Goal: Use online tool/utility: Utilize a website feature to perform a specific function

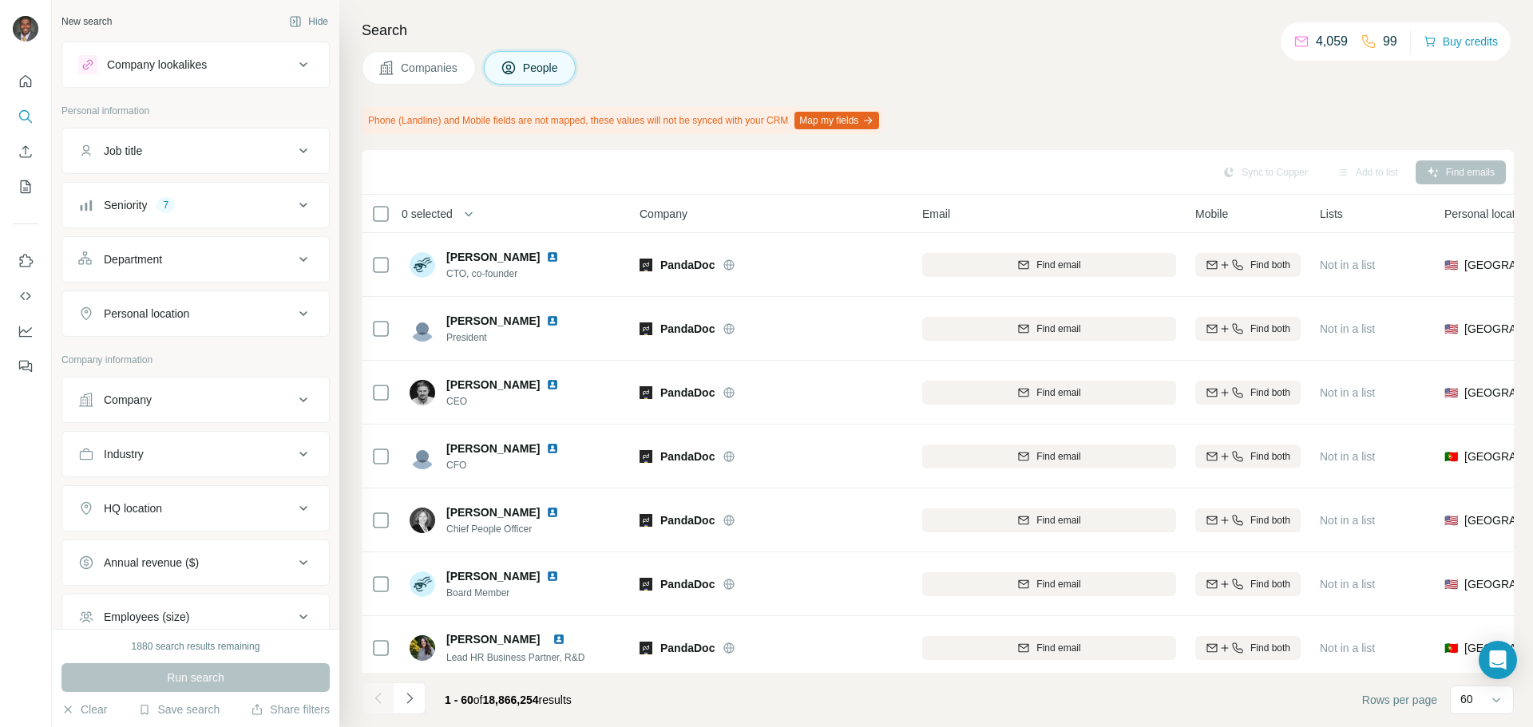
click at [303, 197] on button "Seniority 7" at bounding box center [195, 205] width 267 height 38
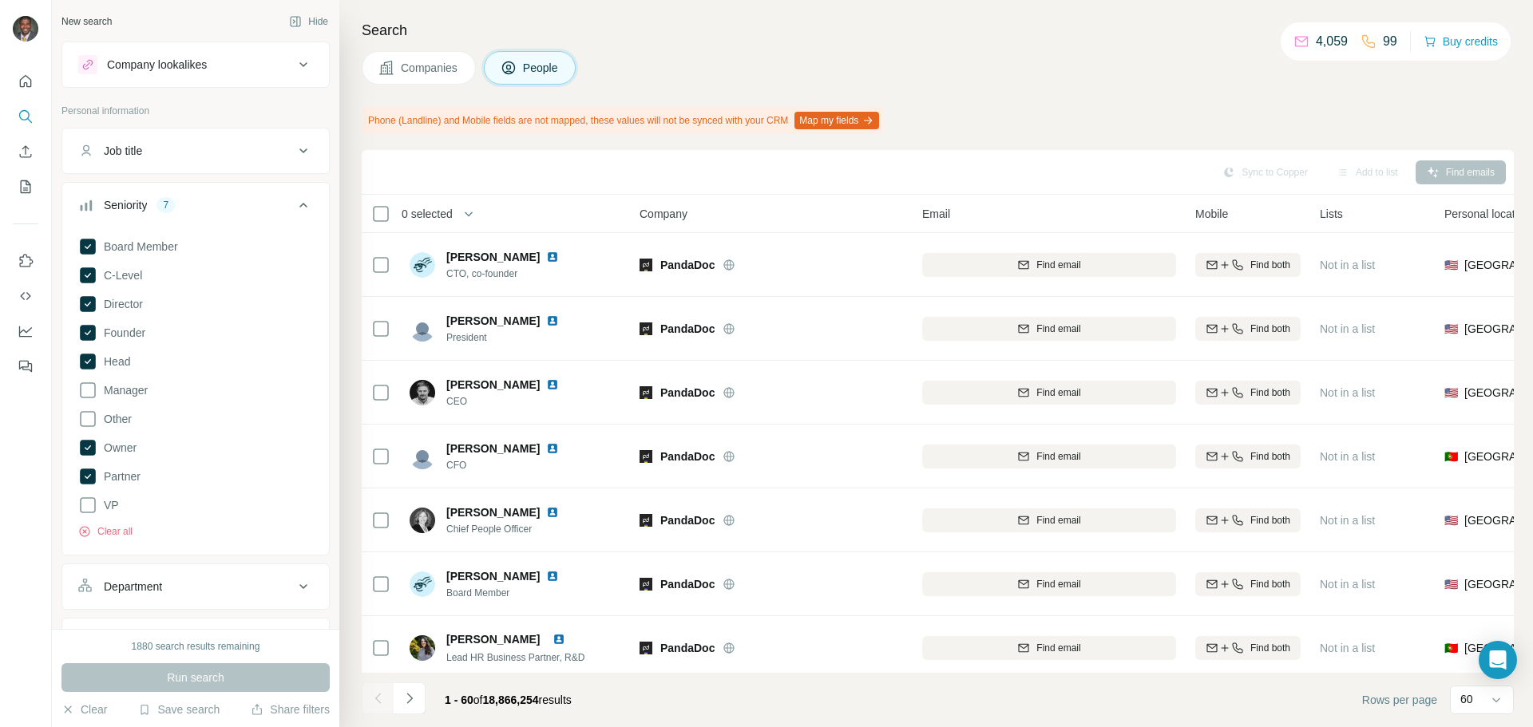
click at [294, 202] on icon at bounding box center [303, 205] width 19 height 19
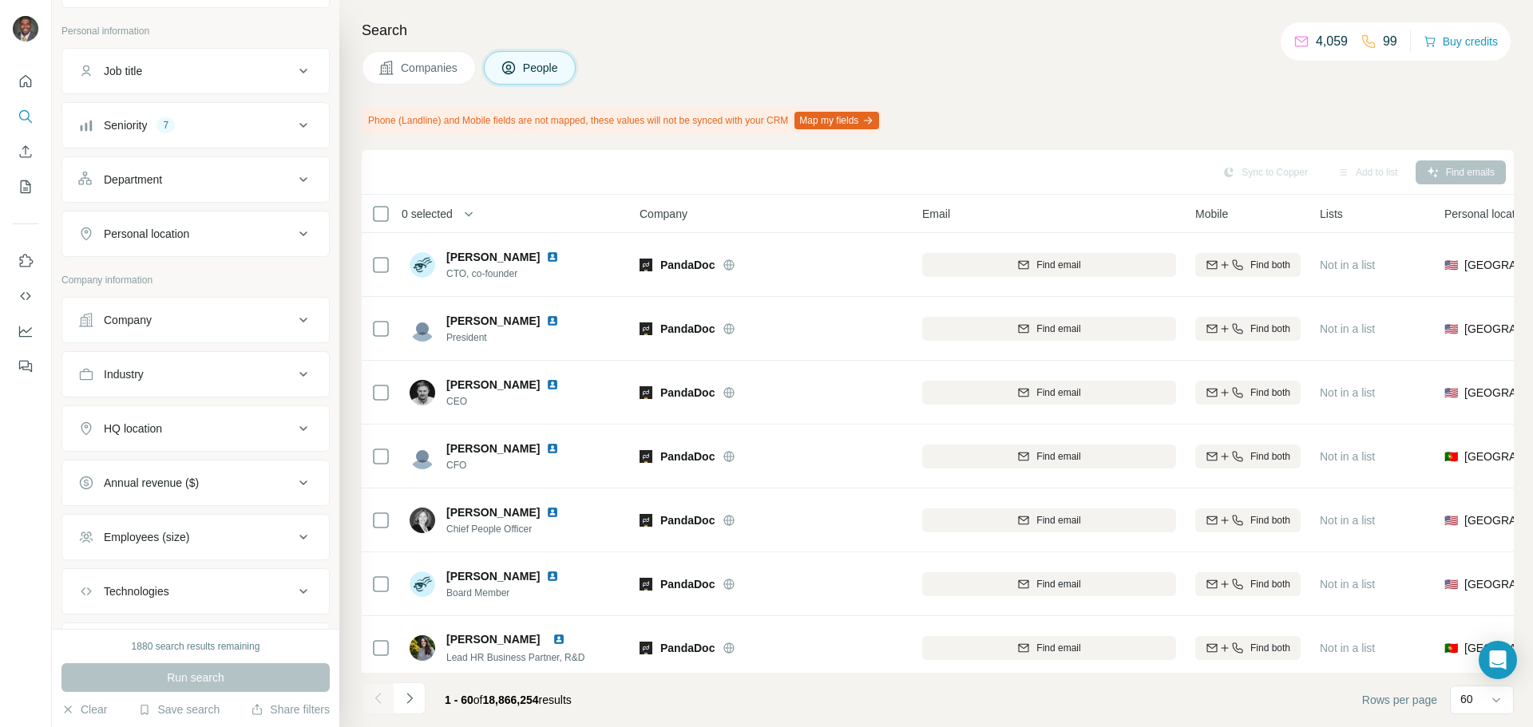
scroll to position [160, 0]
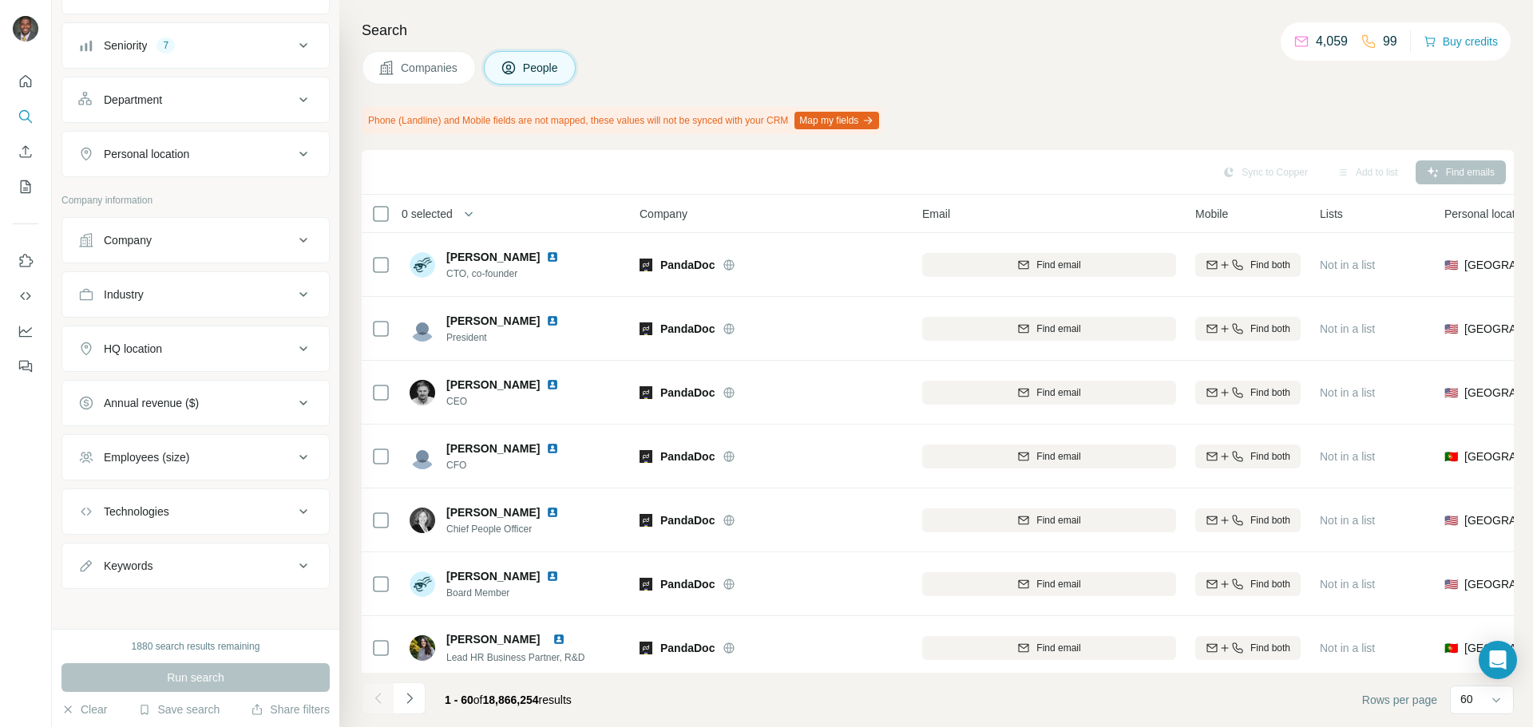
click at [196, 233] on div "Company" at bounding box center [186, 240] width 216 height 16
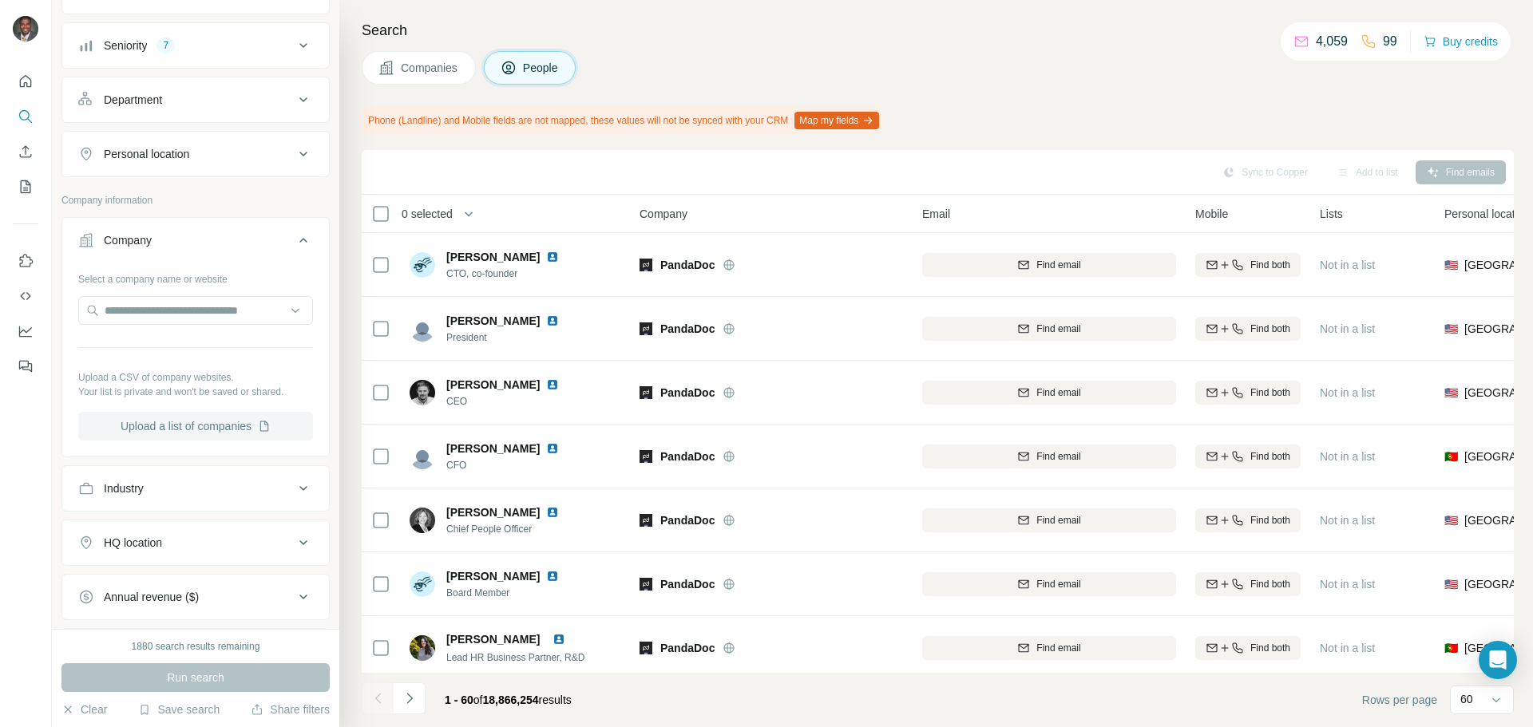
click at [214, 438] on button "Upload a list of companies" at bounding box center [195, 426] width 235 height 29
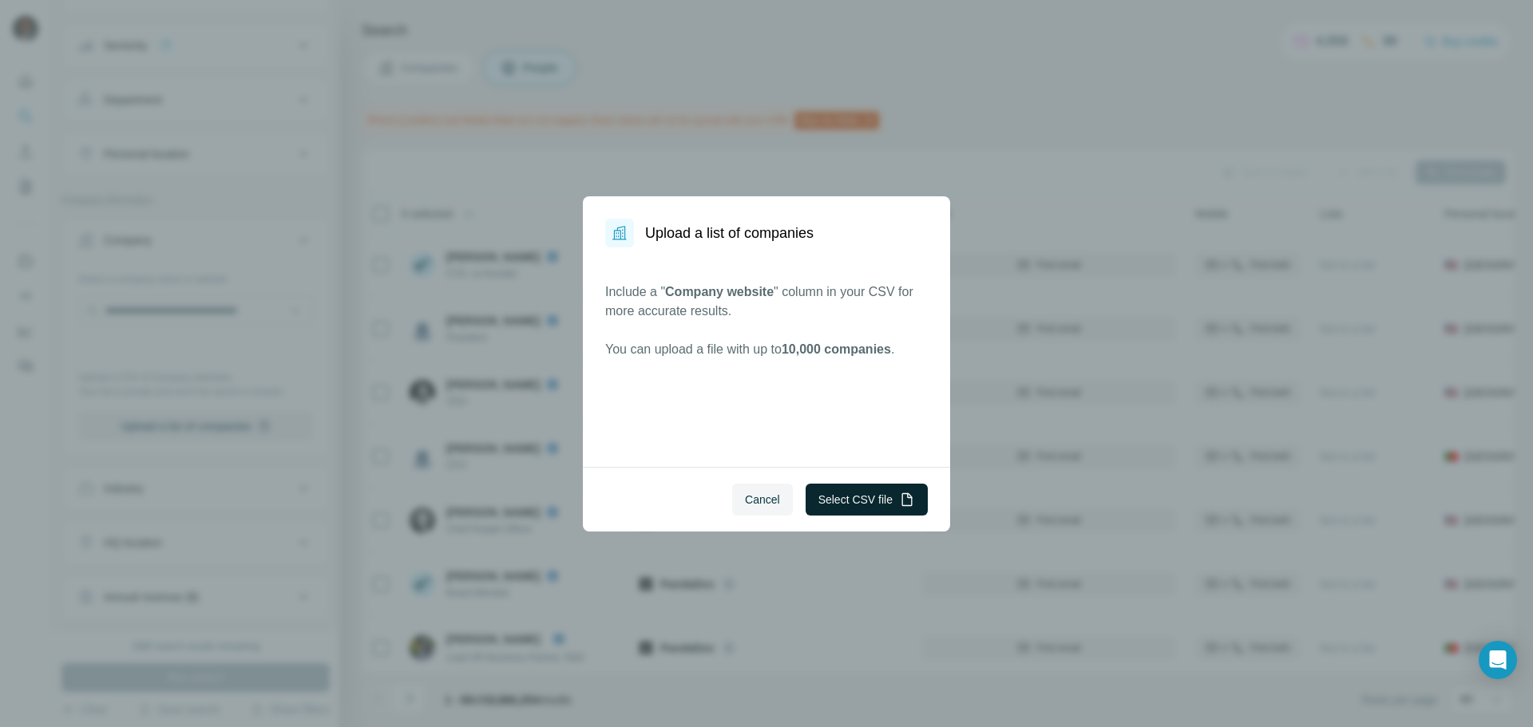
click at [852, 495] on button "Select CSV file" at bounding box center [867, 500] width 122 height 32
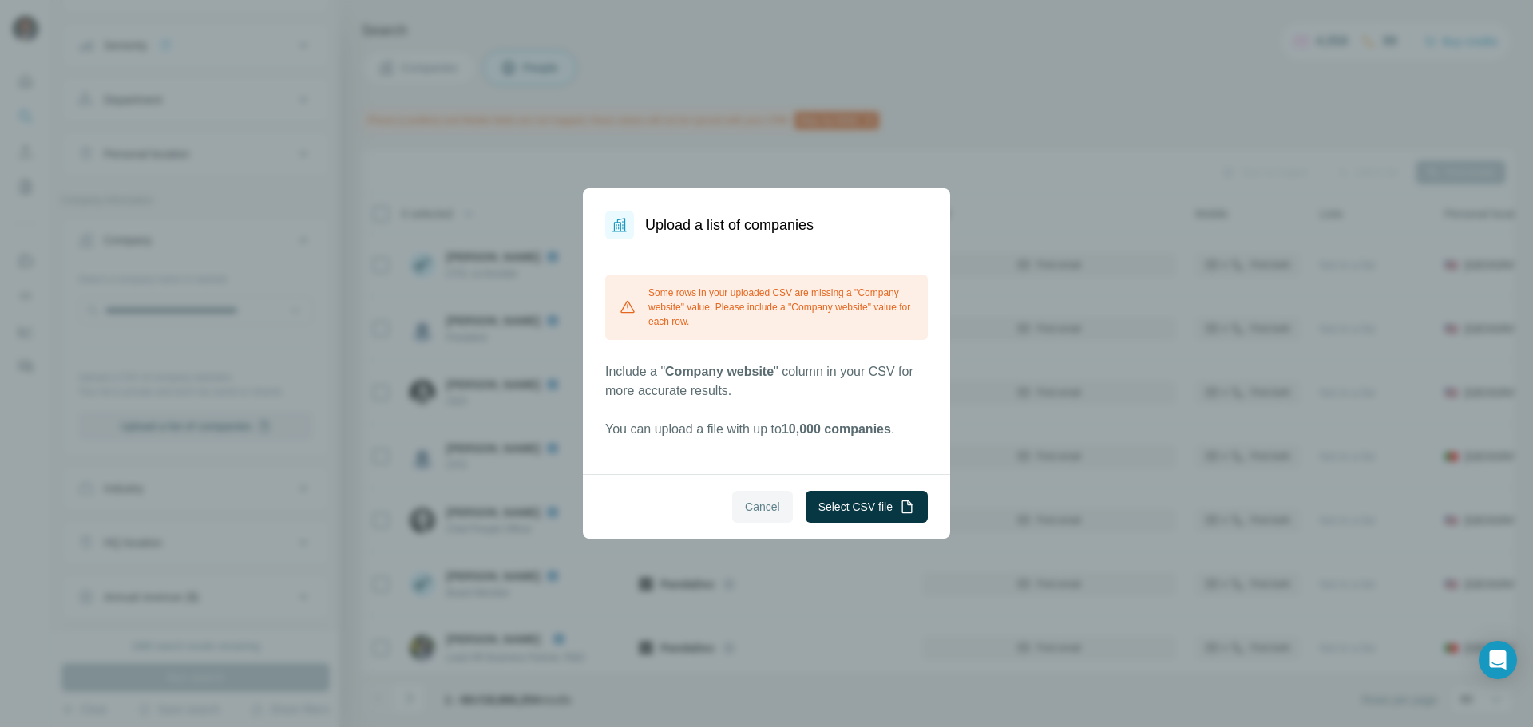
click at [747, 503] on span "Cancel" at bounding box center [762, 507] width 35 height 16
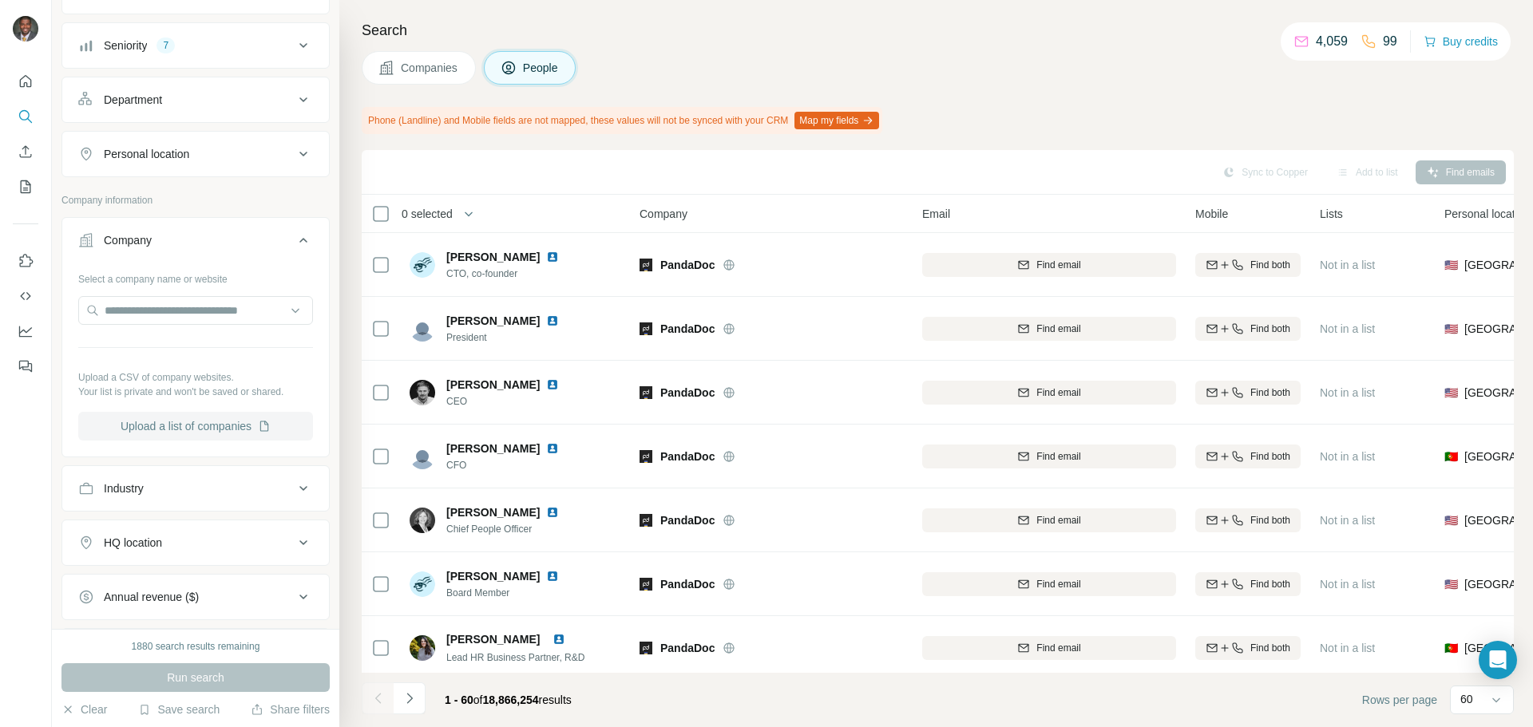
click at [240, 422] on button "Upload a list of companies" at bounding box center [195, 426] width 235 height 29
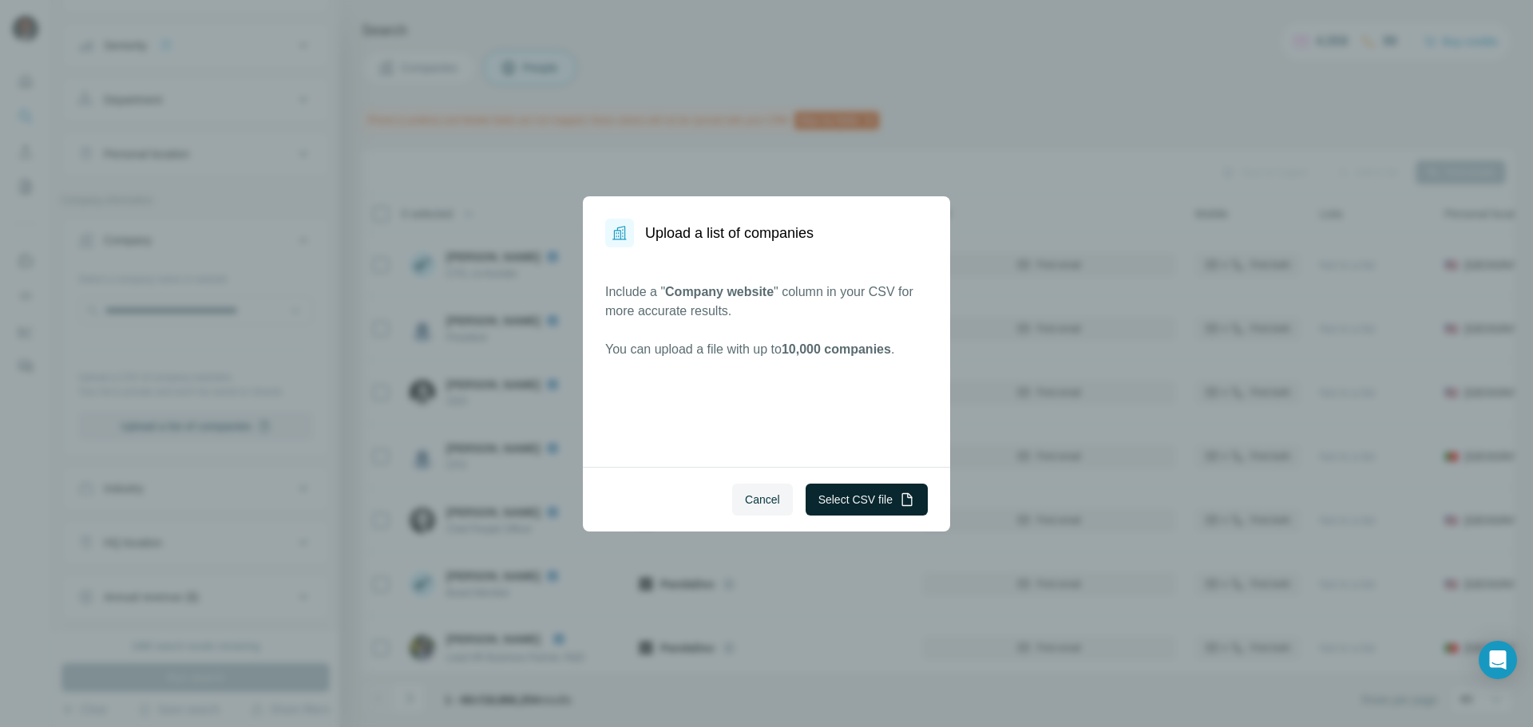
click at [850, 501] on button "Select CSV file" at bounding box center [867, 500] width 122 height 32
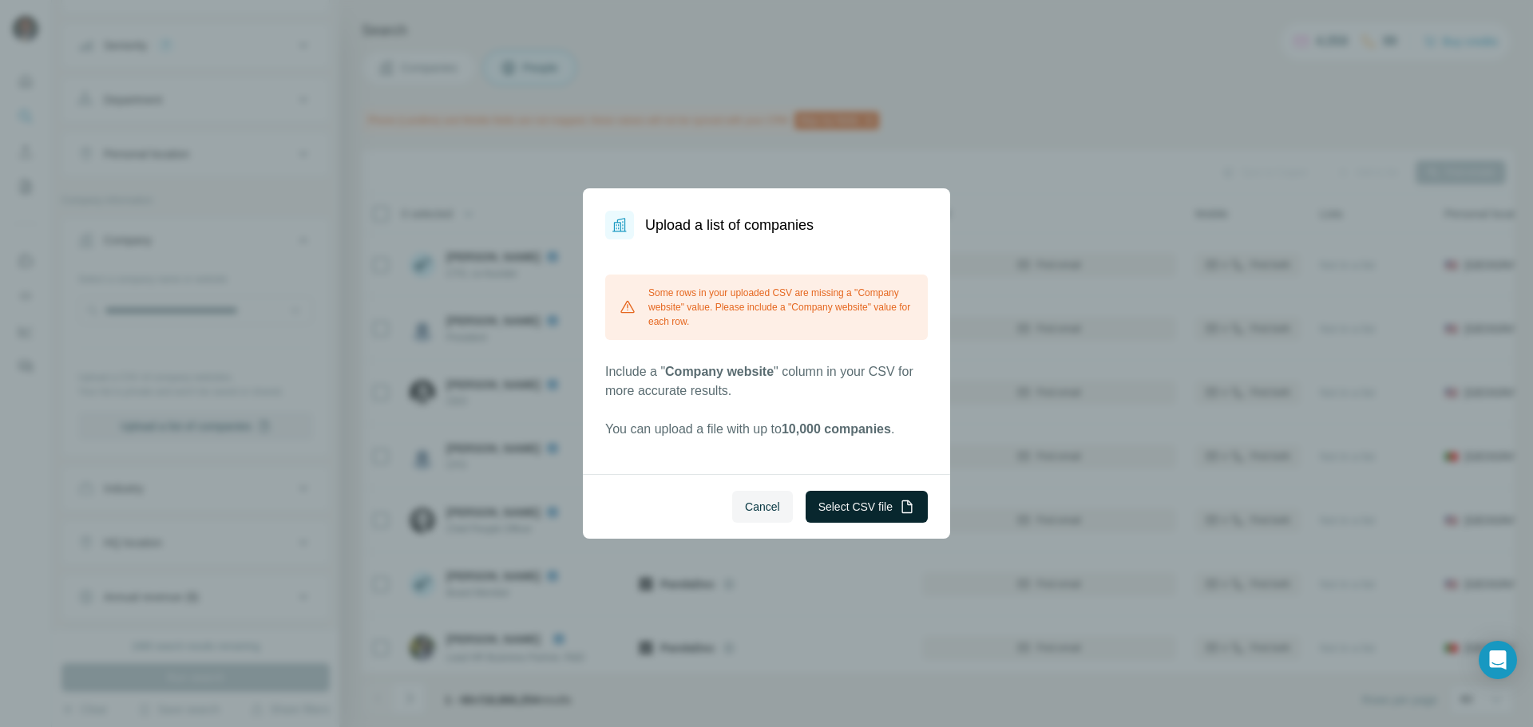
click at [873, 513] on button "Select CSV file" at bounding box center [867, 507] width 122 height 32
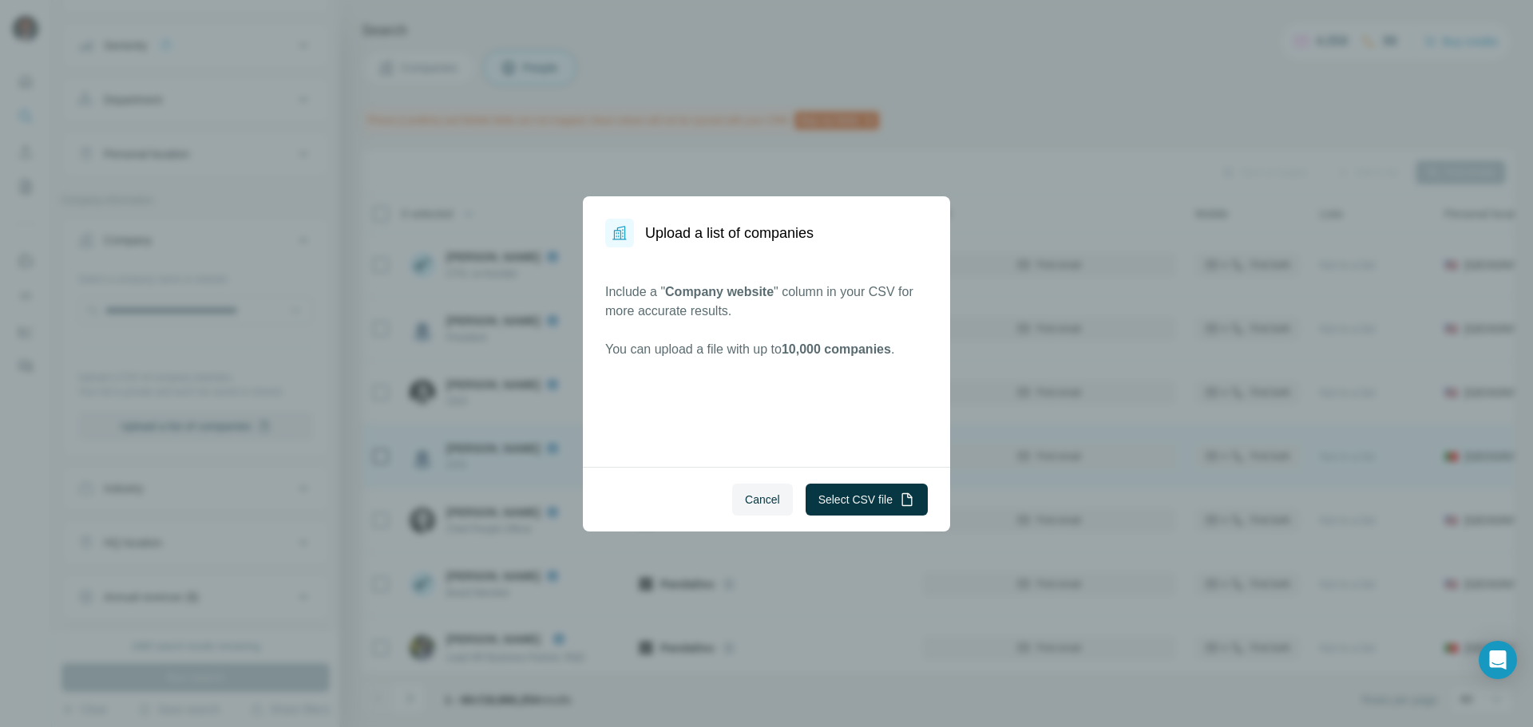
click at [761, 485] on button "Cancel" at bounding box center [762, 500] width 61 height 32
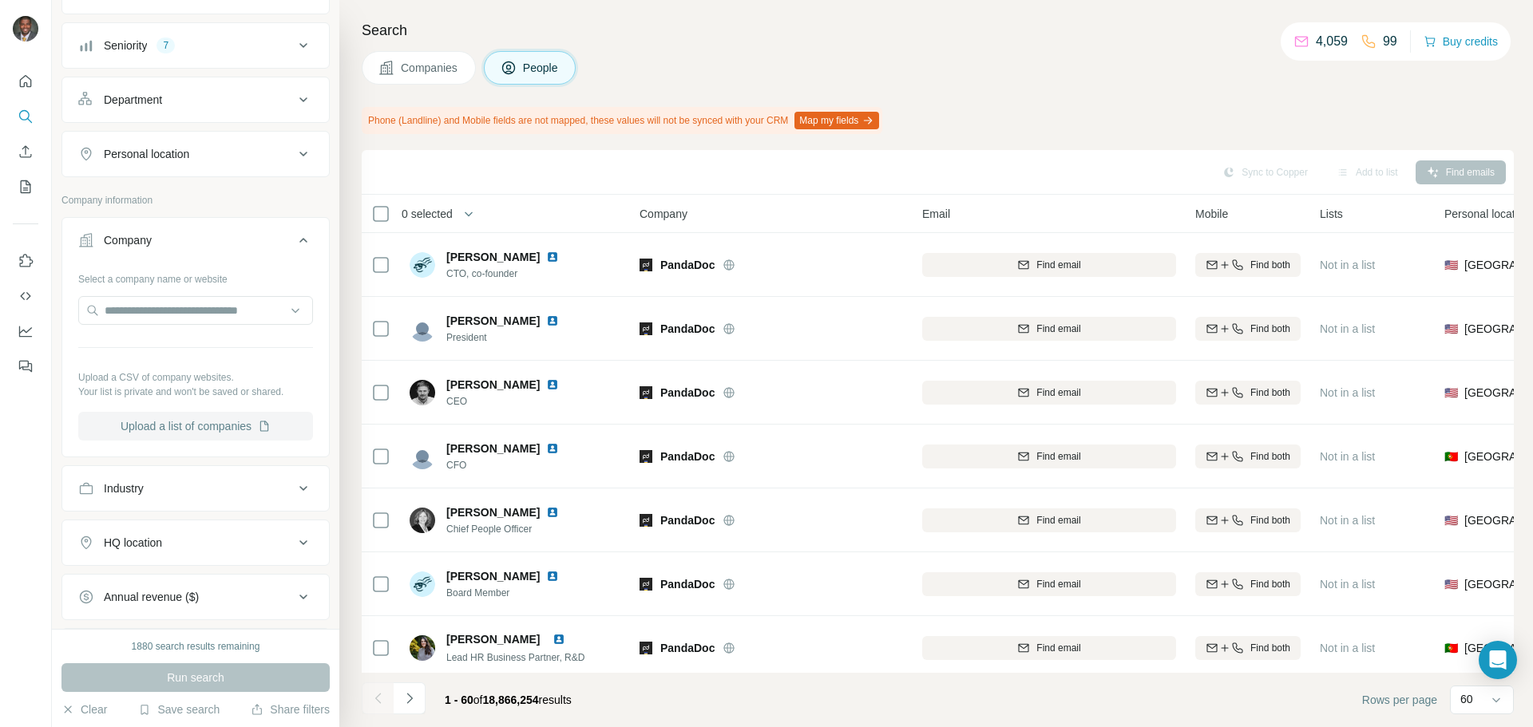
click at [165, 422] on button "Upload a list of companies" at bounding box center [195, 426] width 235 height 29
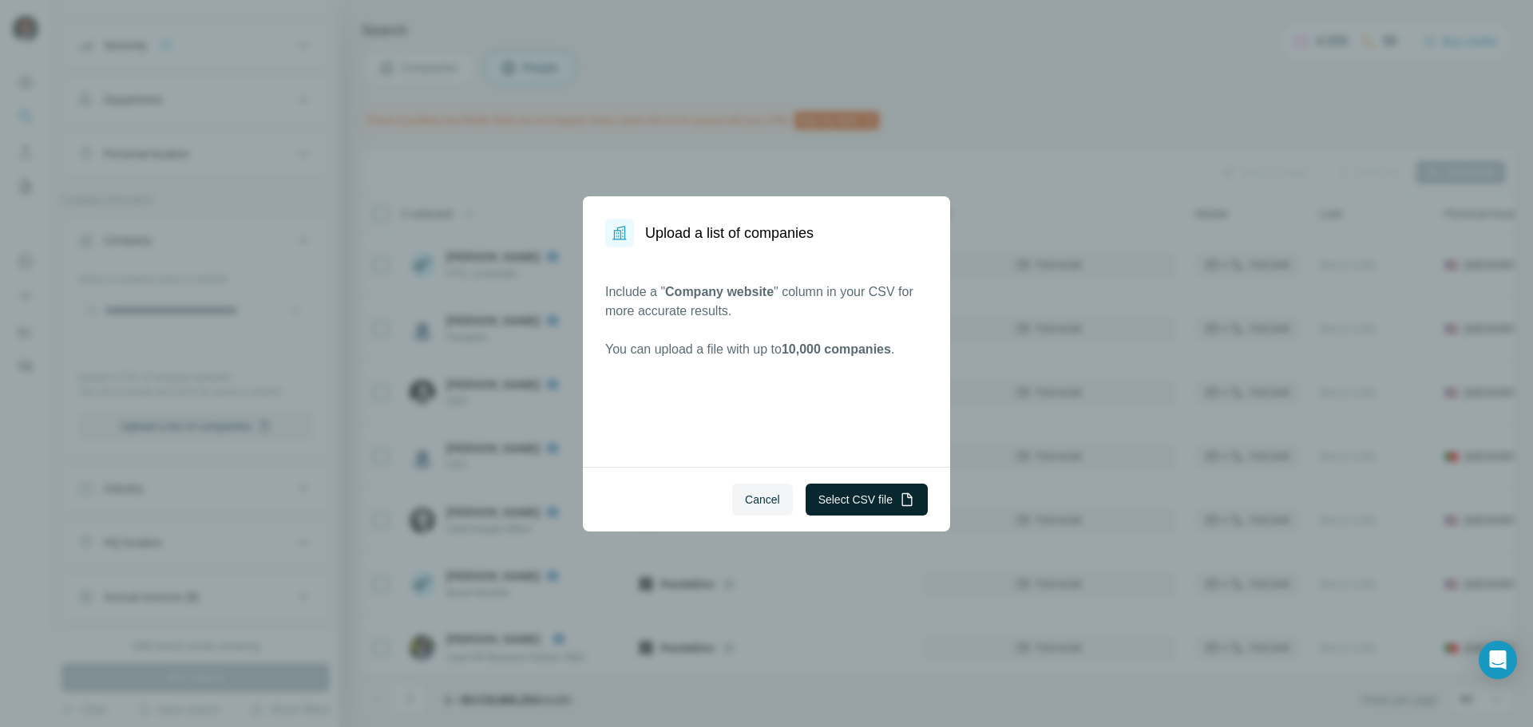
click at [862, 506] on button "Select CSV file" at bounding box center [867, 500] width 122 height 32
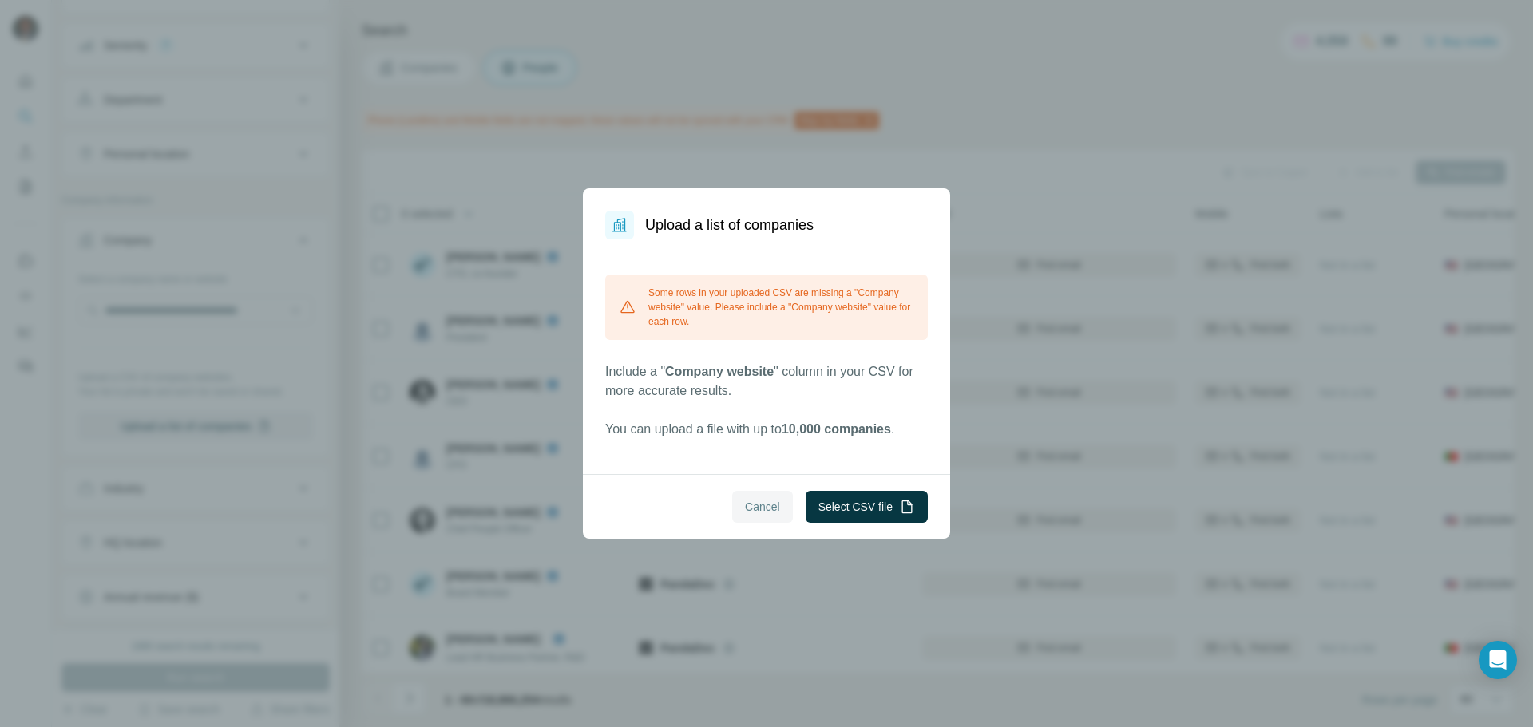
click at [755, 504] on span "Cancel" at bounding box center [762, 507] width 35 height 16
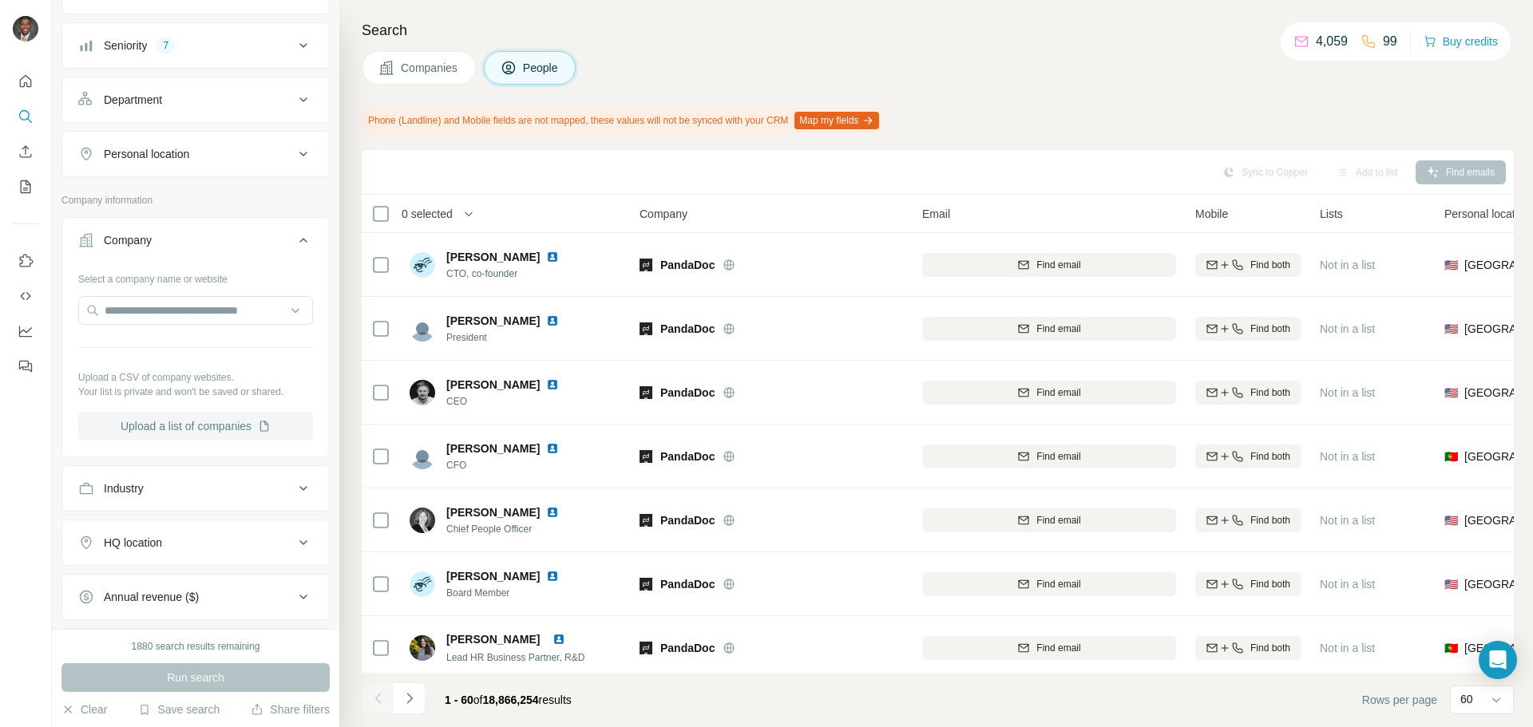
click at [151, 418] on button "Upload a list of companies" at bounding box center [195, 426] width 235 height 29
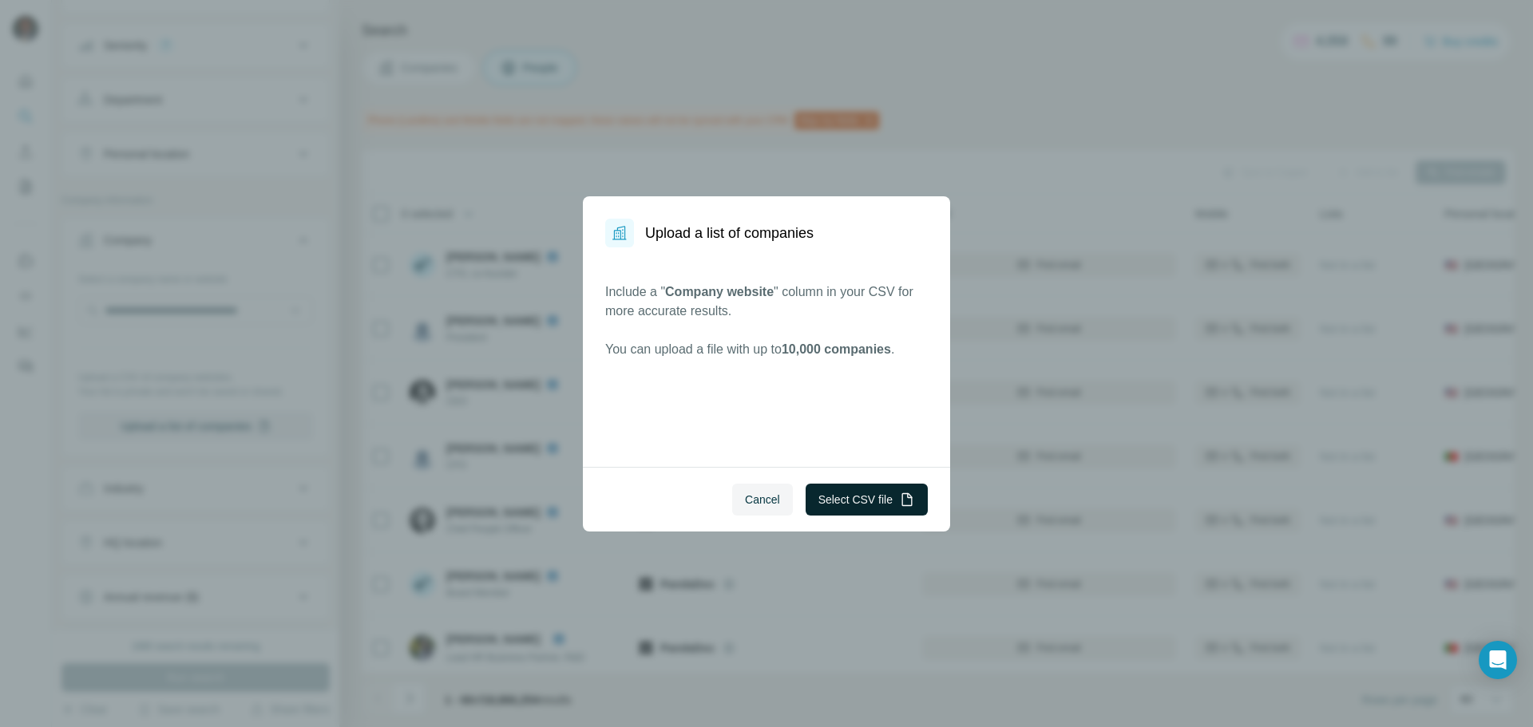
click at [858, 492] on button "Select CSV file" at bounding box center [867, 500] width 122 height 32
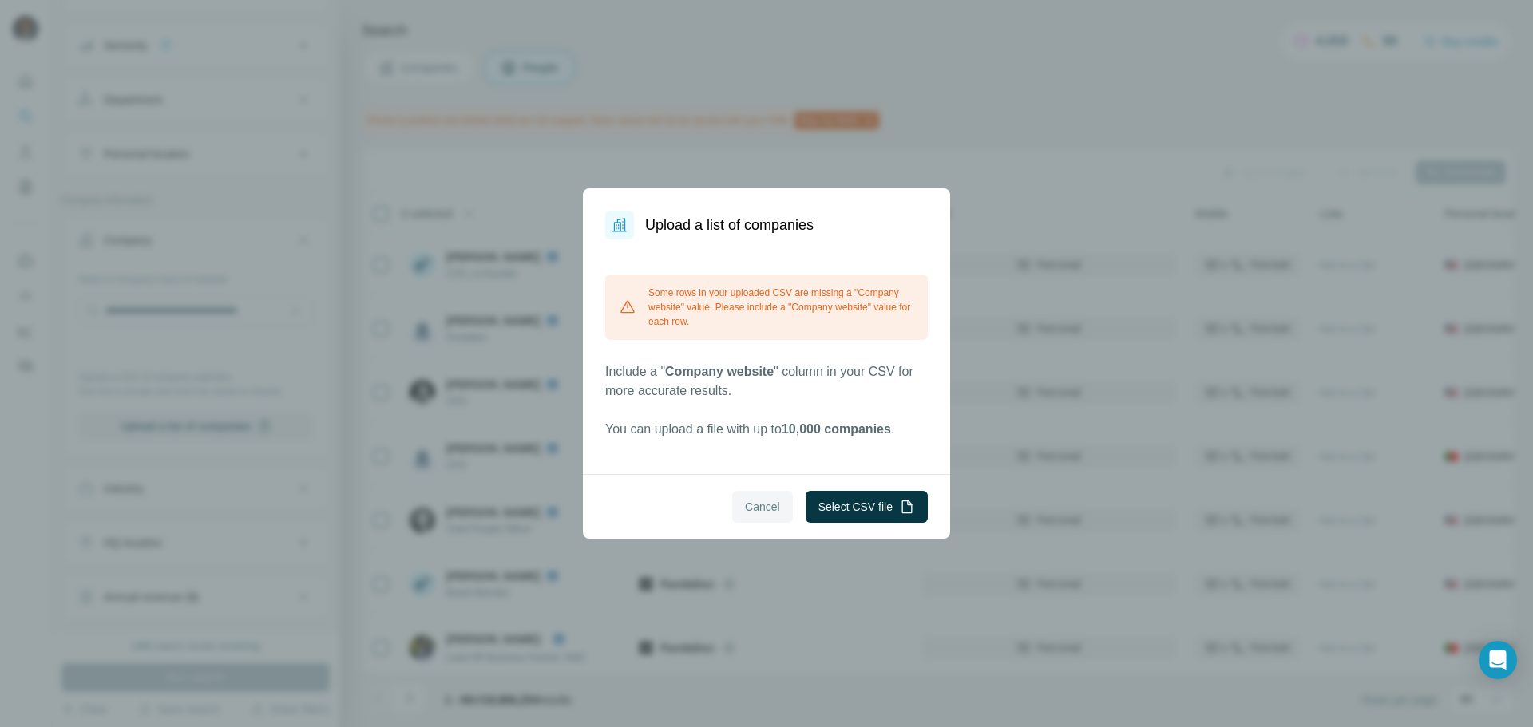
click at [745, 513] on span "Cancel" at bounding box center [762, 507] width 35 height 16
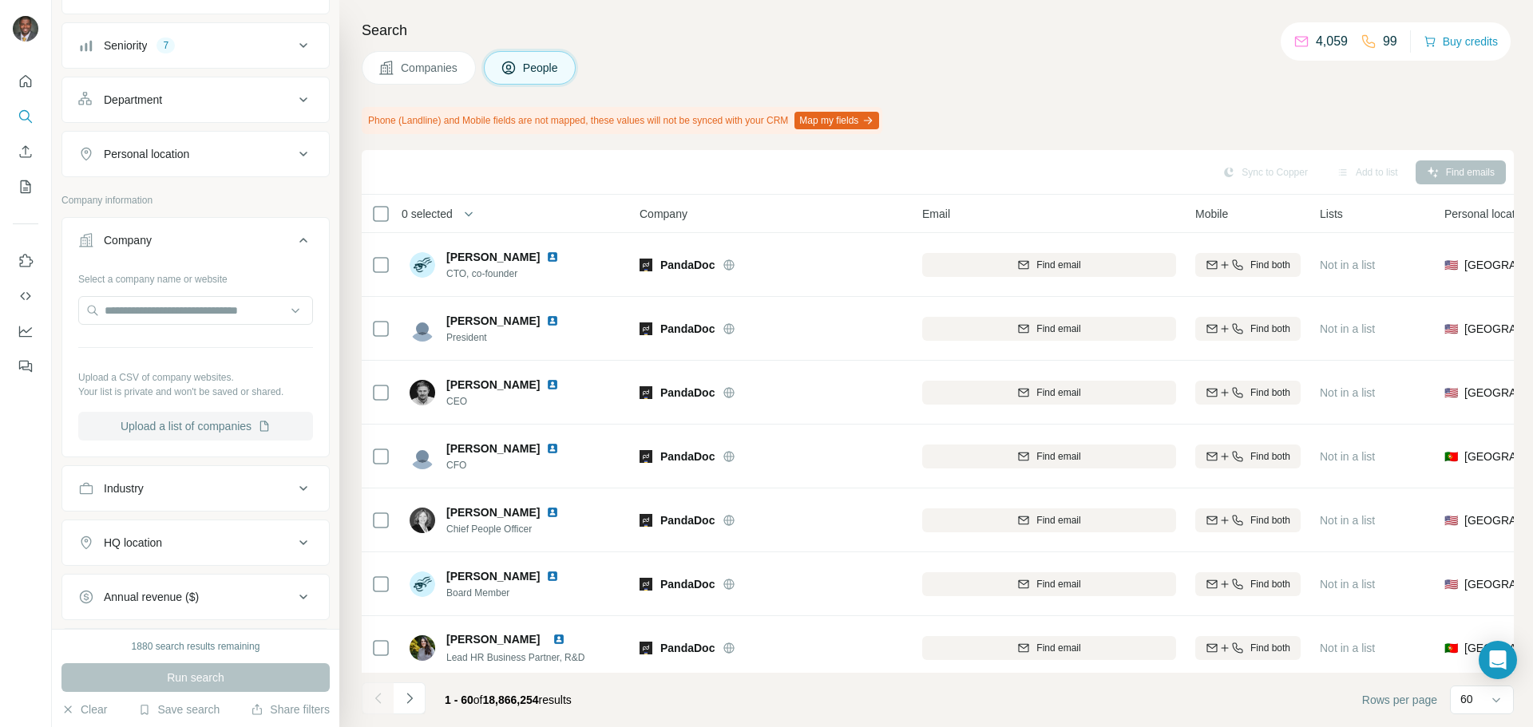
click at [196, 432] on button "Upload a list of companies" at bounding box center [195, 426] width 235 height 29
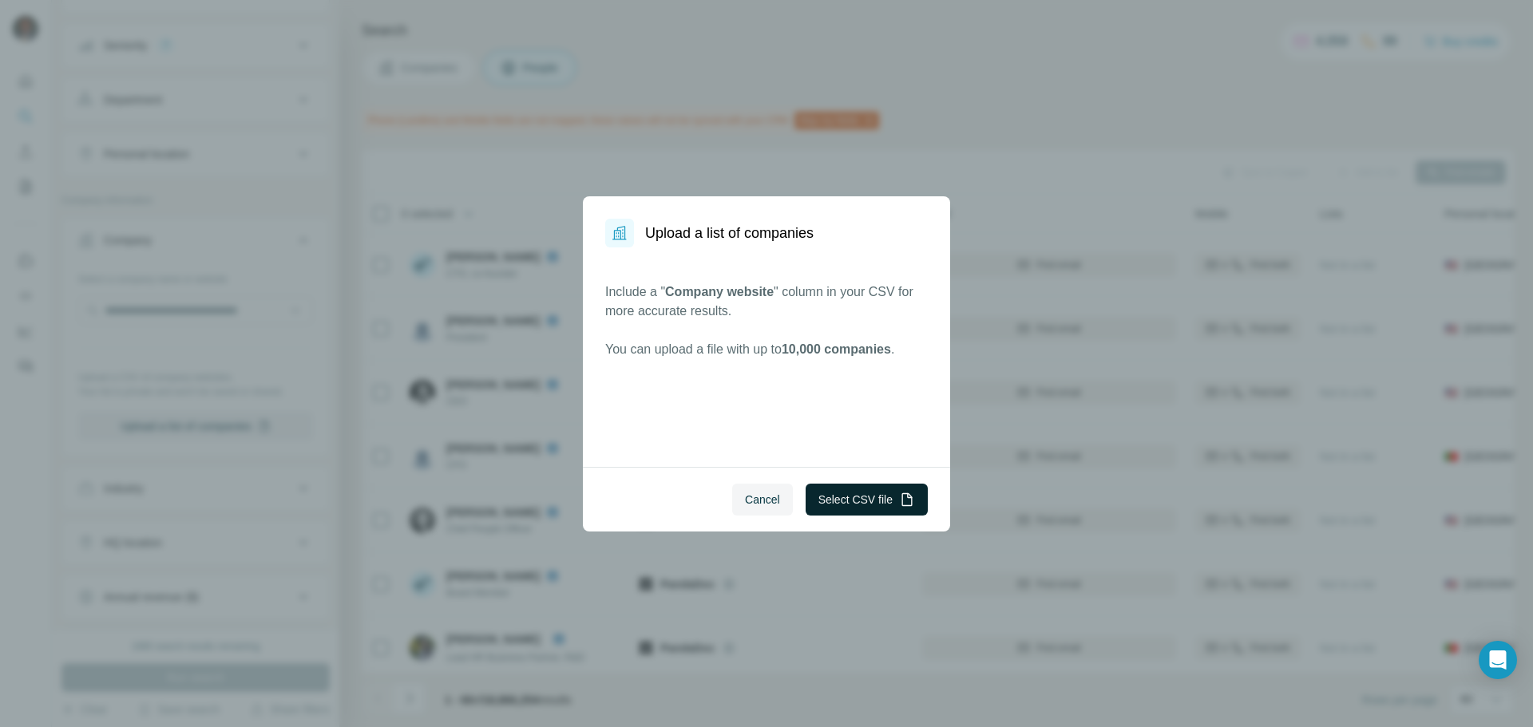
click at [832, 502] on button "Select CSV file" at bounding box center [867, 500] width 122 height 32
click at [849, 506] on button "Select CSV file" at bounding box center [867, 500] width 122 height 32
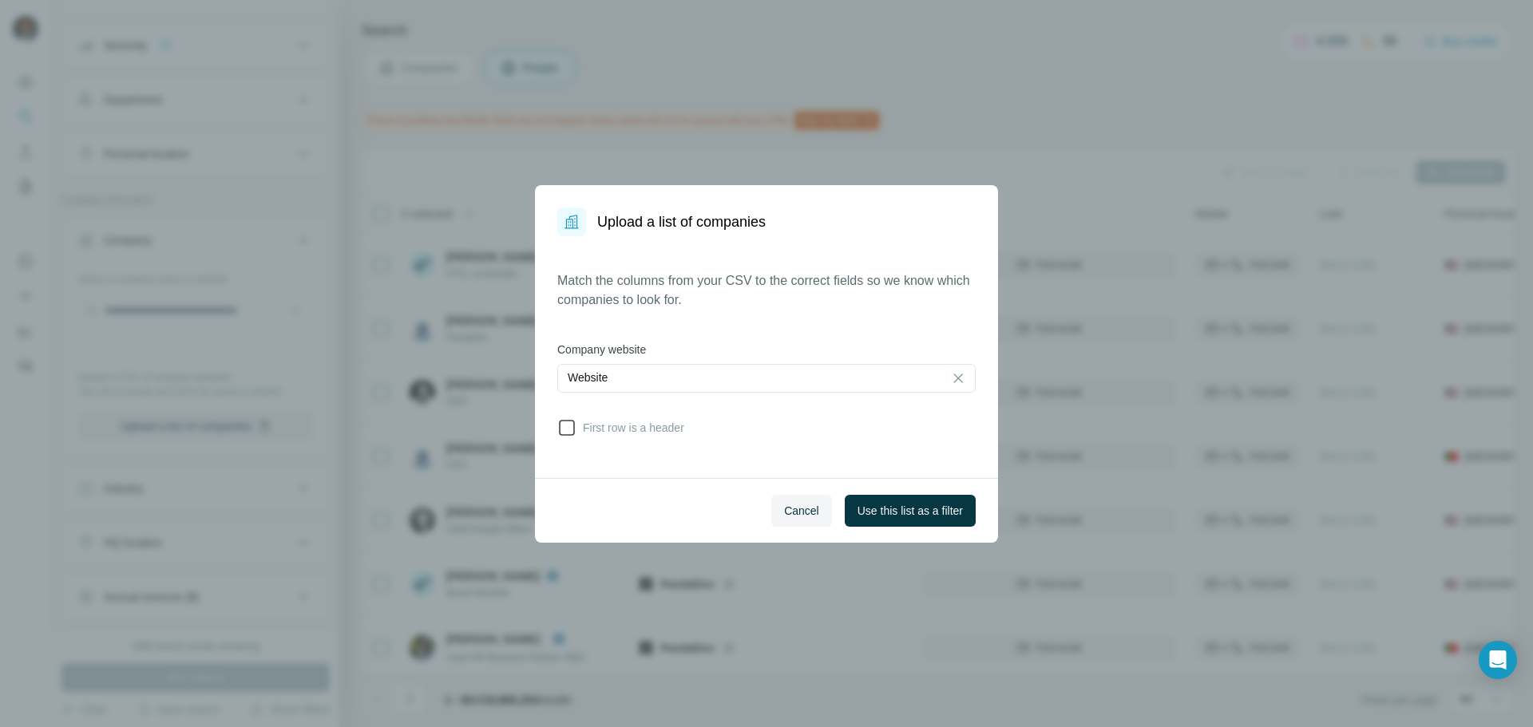
click at [570, 422] on icon at bounding box center [566, 427] width 19 height 19
click at [882, 506] on span "Use this list as a filter" at bounding box center [910, 511] width 105 height 16
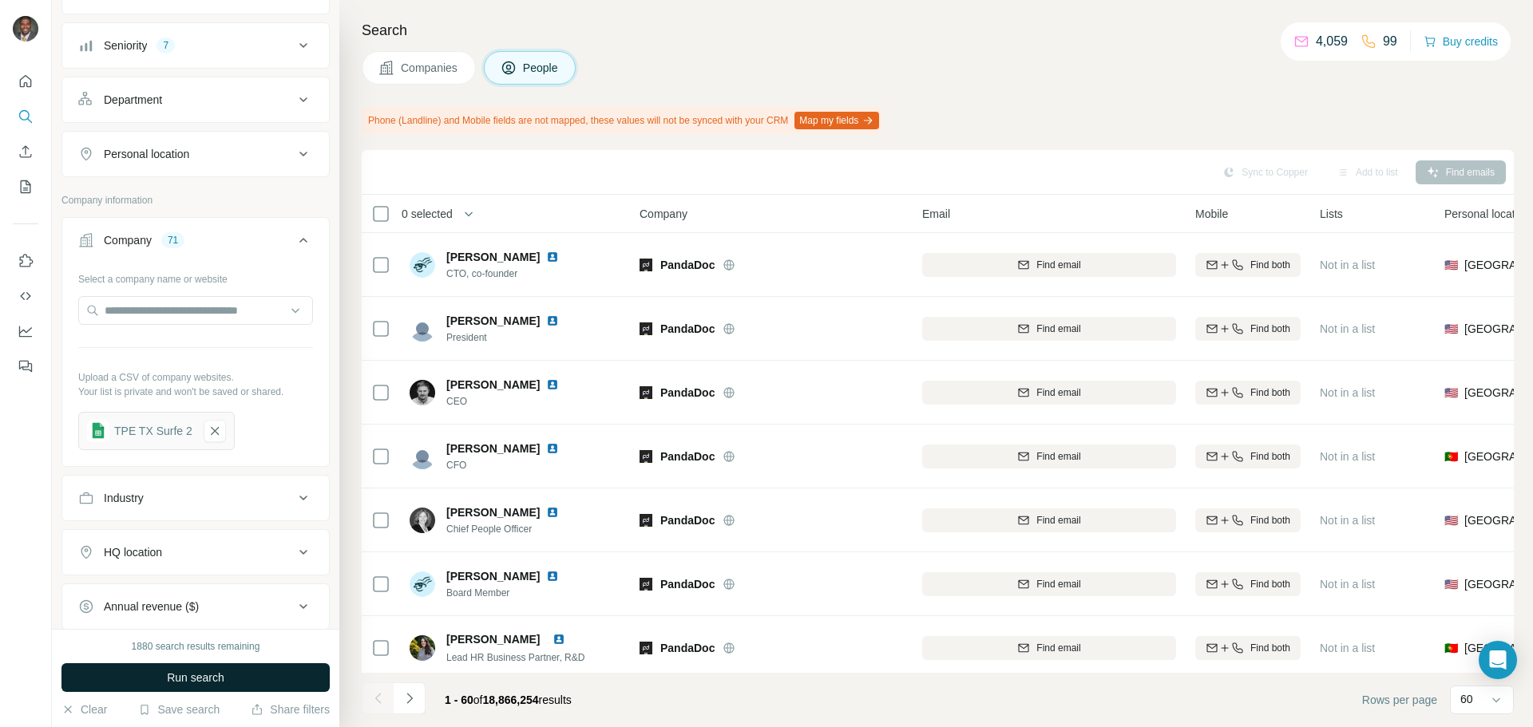
click at [236, 642] on button "Run search" at bounding box center [195, 677] width 268 height 29
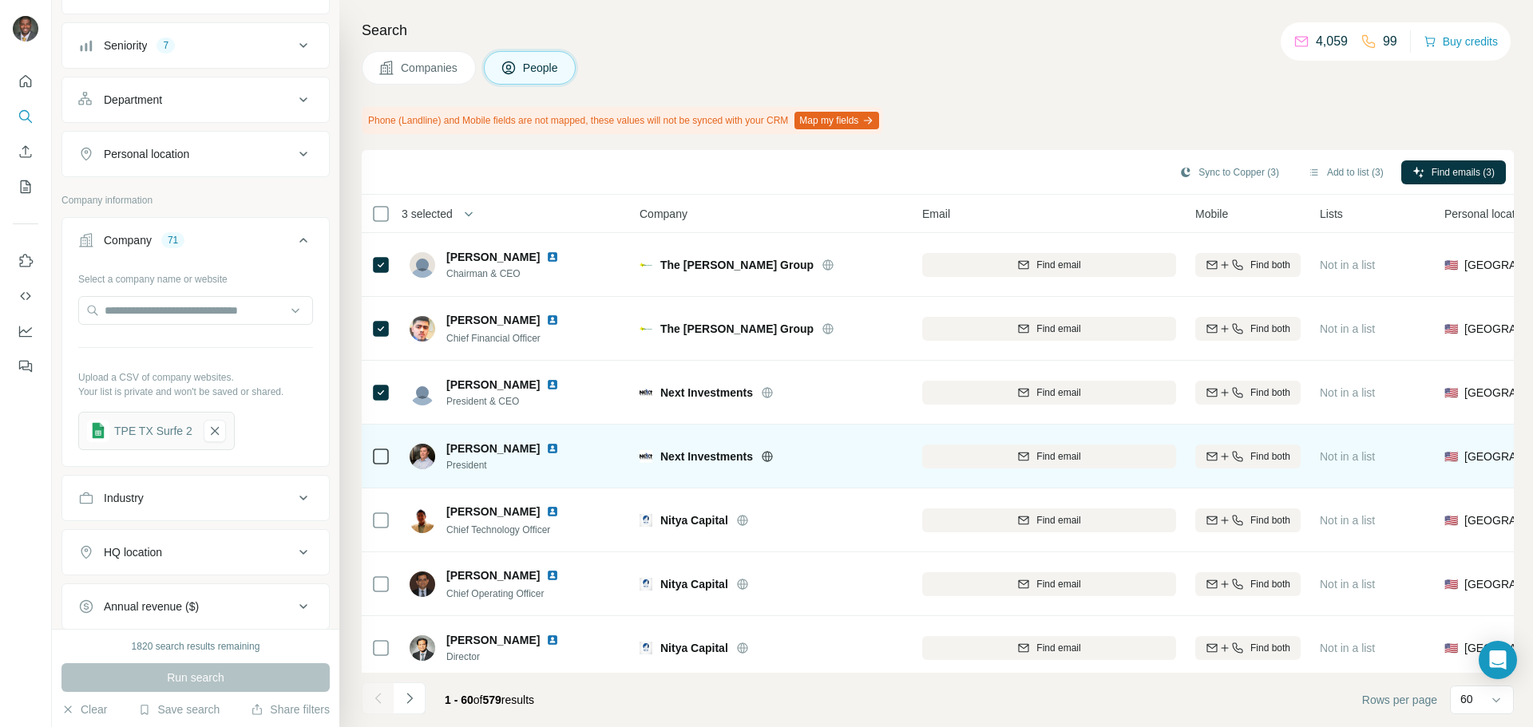
scroll to position [80, 0]
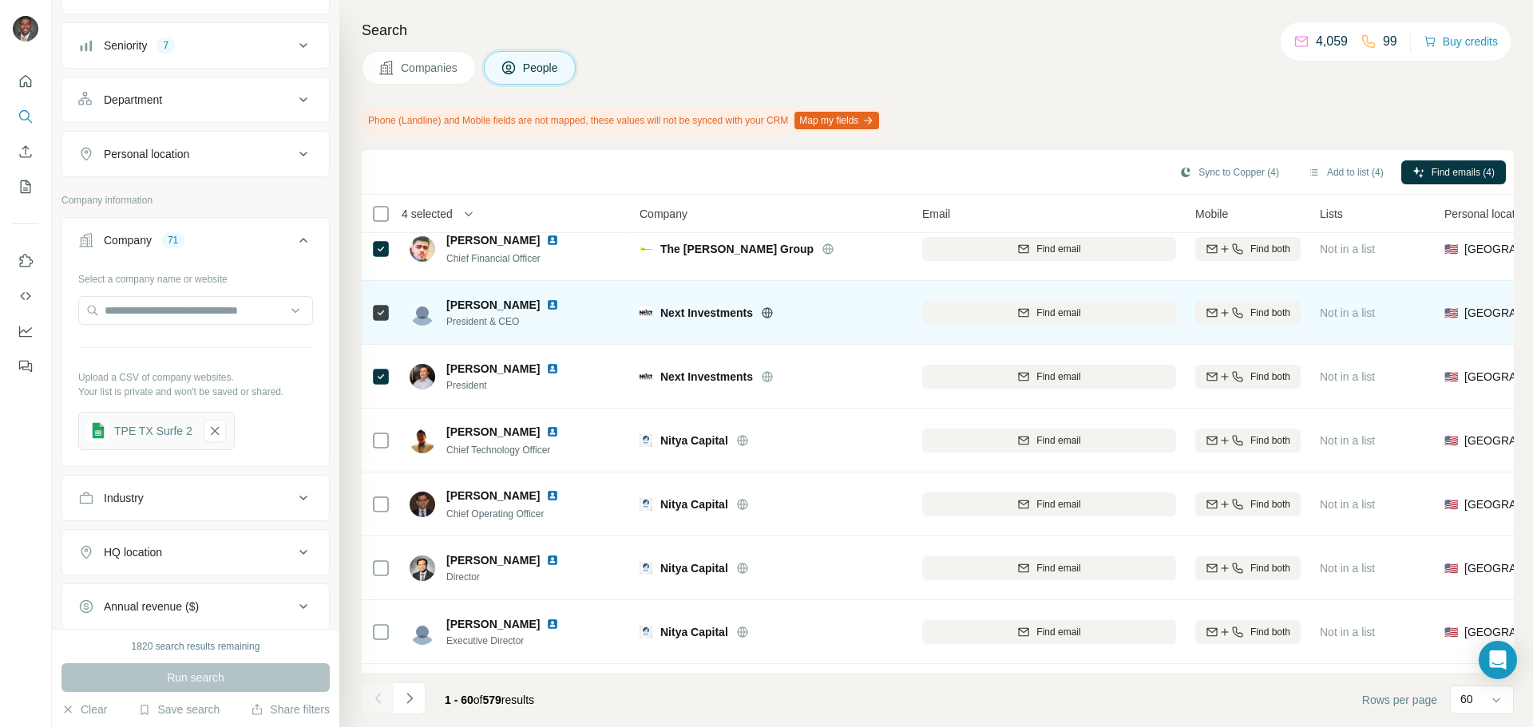
click at [546, 303] on img at bounding box center [552, 305] width 13 height 13
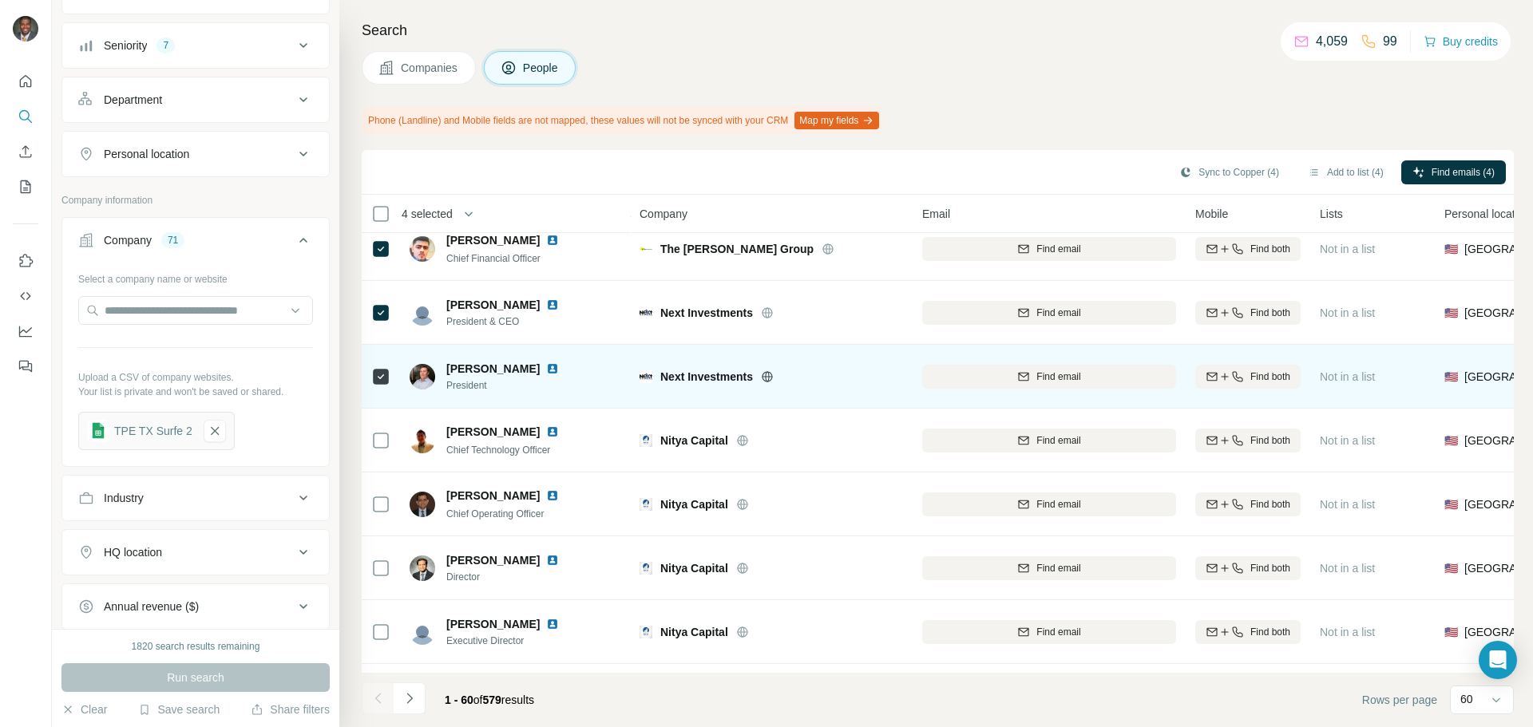
click at [546, 366] on img at bounding box center [552, 368] width 13 height 13
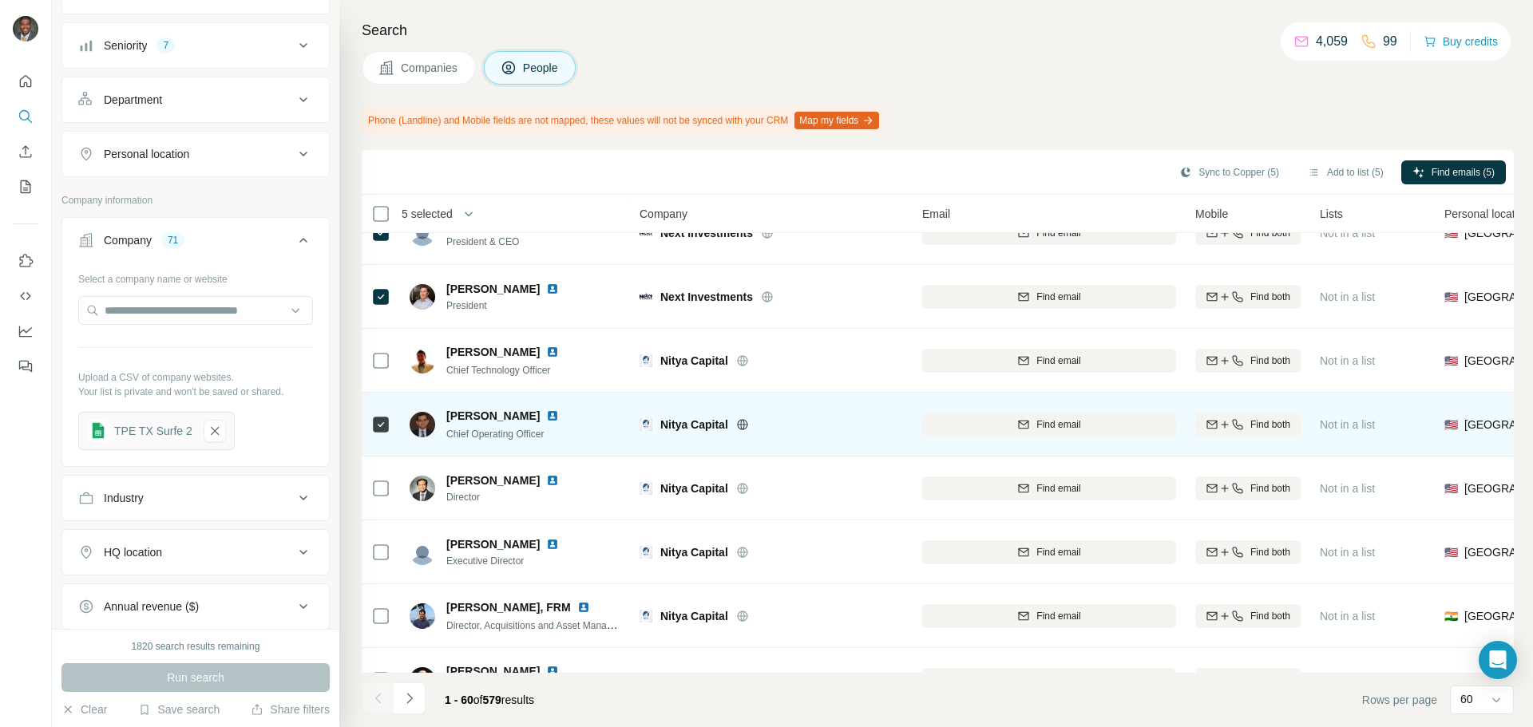
scroll to position [240, 0]
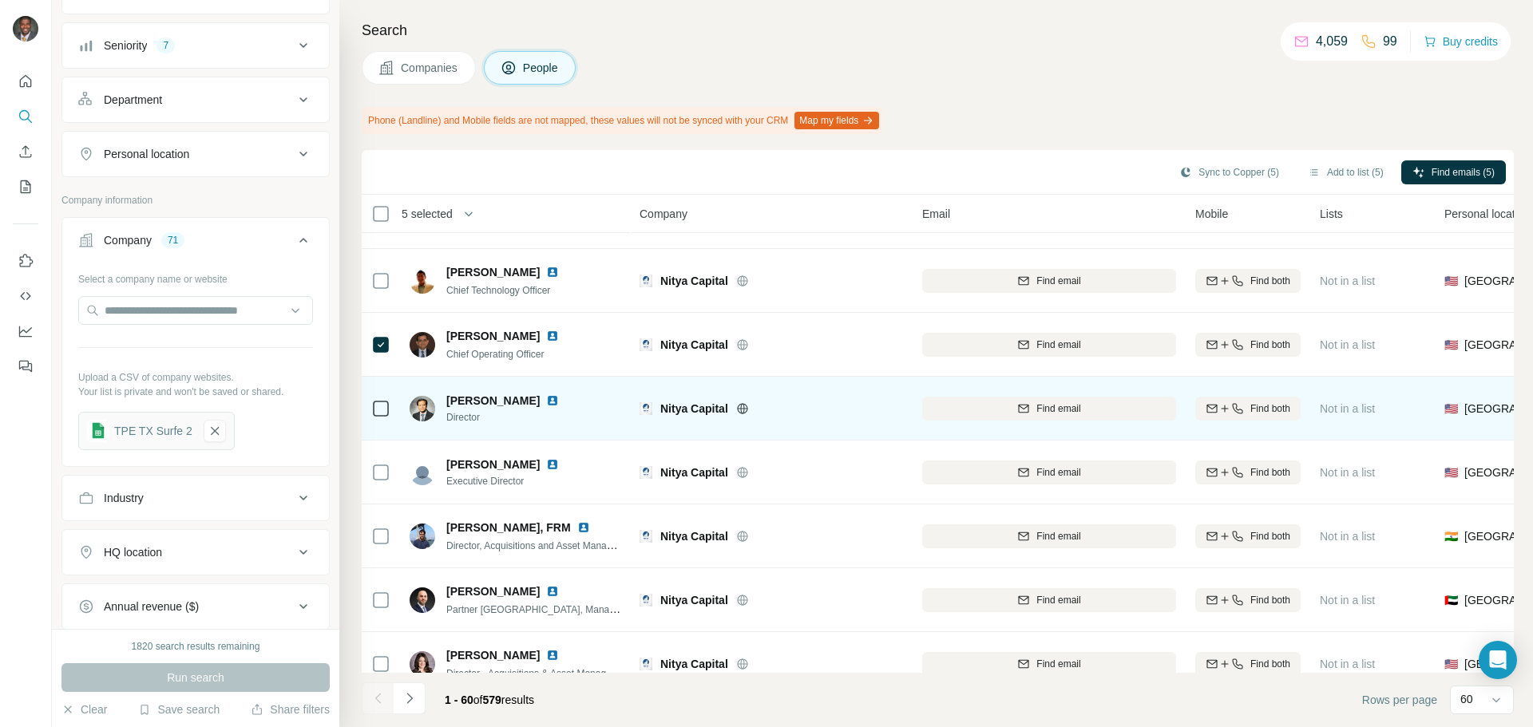
click at [385, 417] on icon at bounding box center [380, 408] width 19 height 19
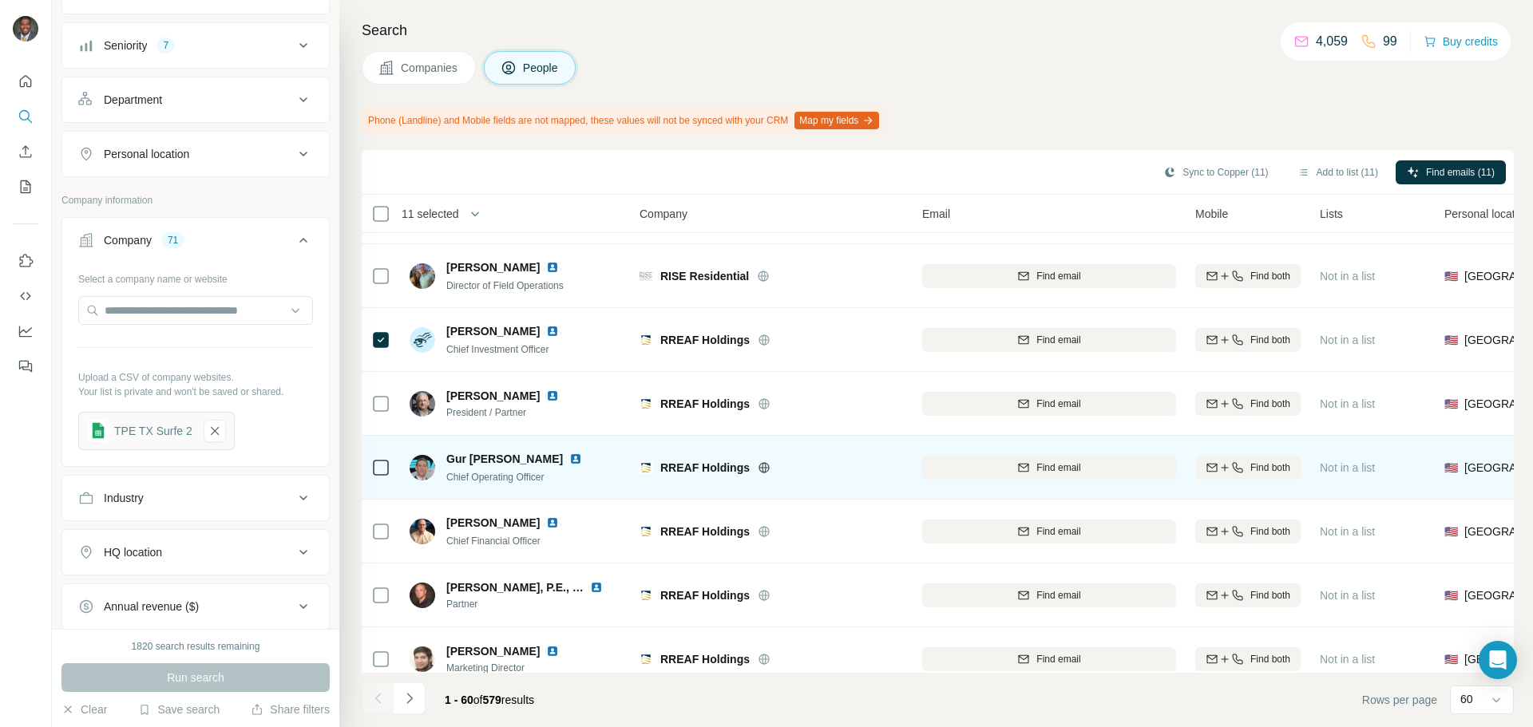
scroll to position [958, 0]
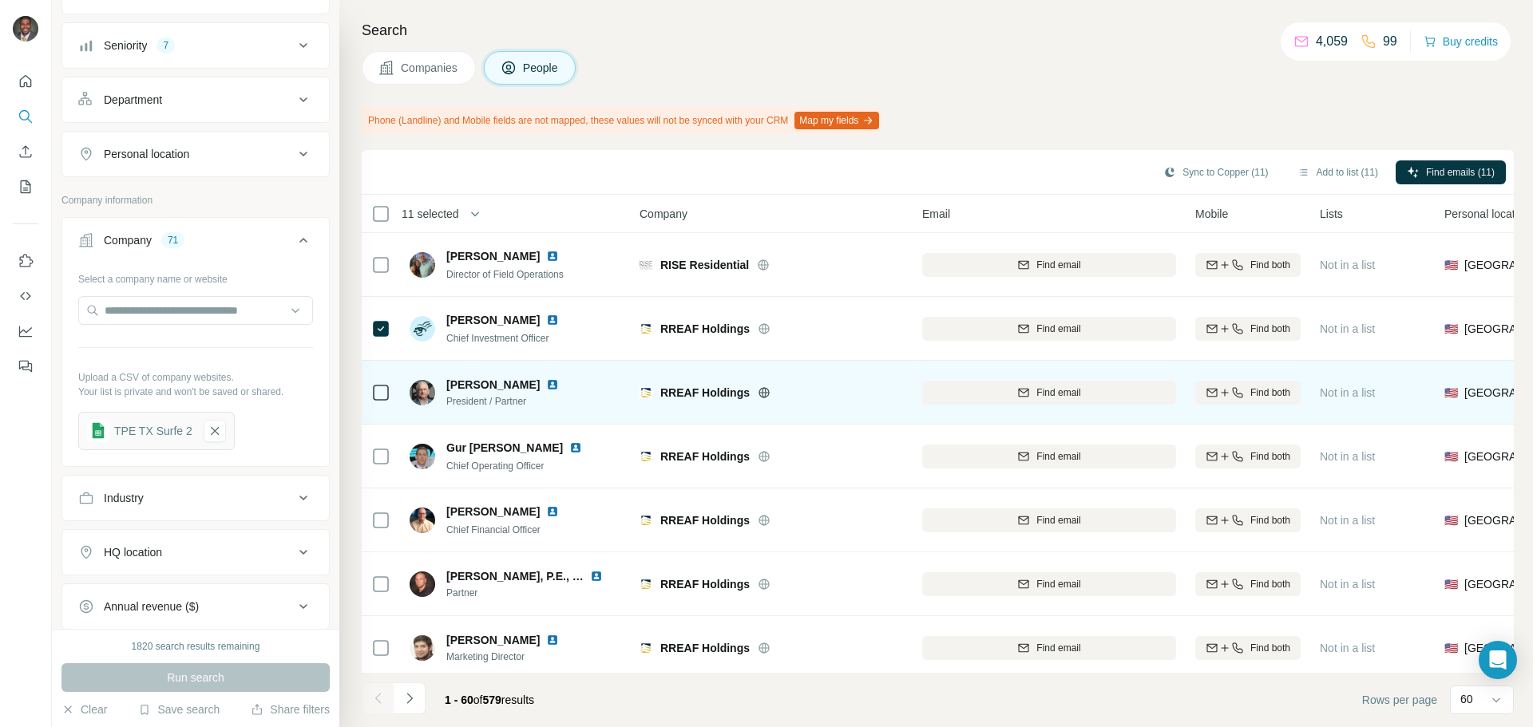
click at [388, 401] on icon at bounding box center [380, 392] width 19 height 19
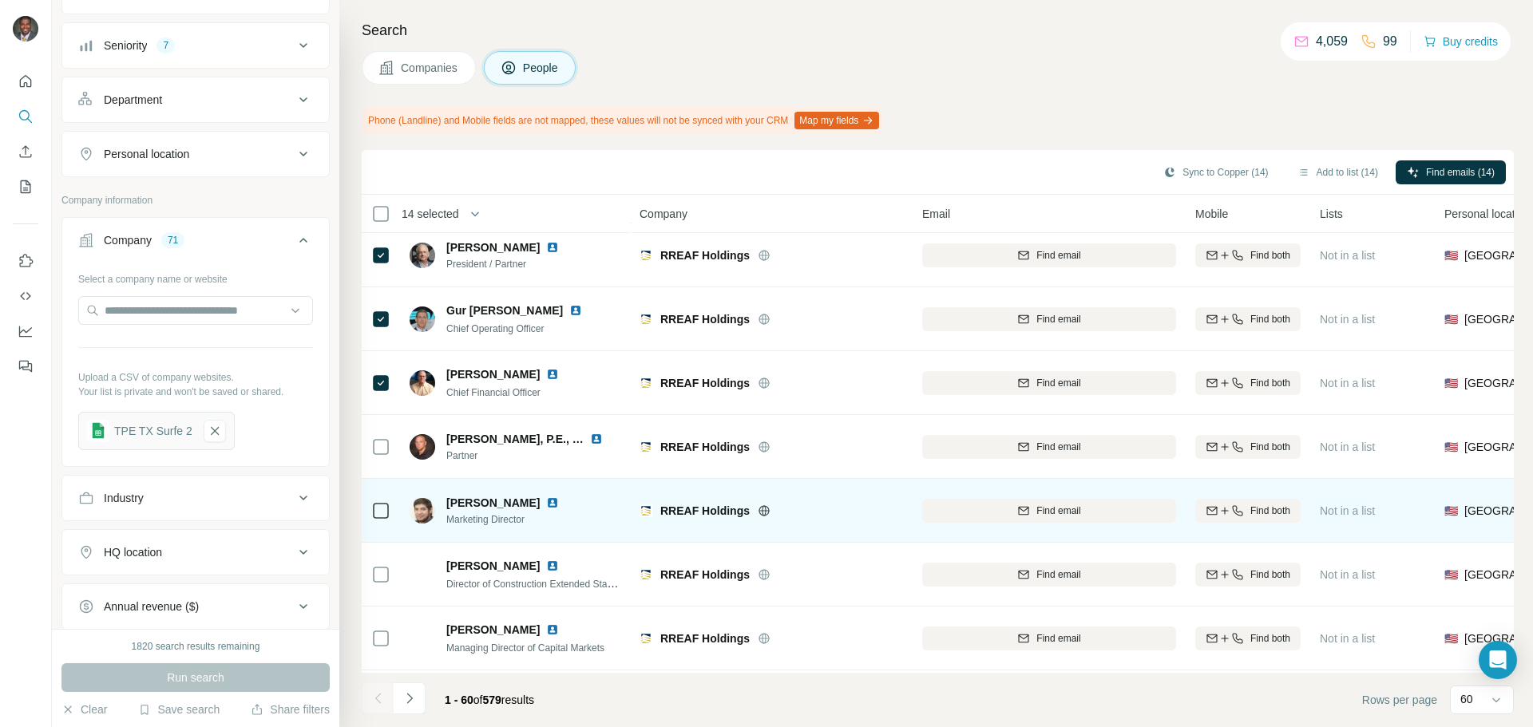
scroll to position [1118, 0]
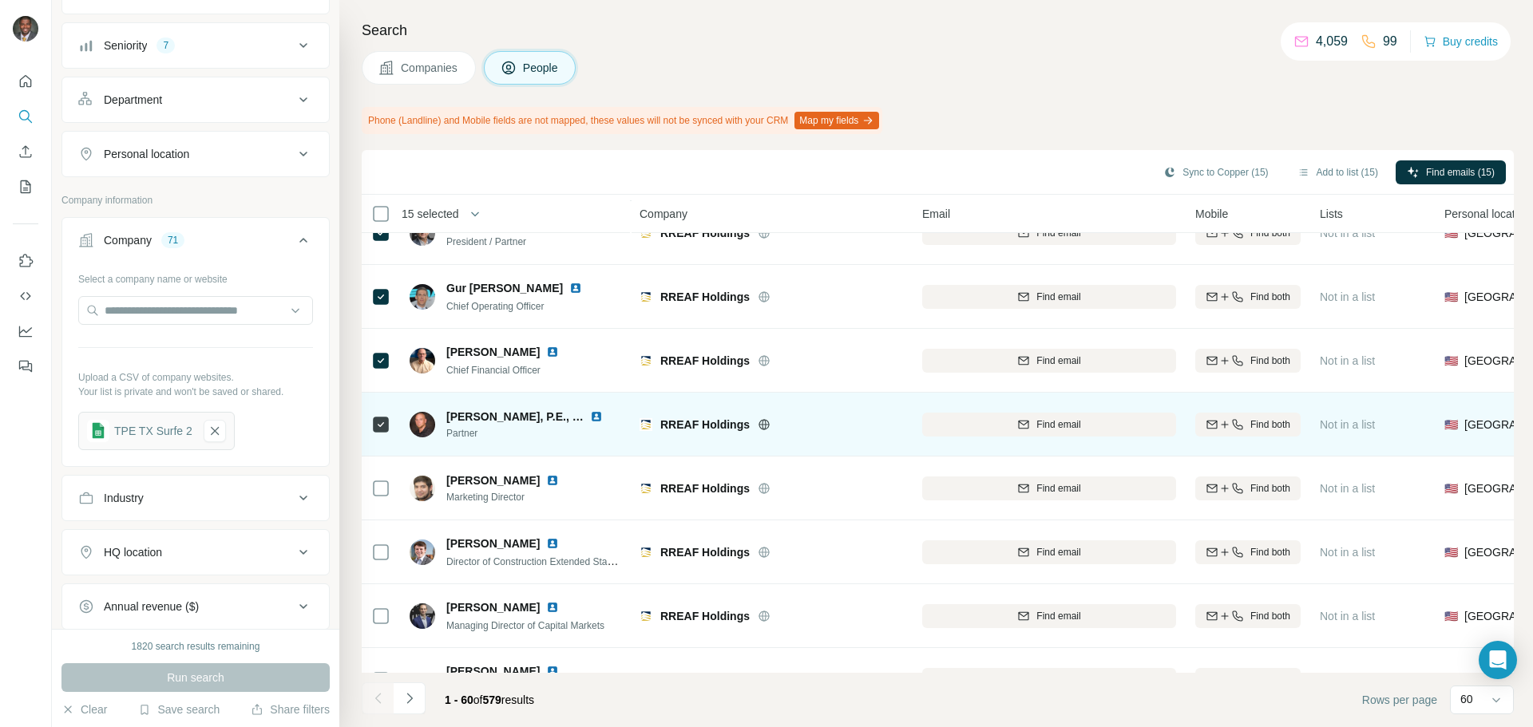
click at [597, 418] on img at bounding box center [596, 416] width 13 height 13
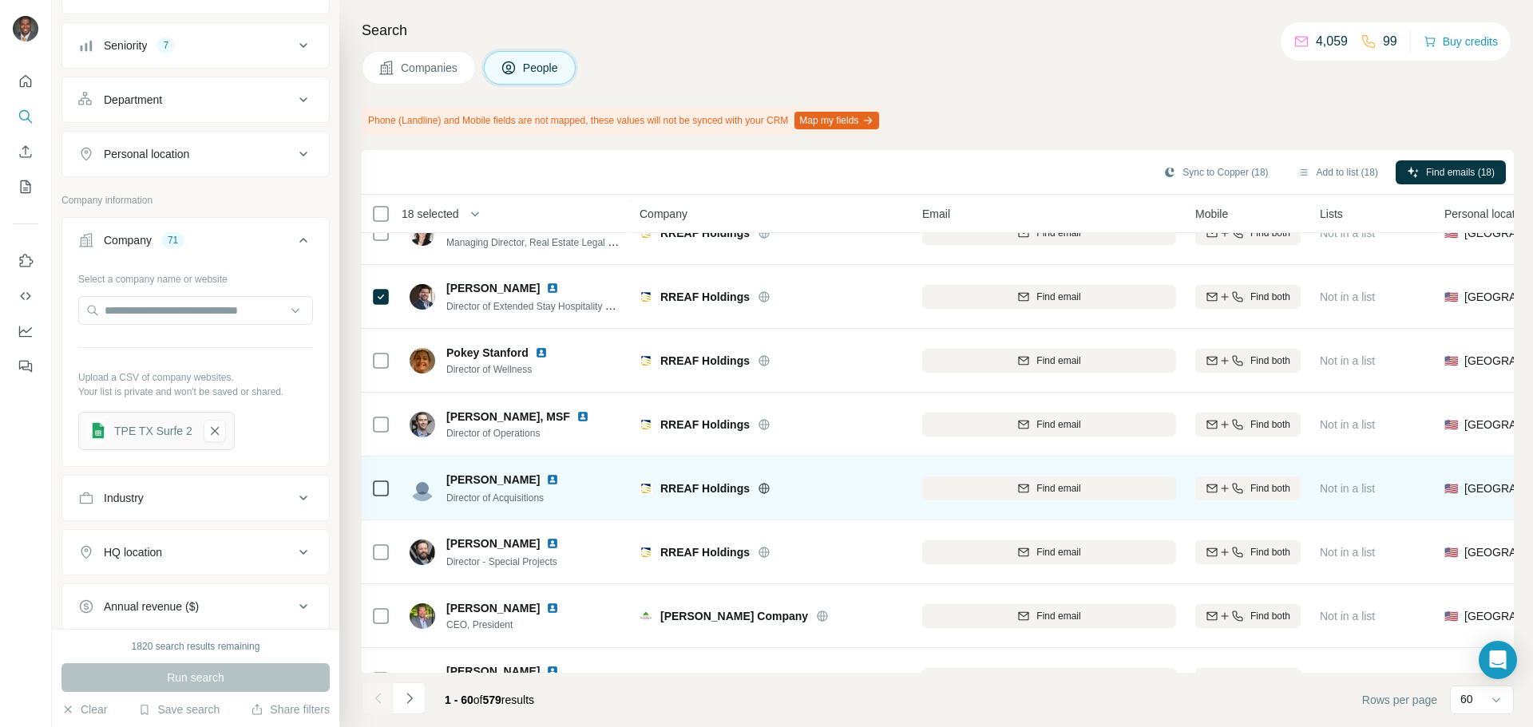
scroll to position [1836, 0]
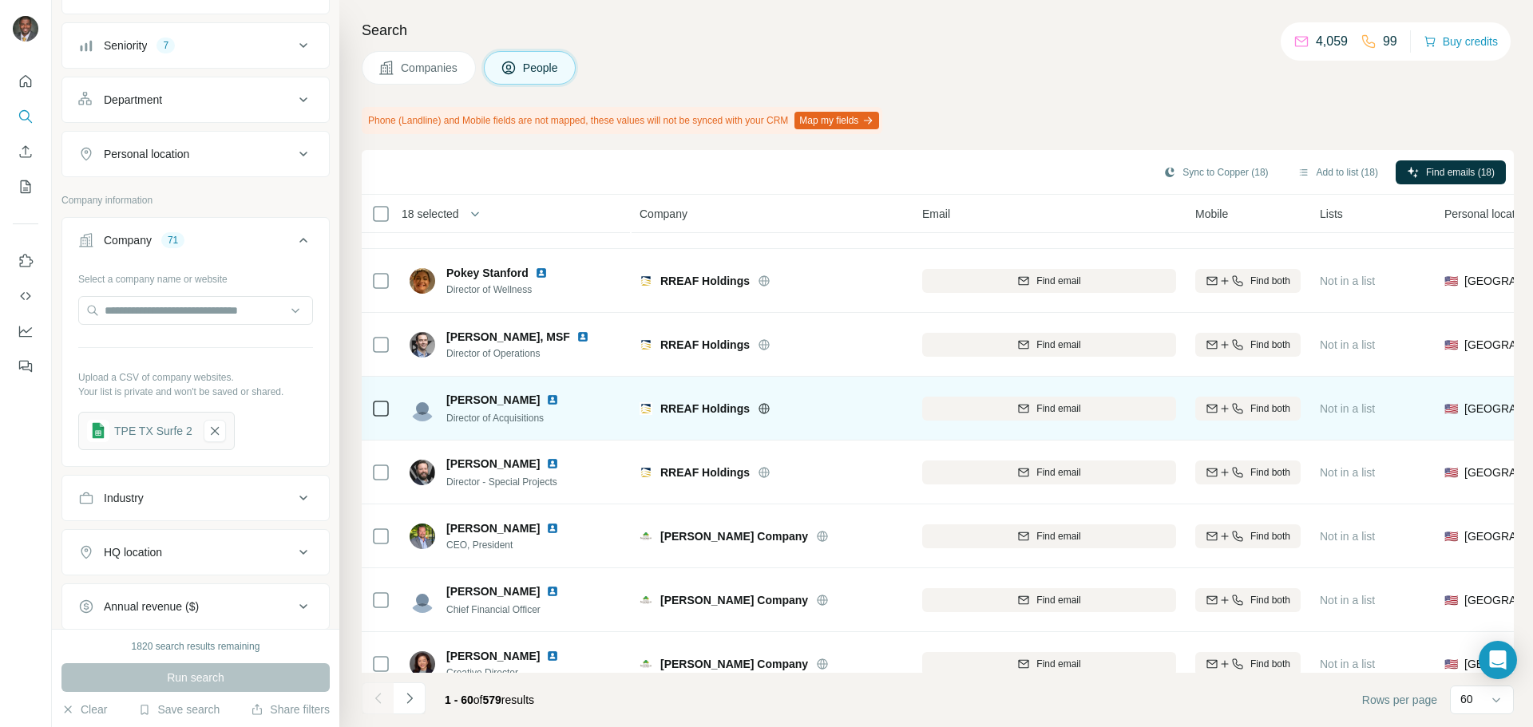
click at [546, 399] on img at bounding box center [552, 400] width 13 height 13
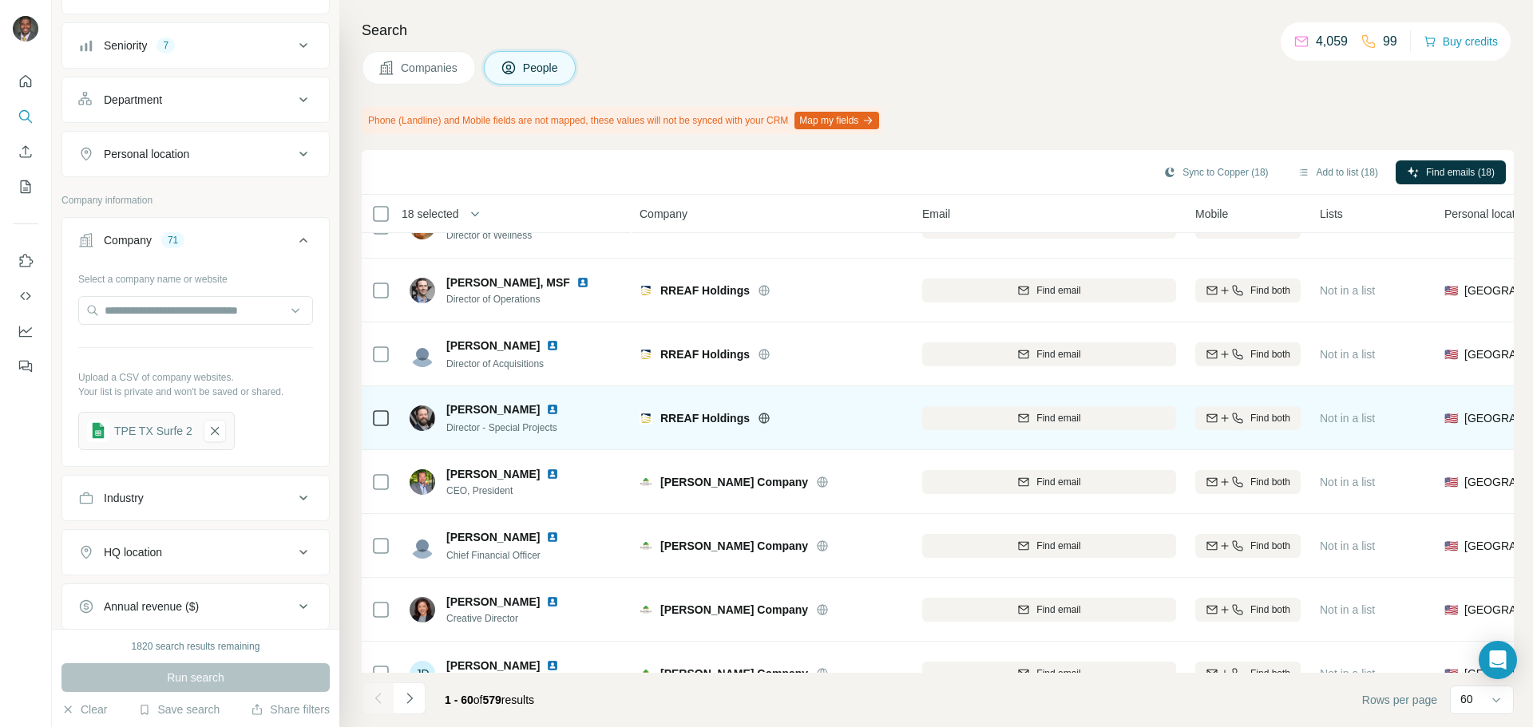
scroll to position [1916, 0]
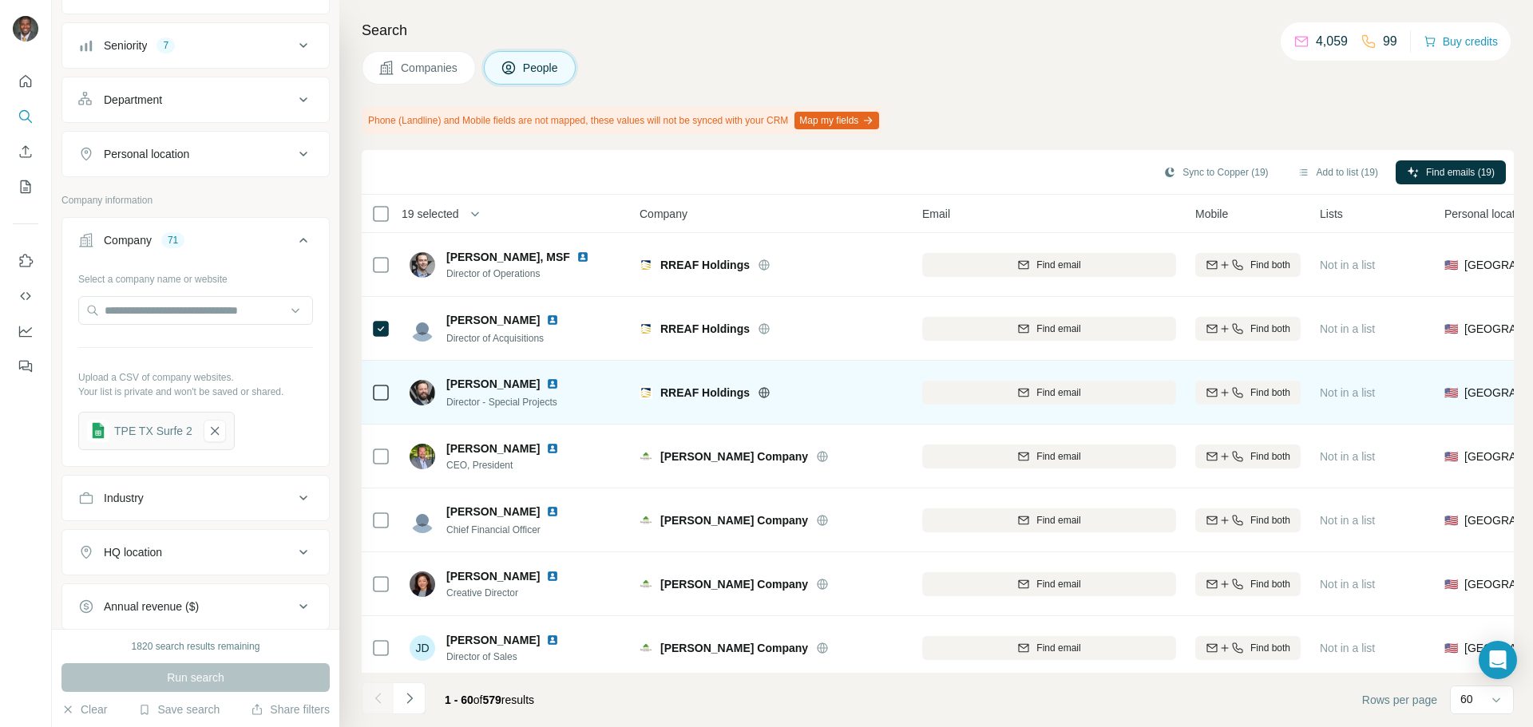
click at [371, 386] on icon at bounding box center [380, 392] width 19 height 19
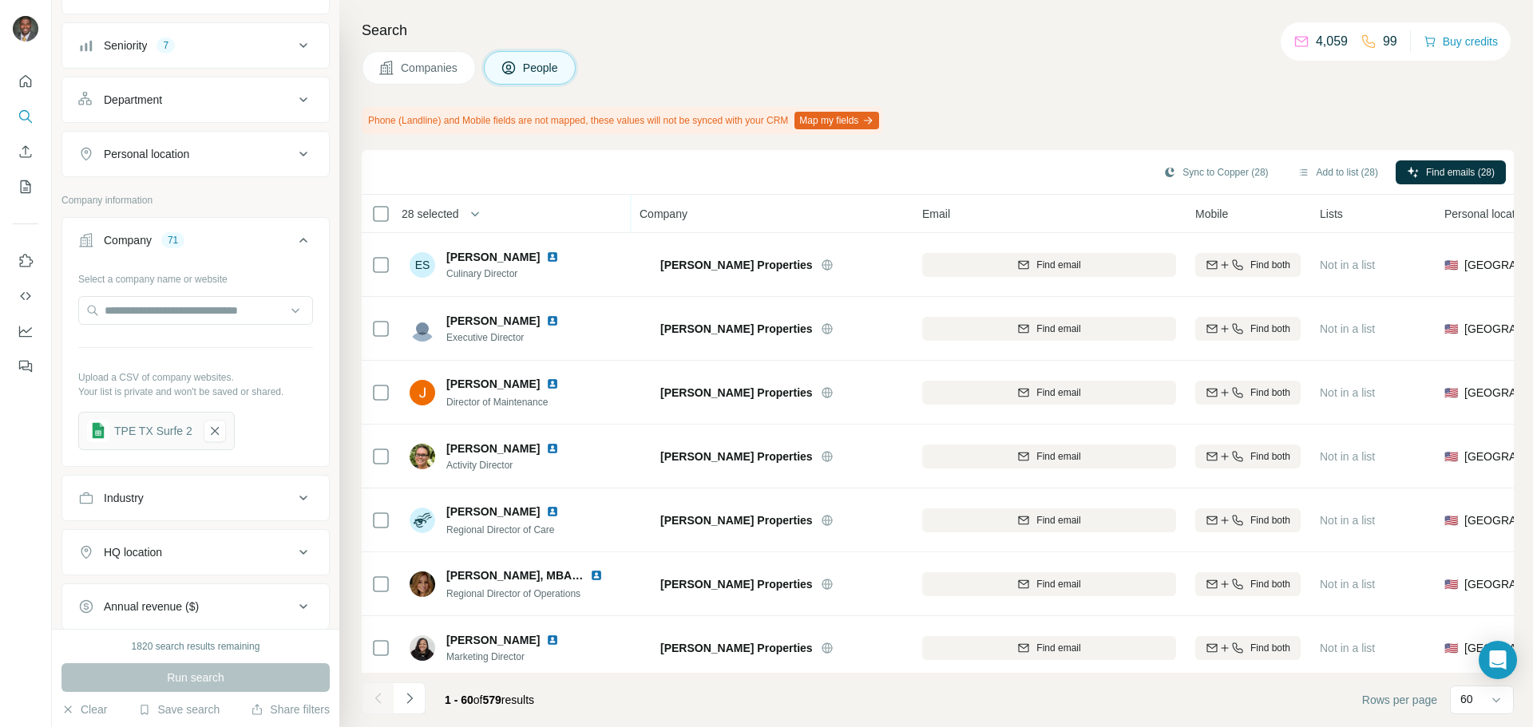
scroll to position [3400, 0]
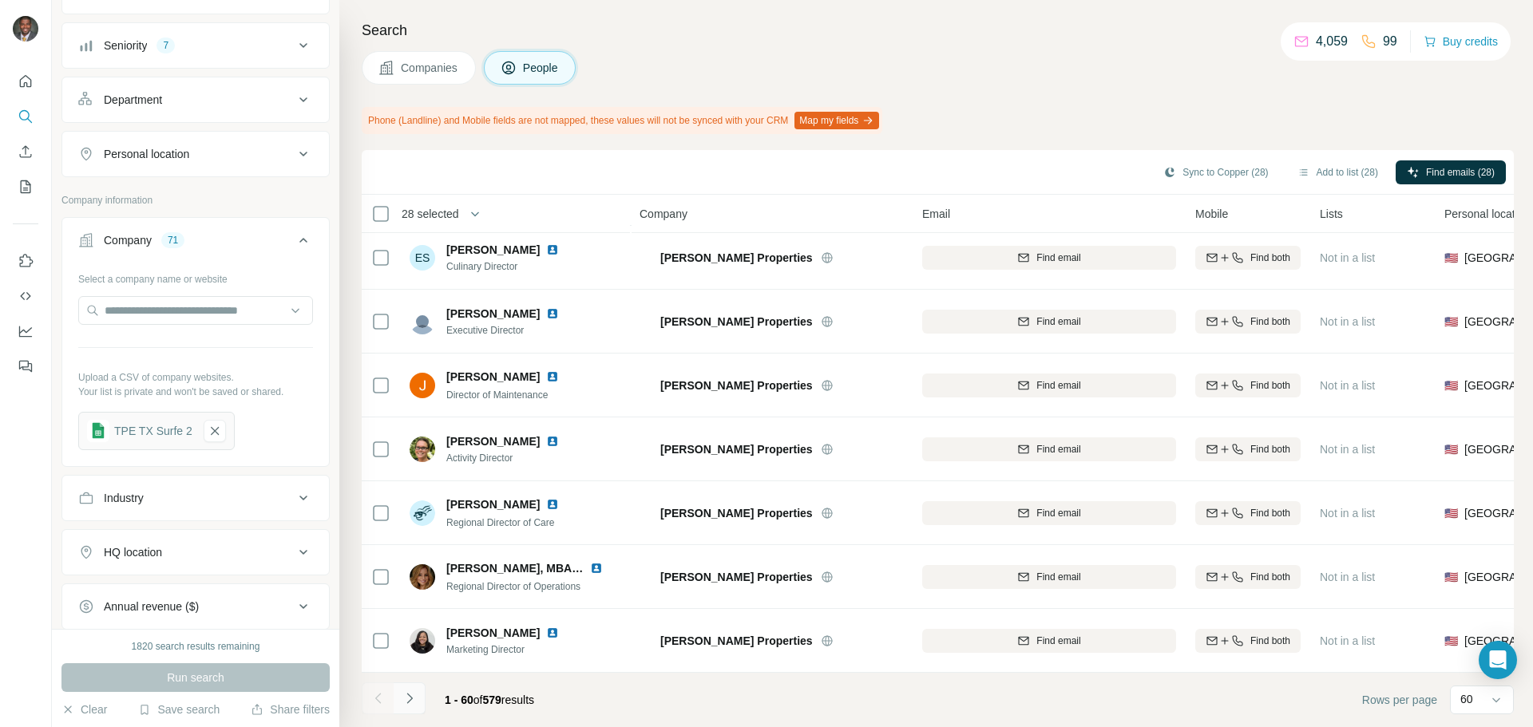
click at [419, 642] on button "Navigate to next page" at bounding box center [410, 699] width 32 height 32
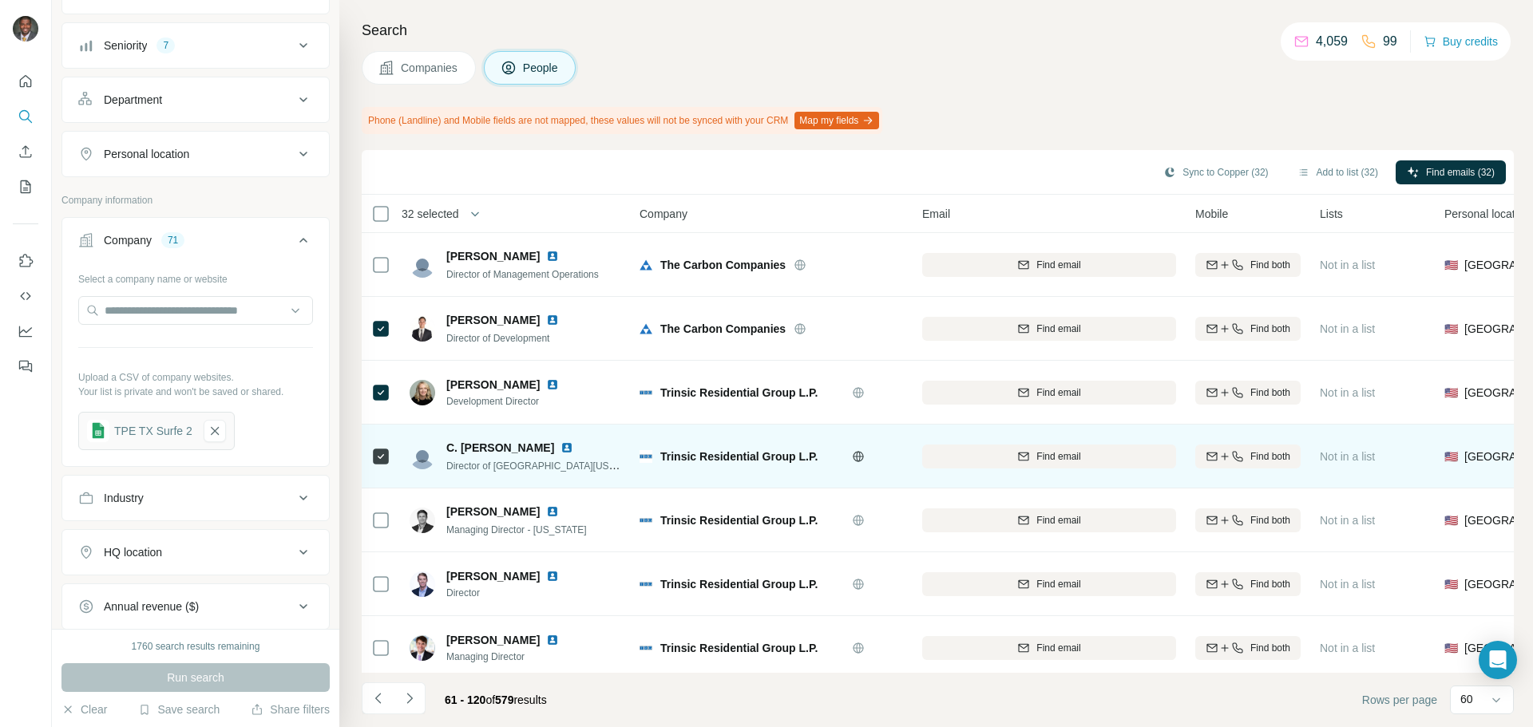
scroll to position [1357, 0]
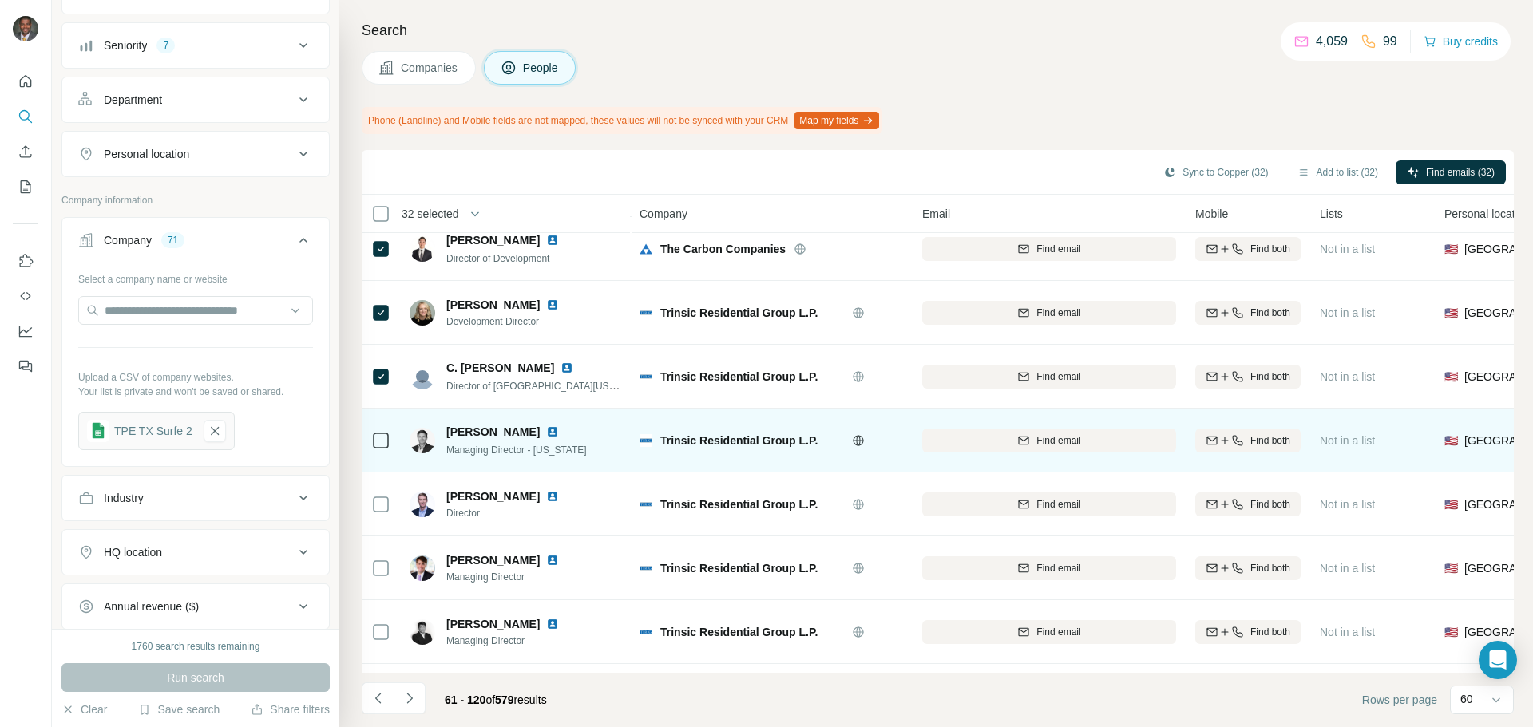
click at [389, 439] on icon at bounding box center [380, 440] width 19 height 19
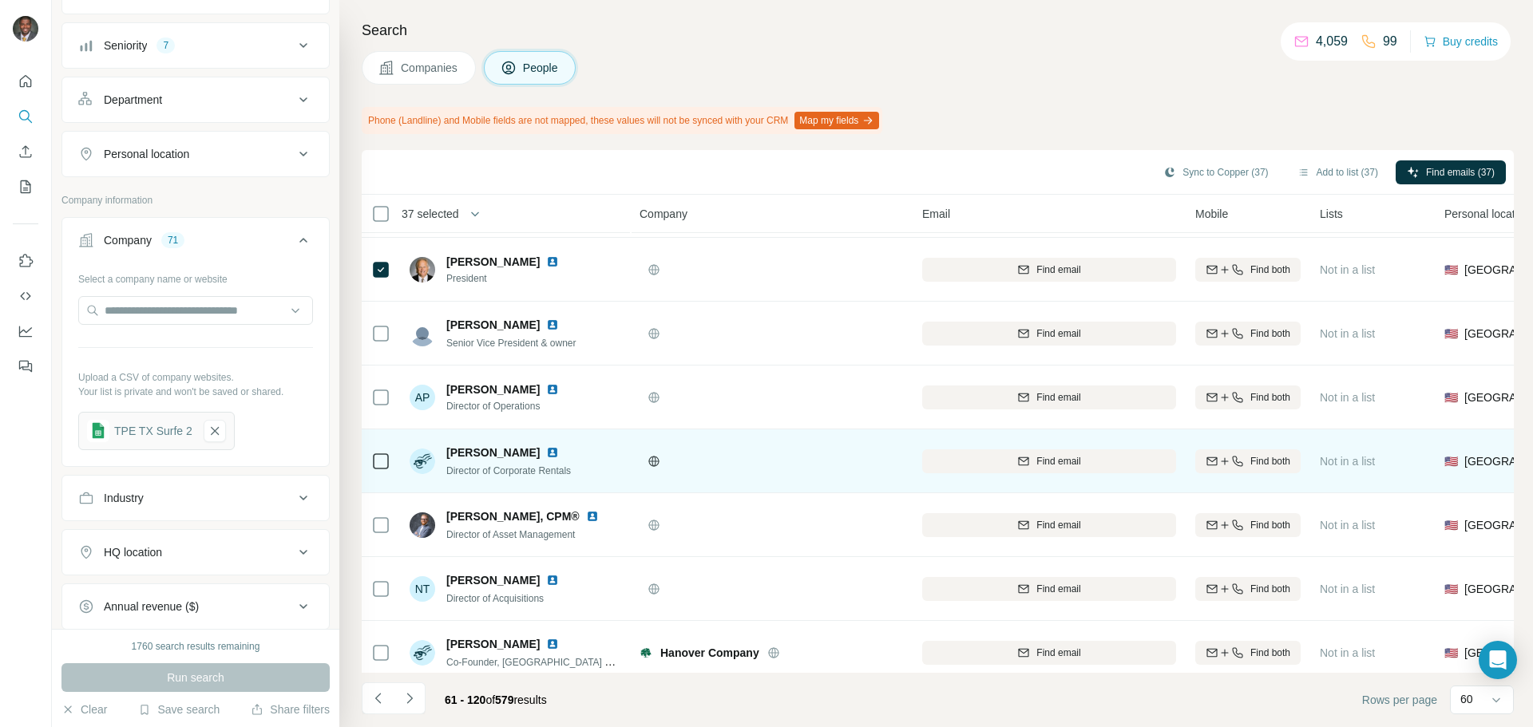
scroll to position [2236, 0]
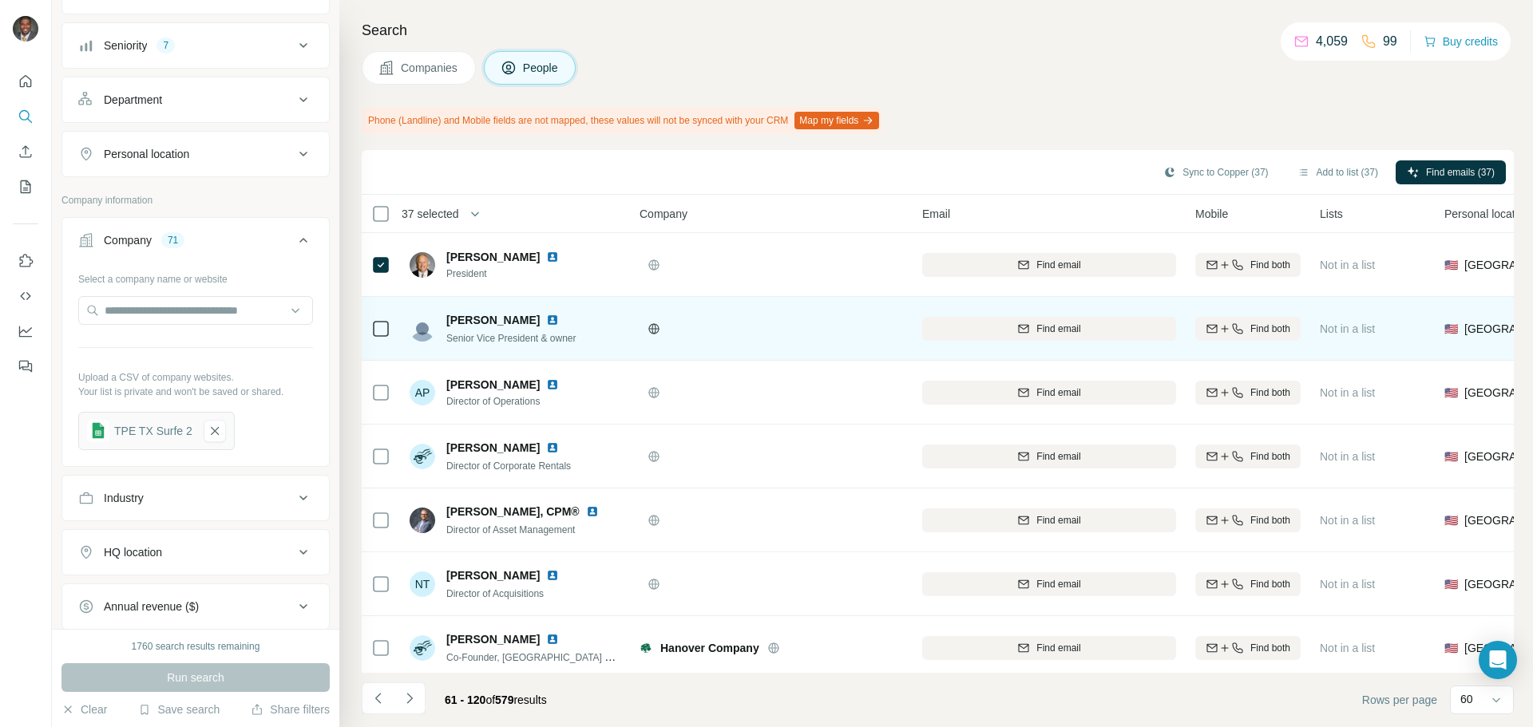
click at [546, 324] on img at bounding box center [552, 320] width 13 height 13
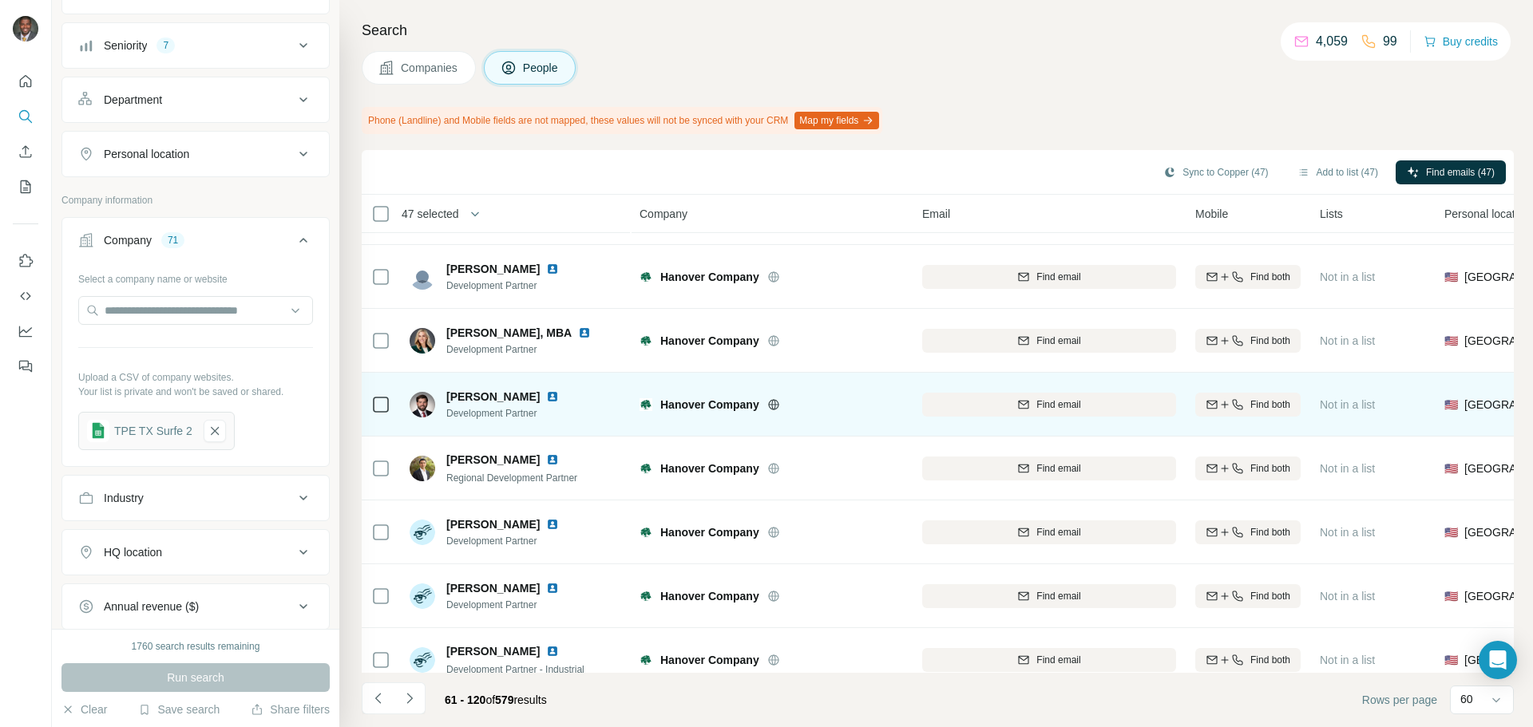
scroll to position [3400, 0]
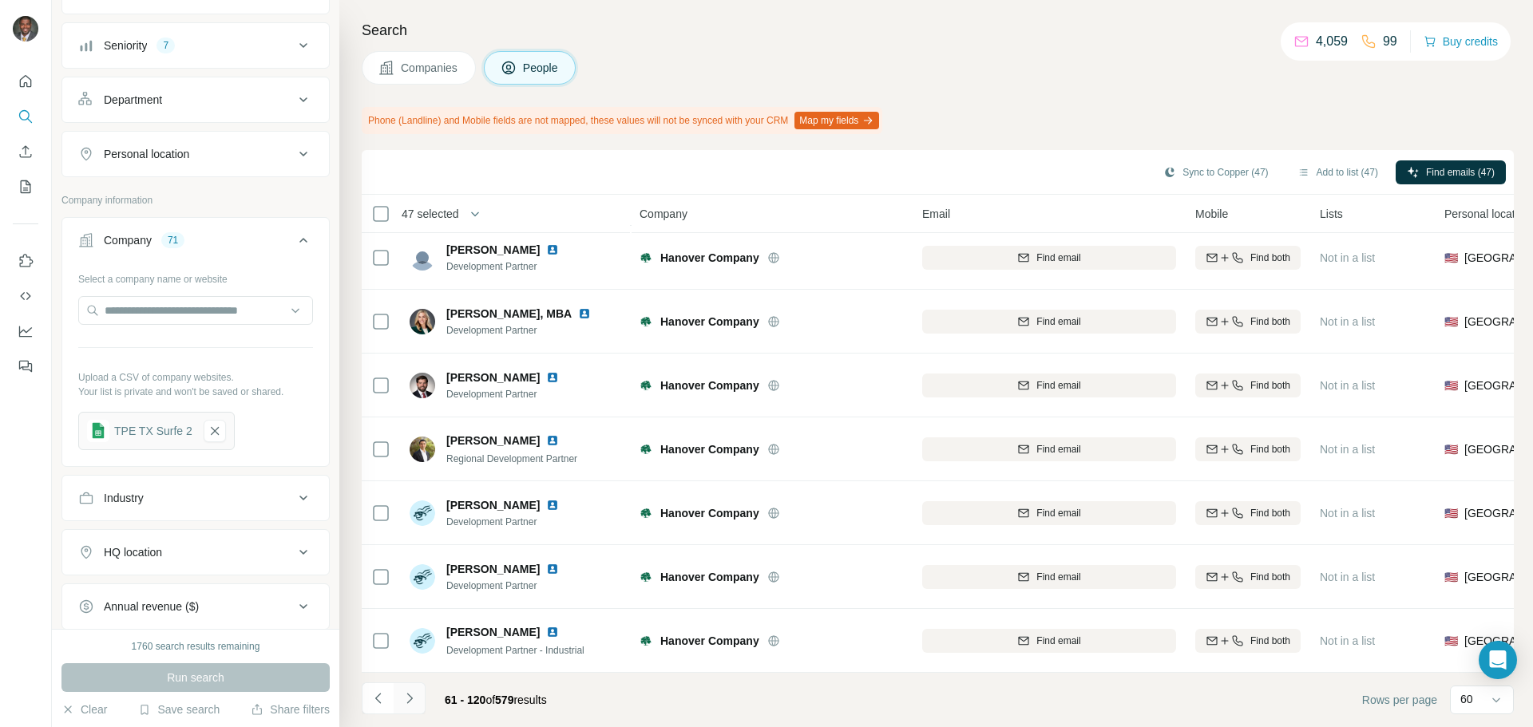
click at [408, 642] on icon "Navigate to next page" at bounding box center [410, 699] width 16 height 16
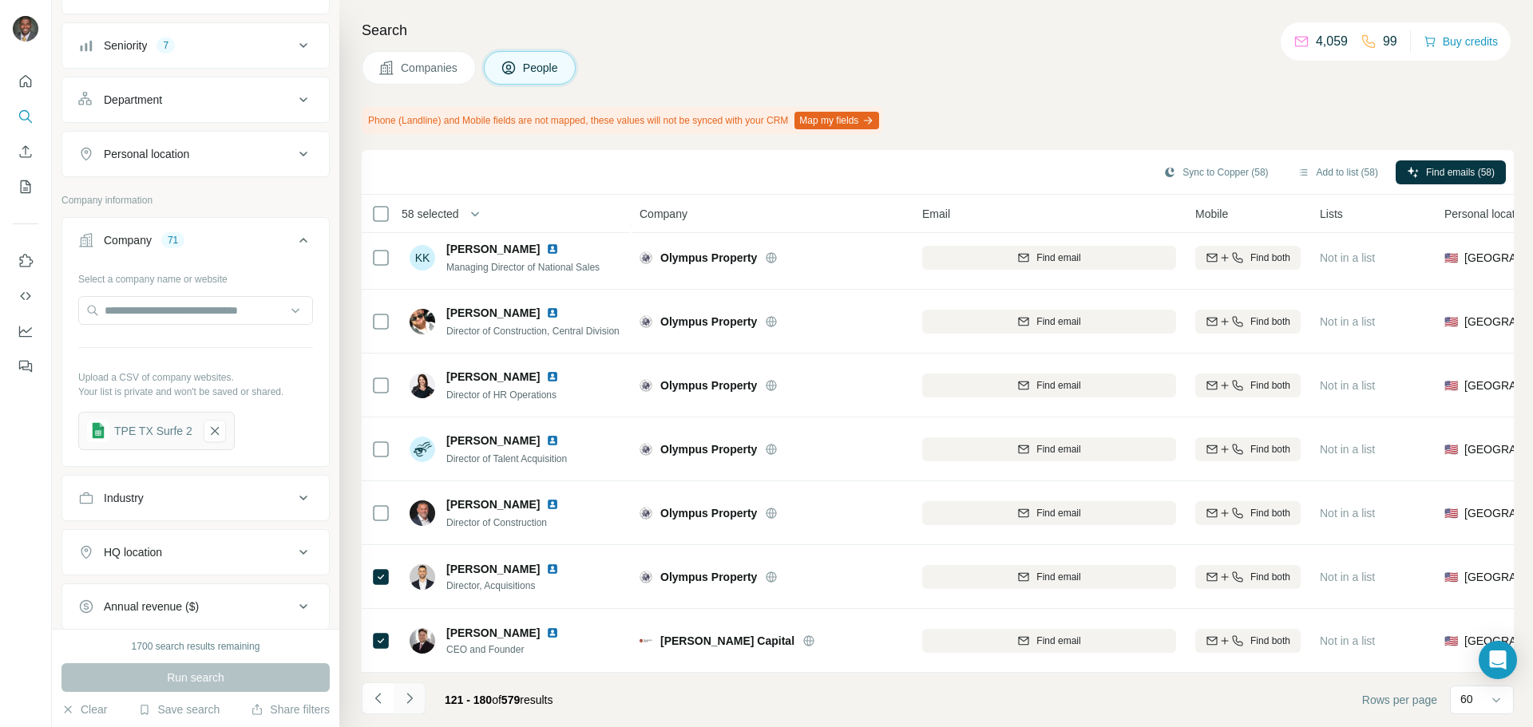
click at [407, 642] on icon "Navigate to next page" at bounding box center [410, 699] width 16 height 16
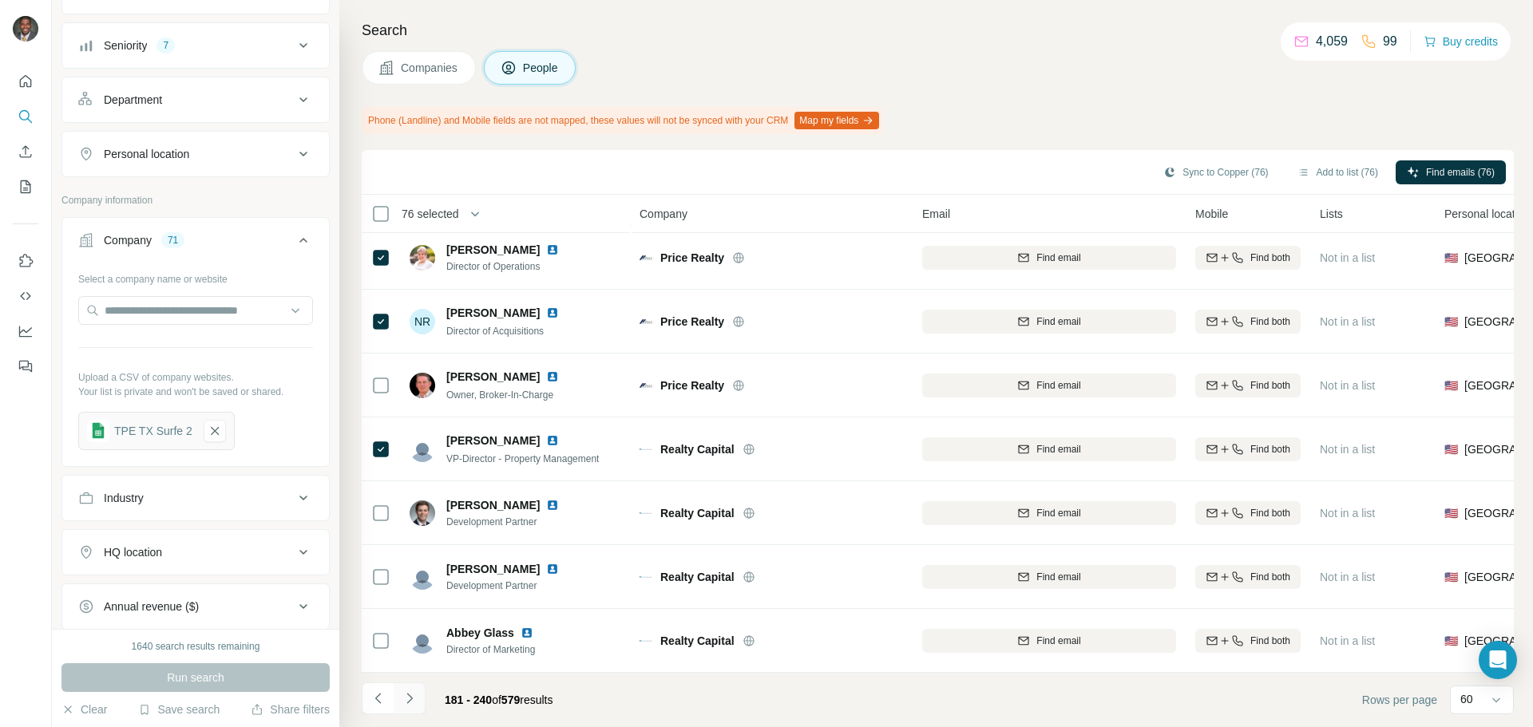
click at [408, 642] on icon "Navigate to next page" at bounding box center [410, 699] width 16 height 16
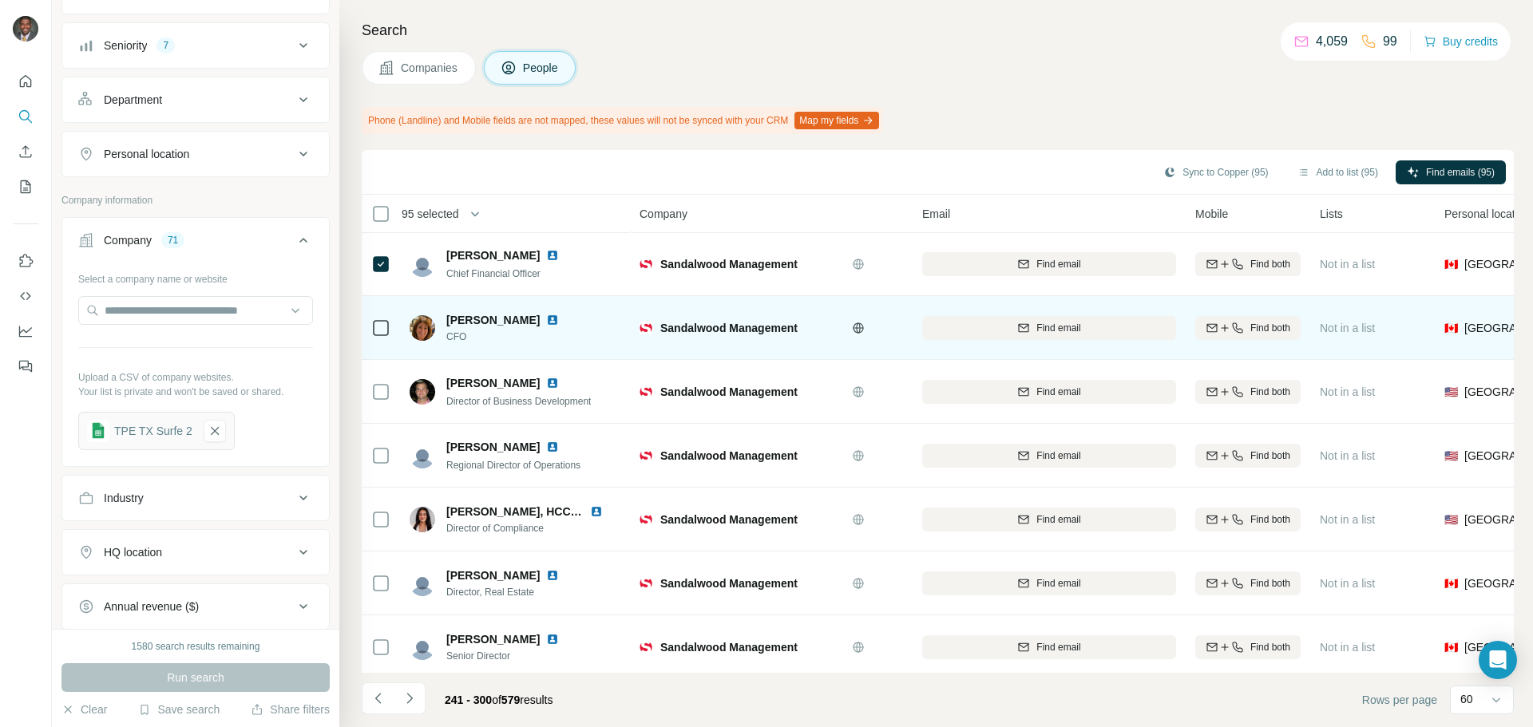
scroll to position [2395, 0]
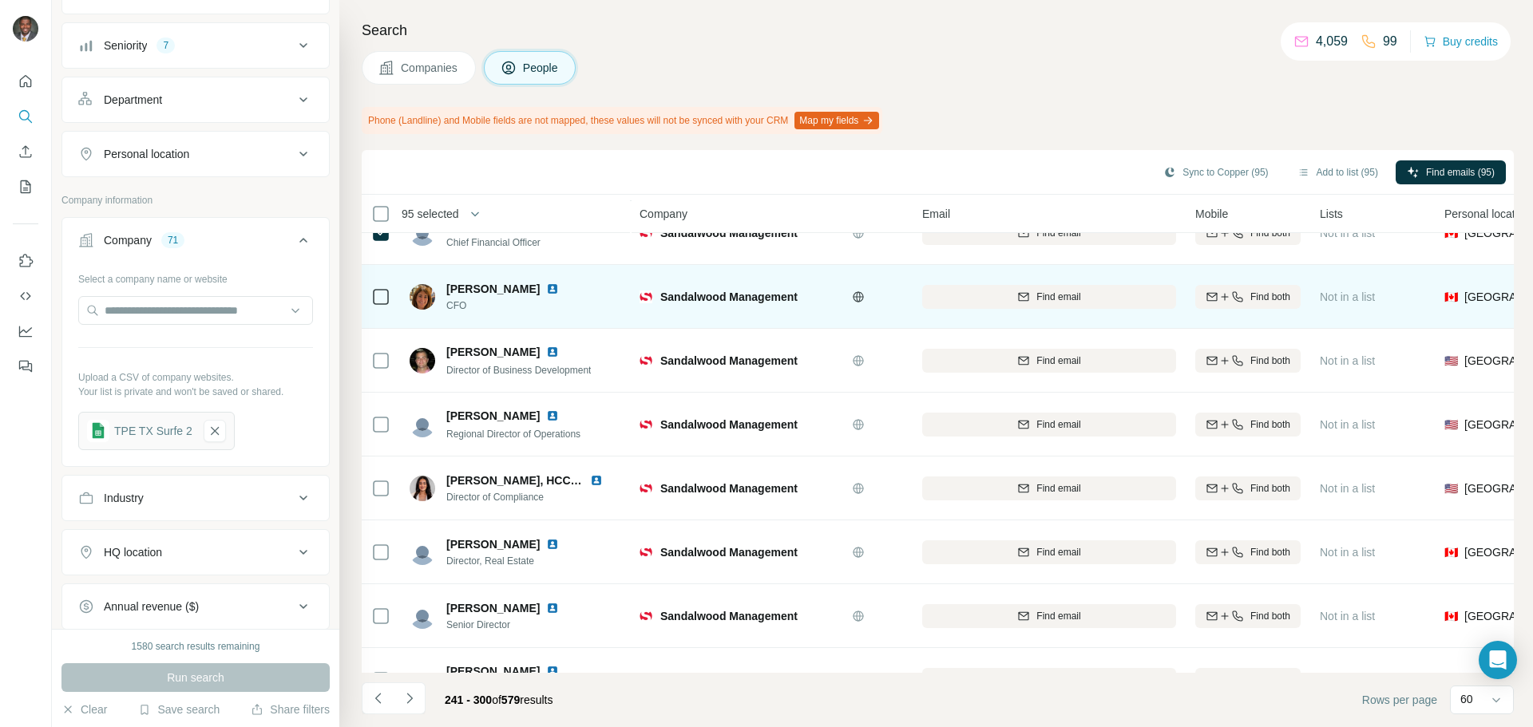
click at [551, 291] on img at bounding box center [552, 289] width 13 height 13
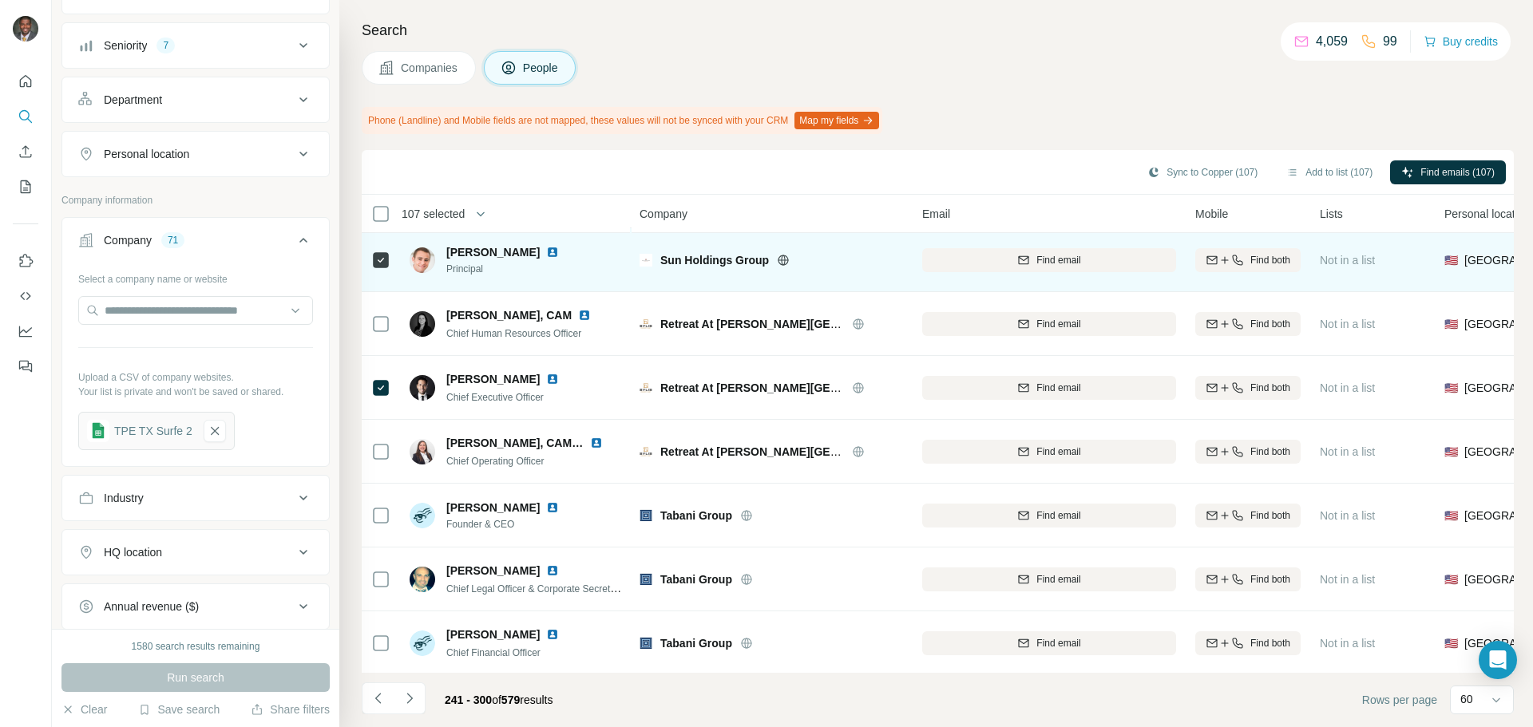
scroll to position [3400, 0]
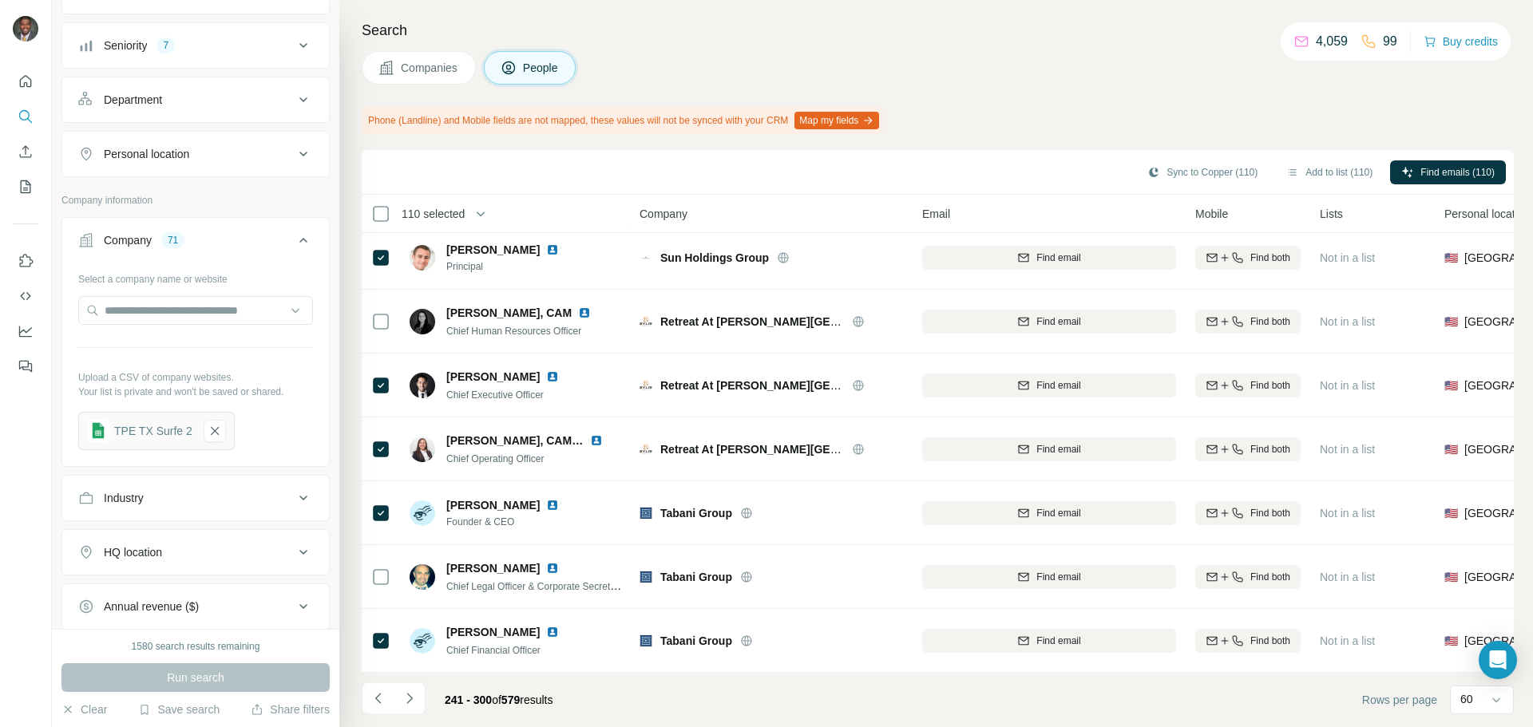
drag, startPoint x: 410, startPoint y: 696, endPoint x: 424, endPoint y: 697, distance: 14.4
click at [420, 642] on button "Navigate to next page" at bounding box center [410, 699] width 32 height 32
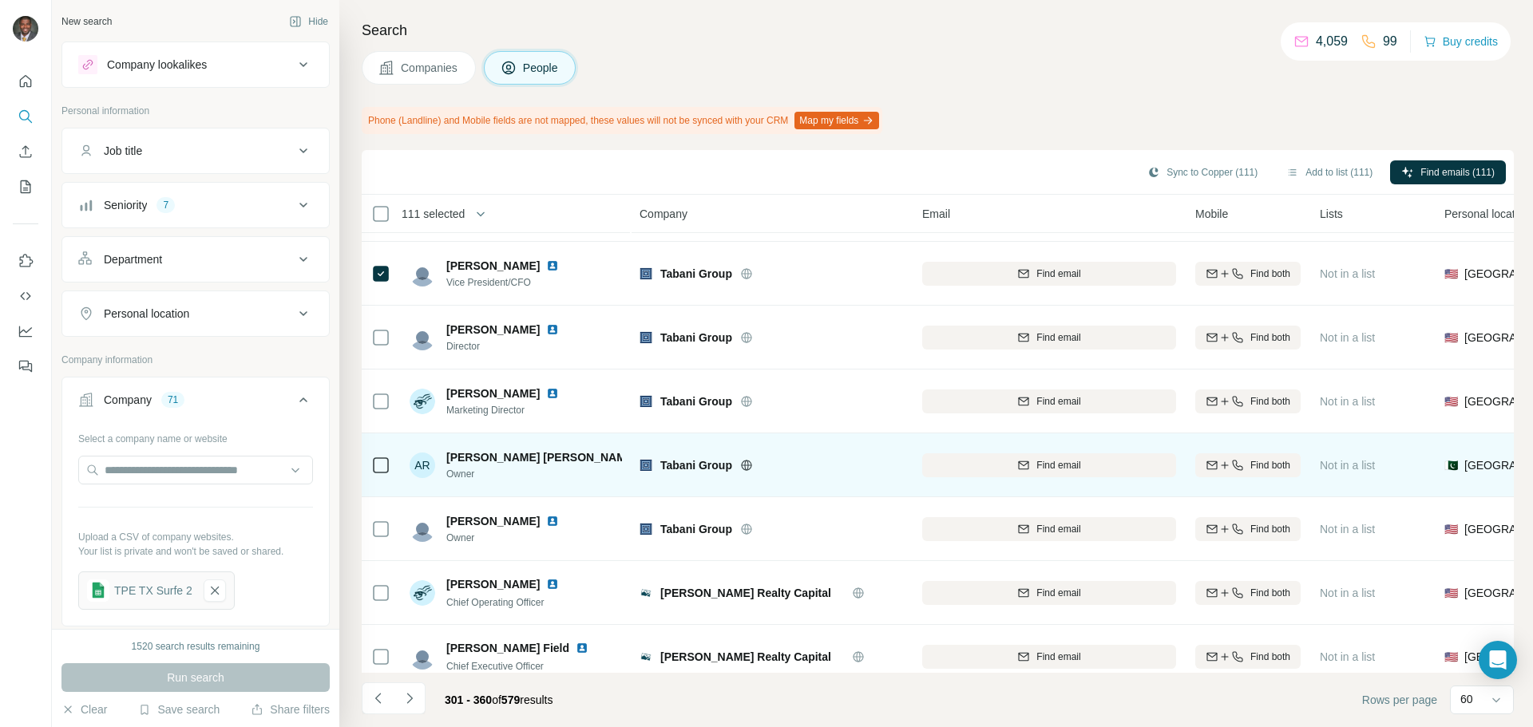
scroll to position [80, 0]
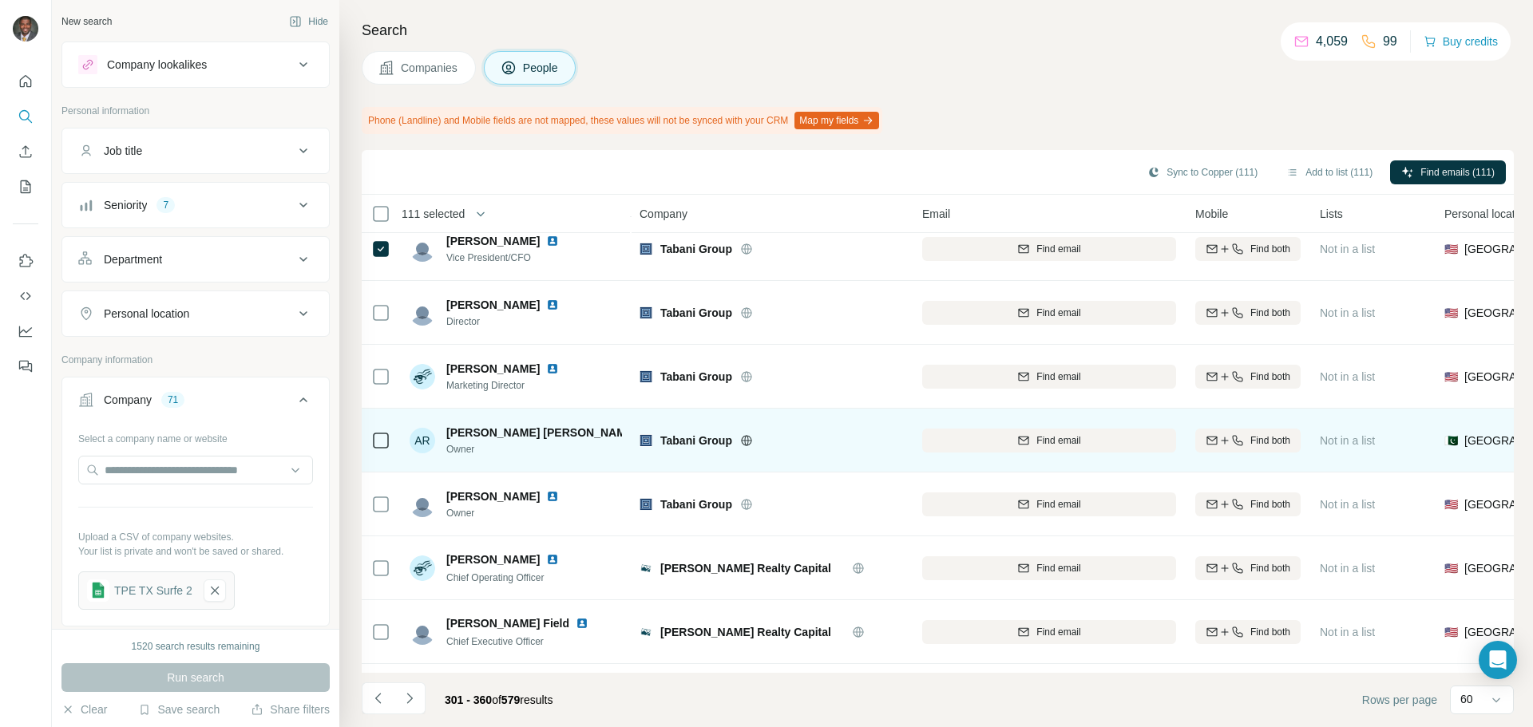
click at [644, 434] on img at bounding box center [650, 432] width 13 height 13
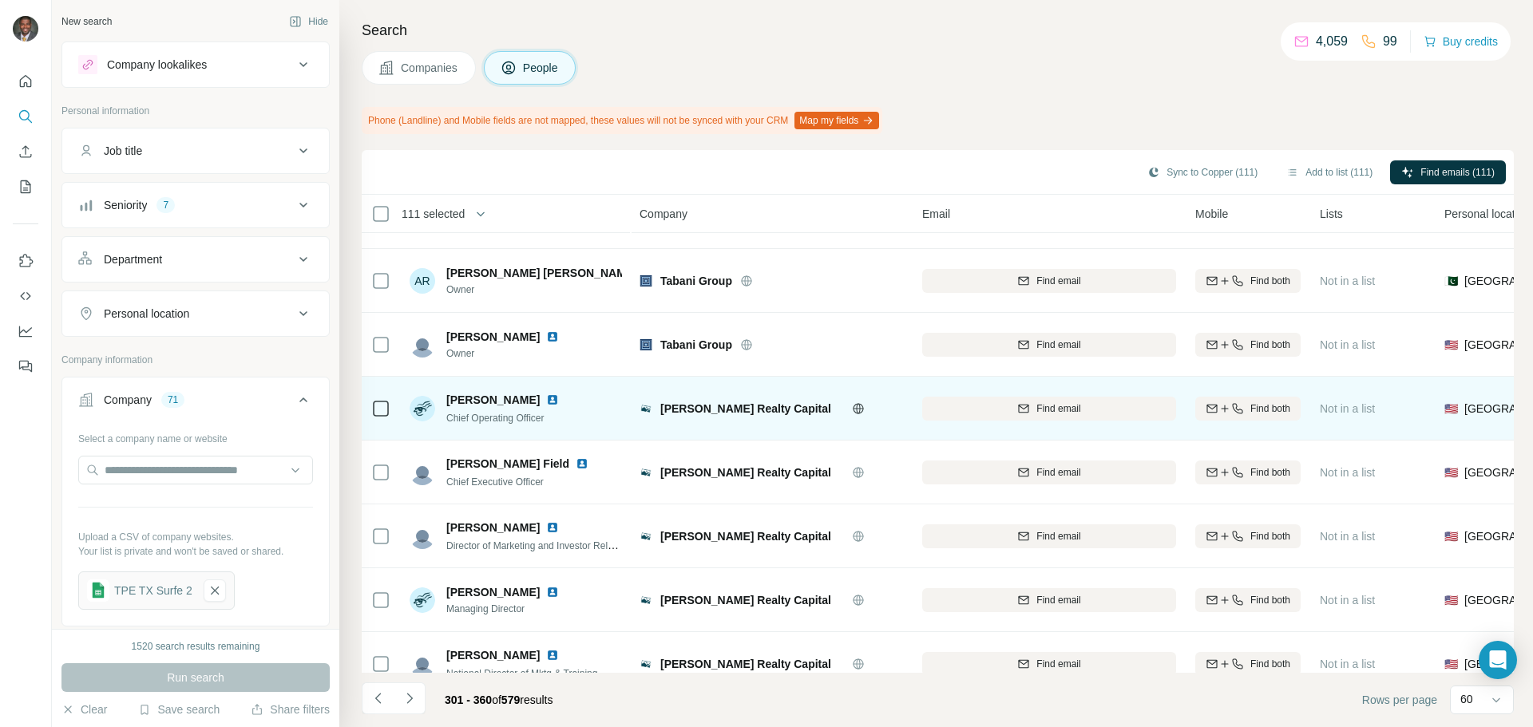
scroll to position [160, 0]
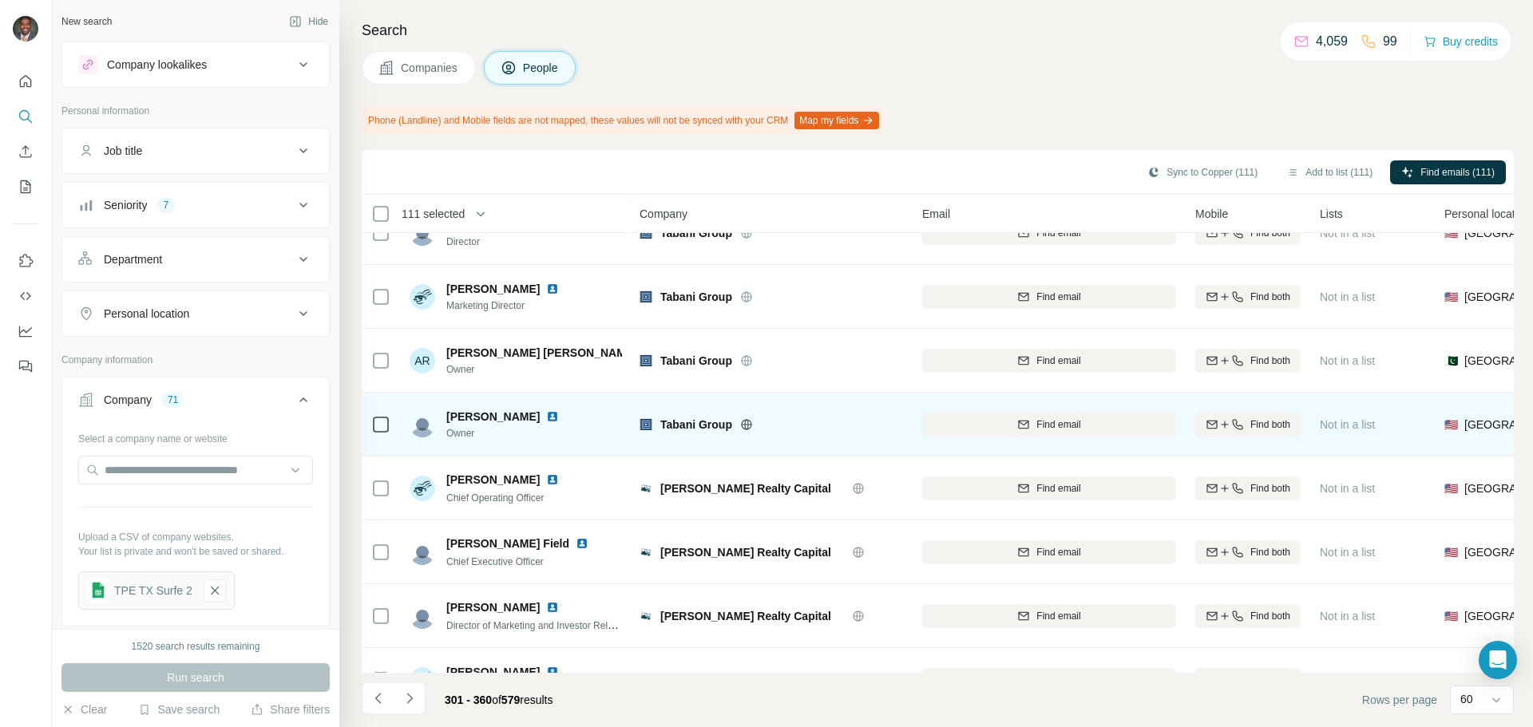
click at [751, 426] on icon at bounding box center [746, 424] width 10 height 10
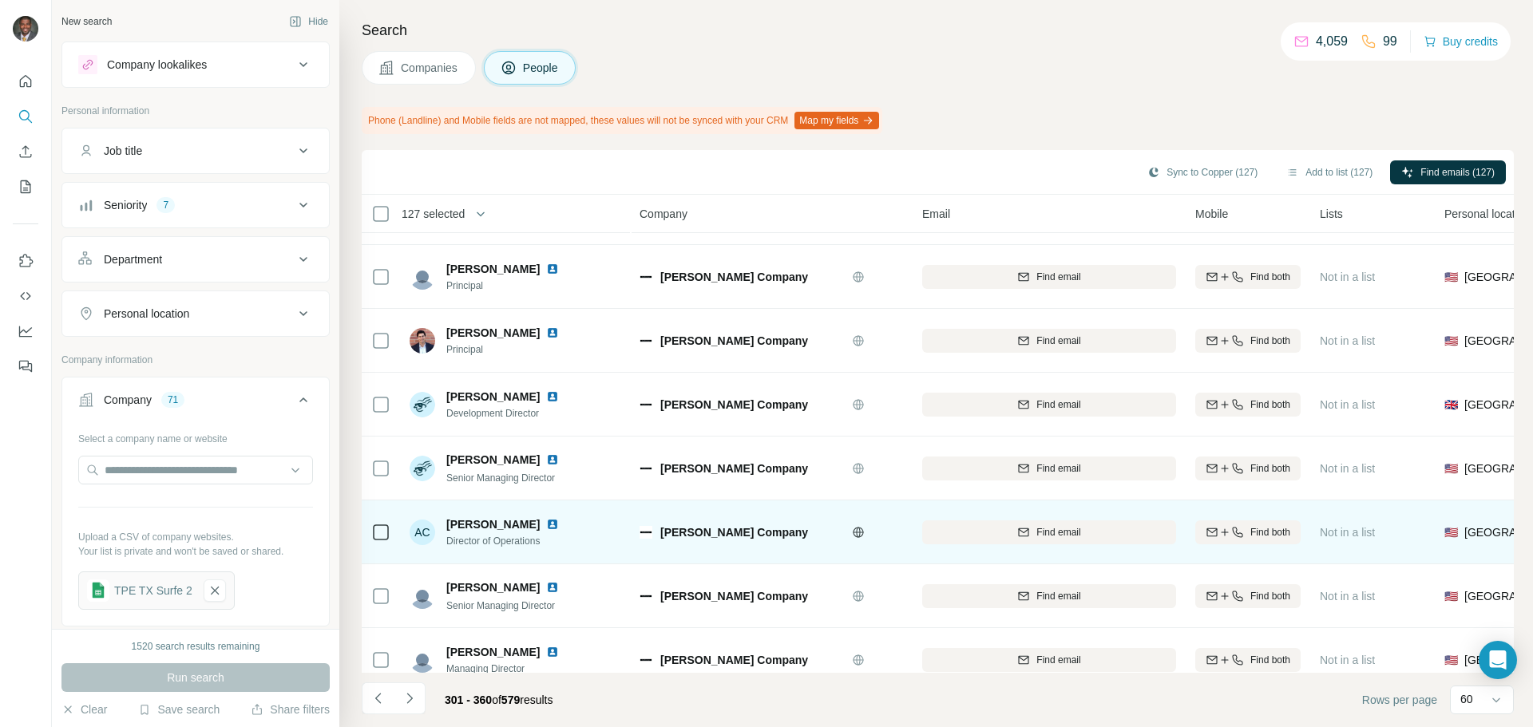
scroll to position [3034, 0]
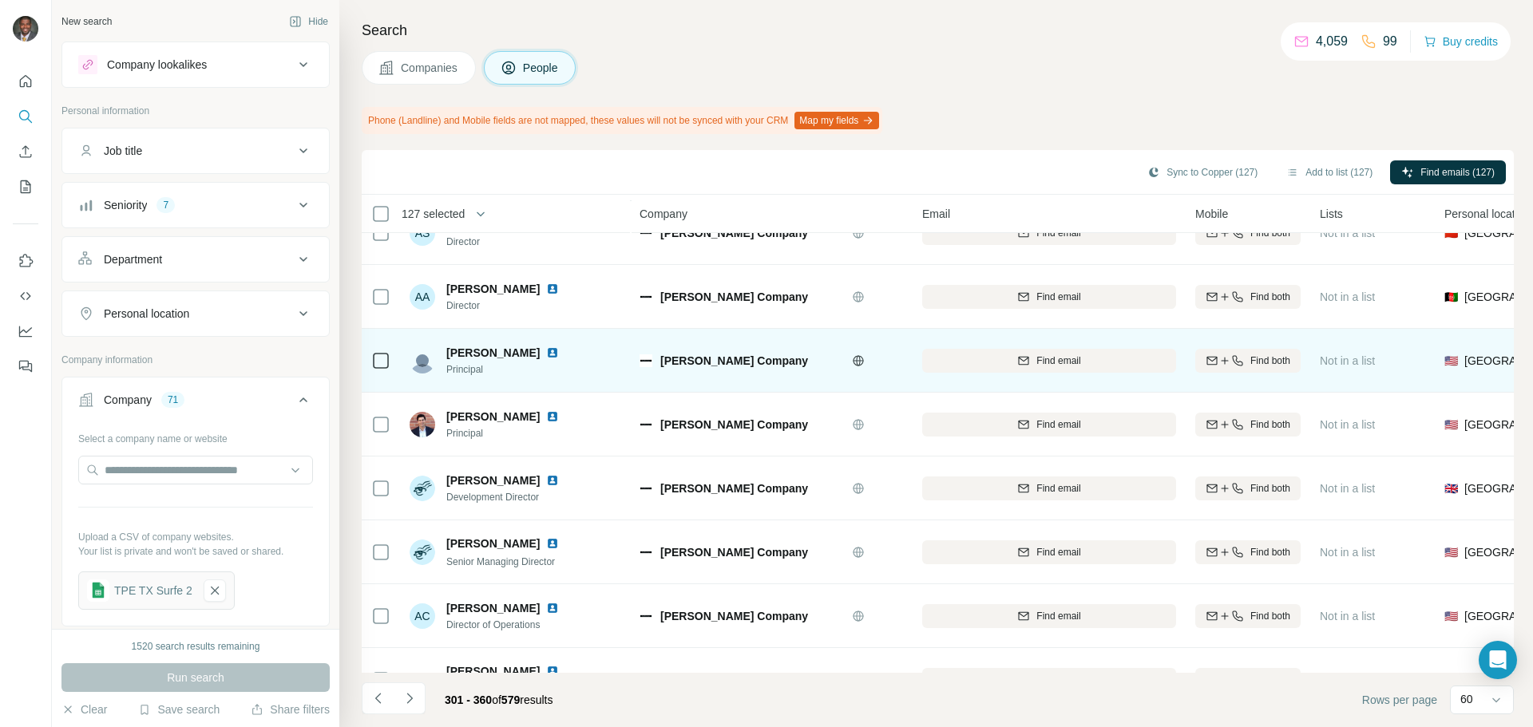
click at [546, 353] on img at bounding box center [552, 353] width 13 height 13
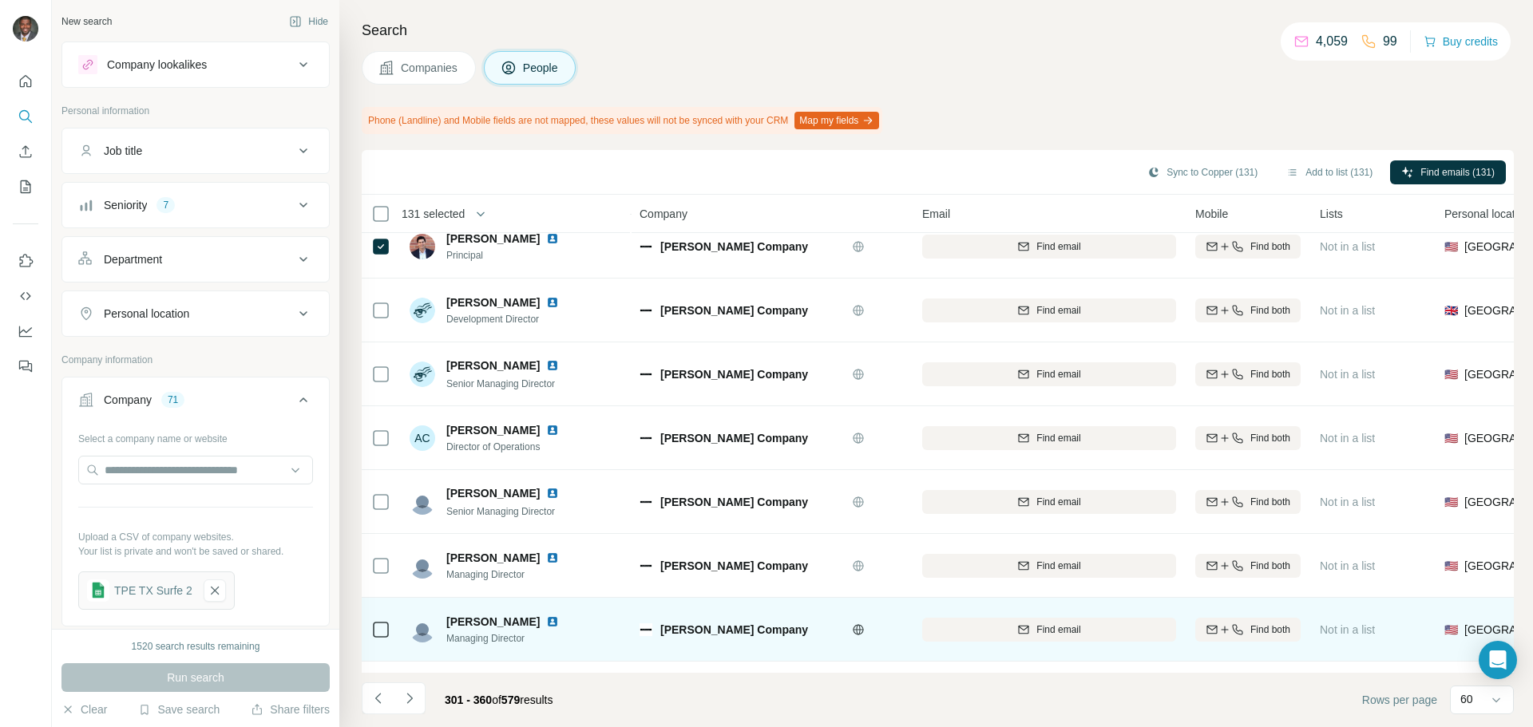
scroll to position [3400, 0]
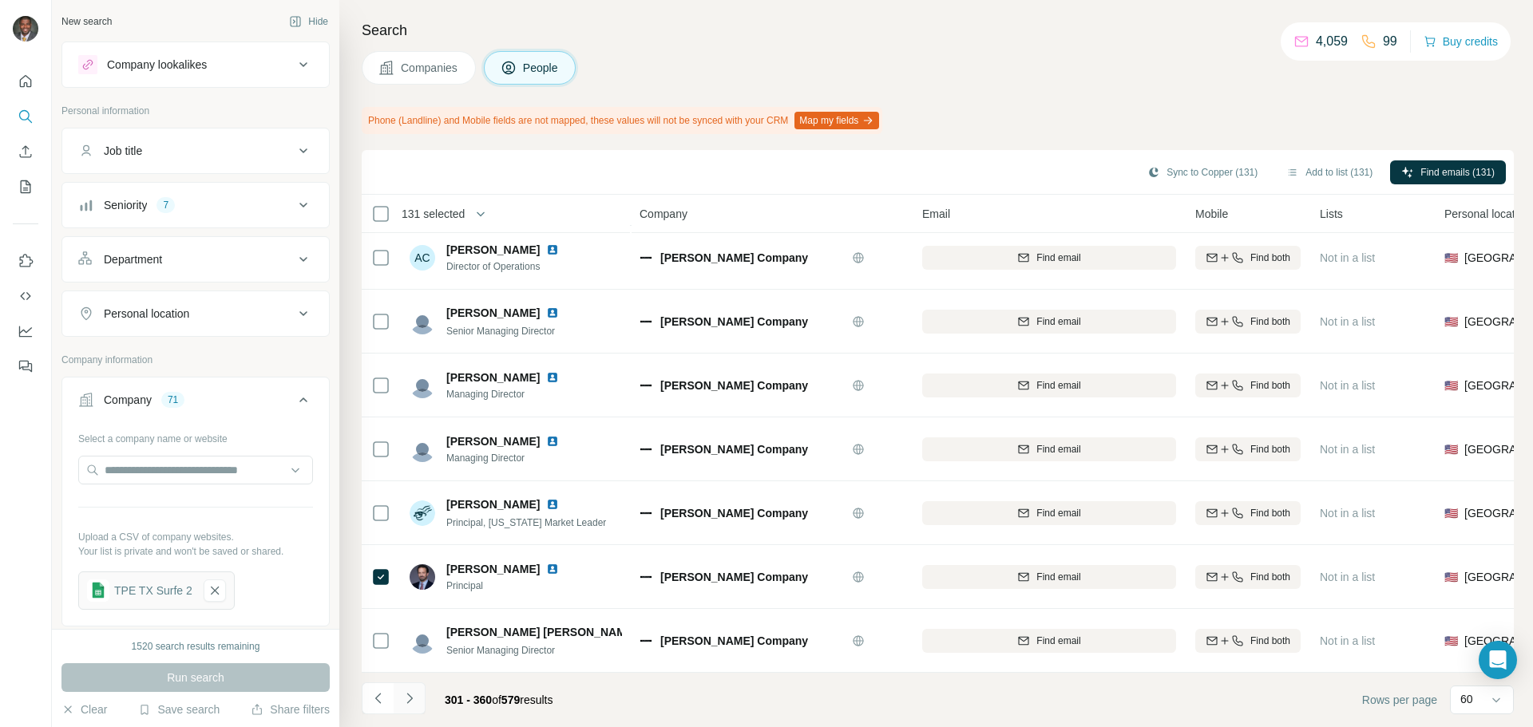
click at [413, 642] on icon "Navigate to next page" at bounding box center [410, 699] width 16 height 16
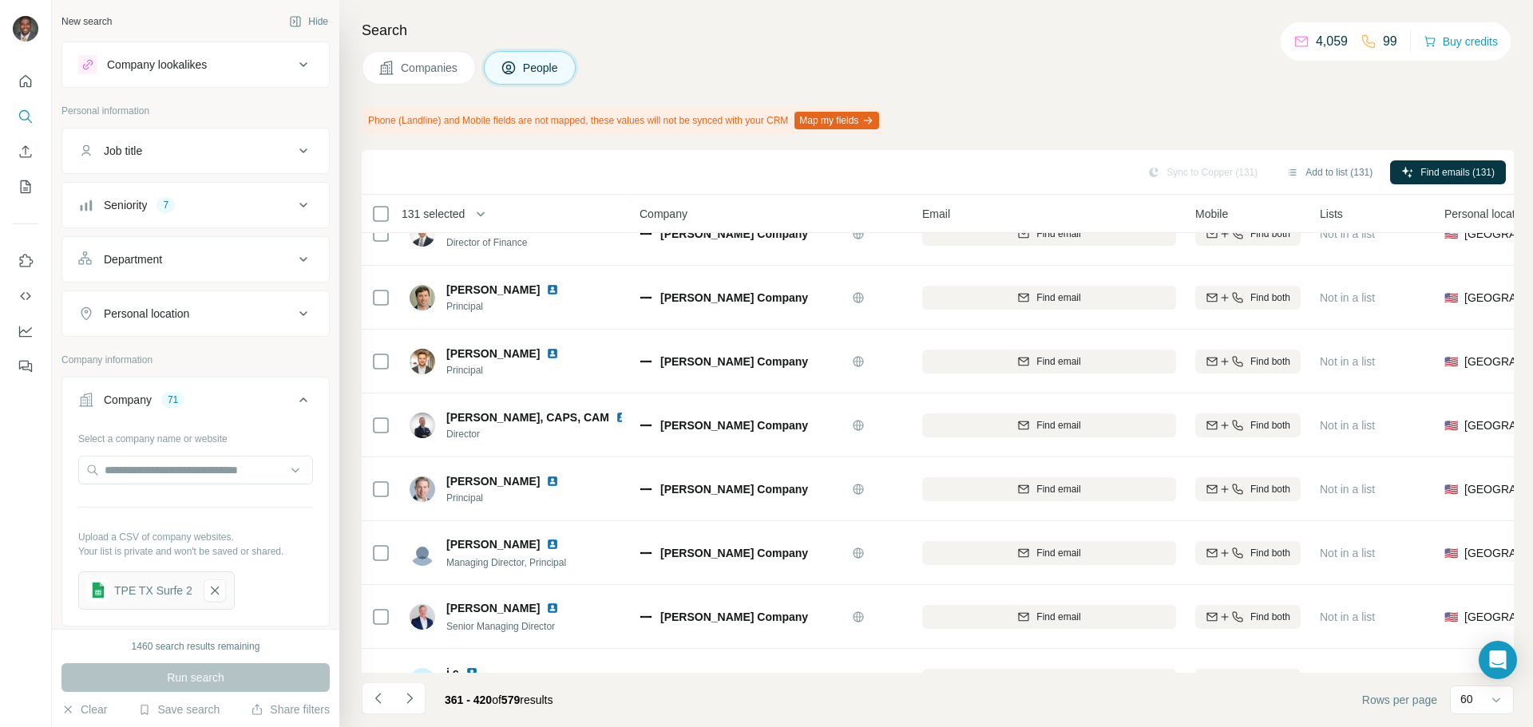
scroll to position [0, 0]
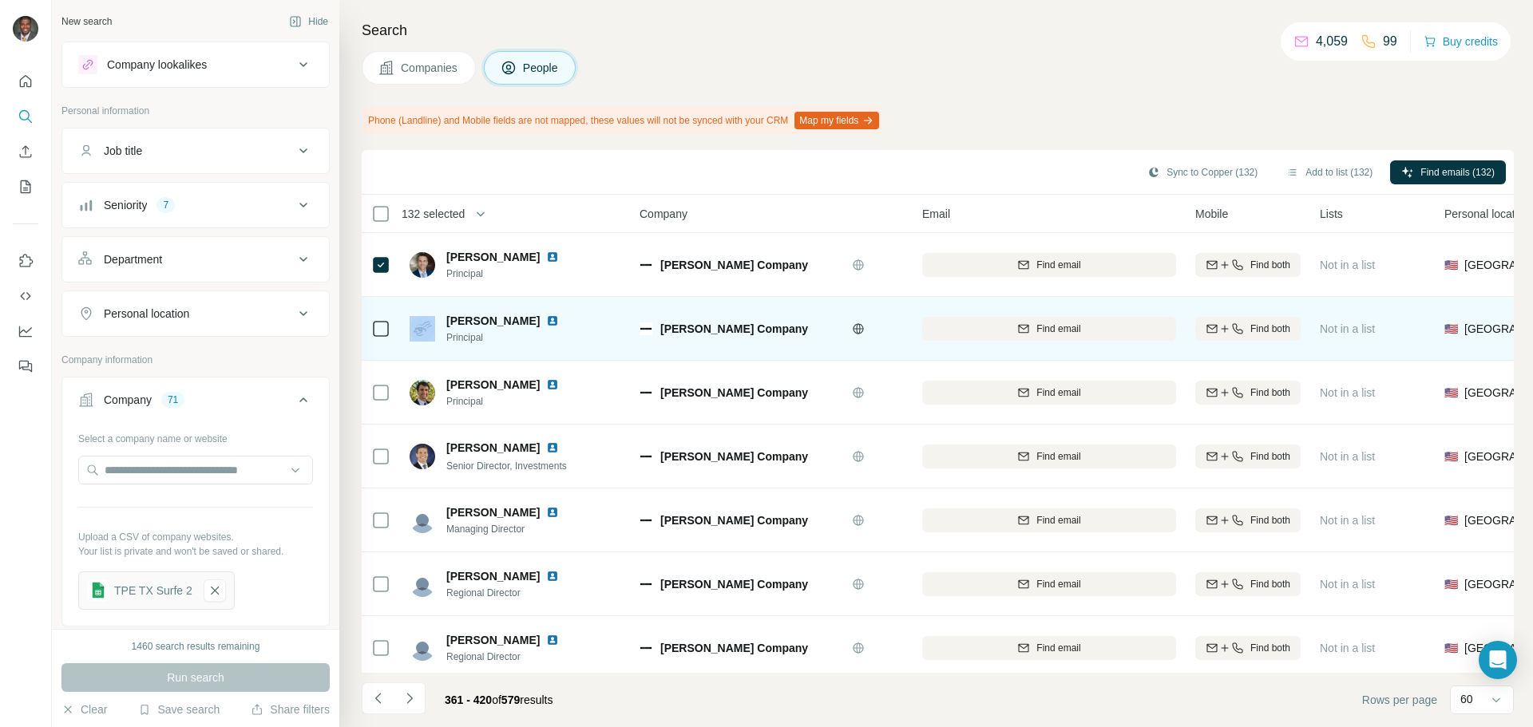
click at [387, 327] on div at bounding box center [380, 328] width 19 height 19
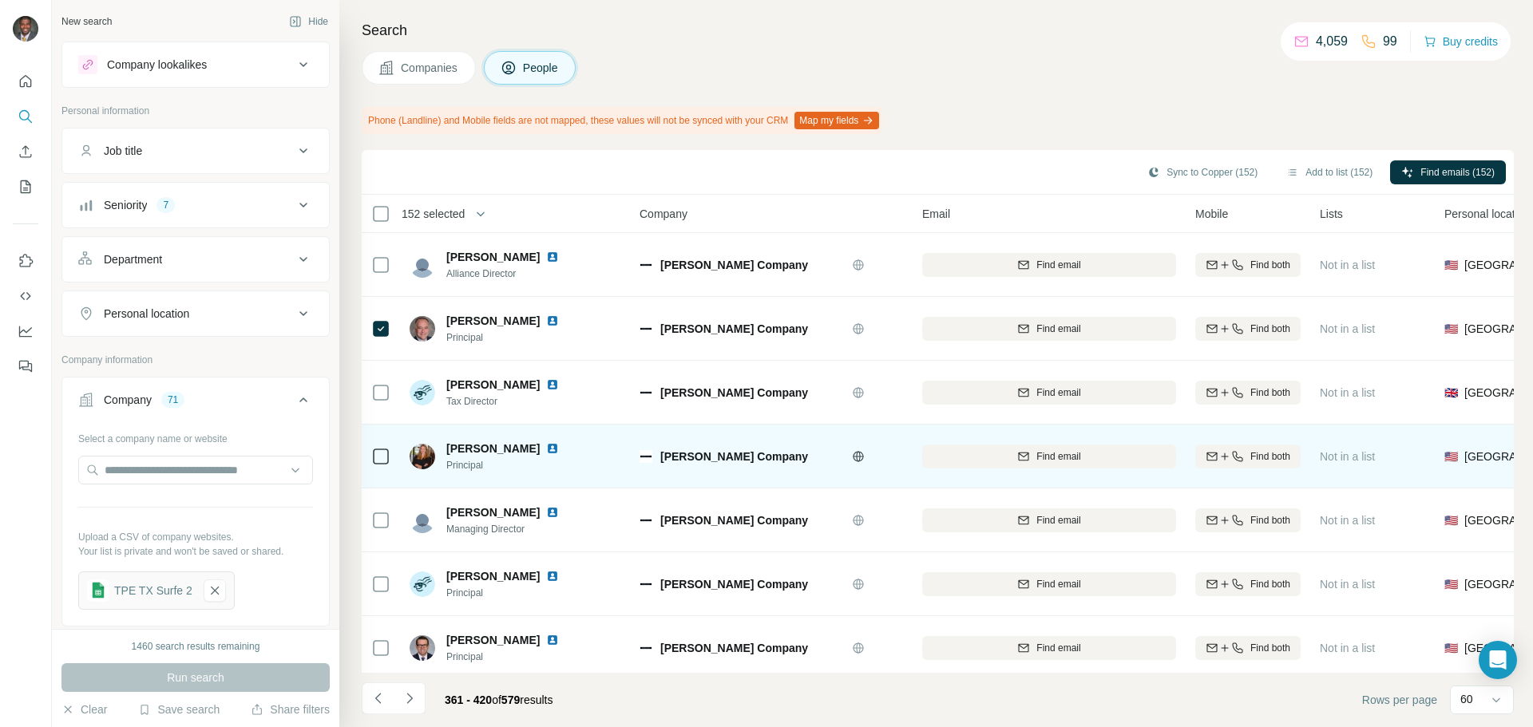
scroll to position [3400, 0]
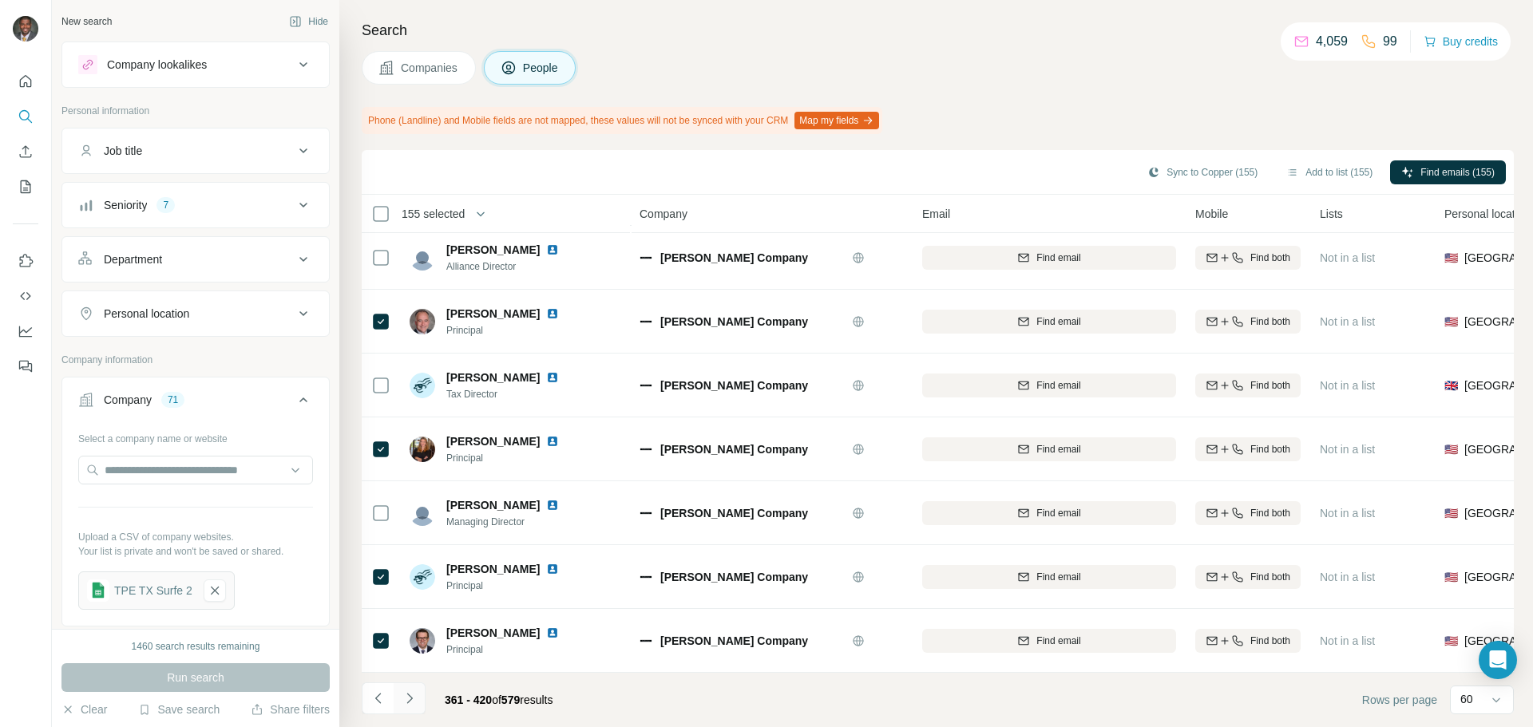
click at [412, 642] on icon "Navigate to next page" at bounding box center [410, 699] width 16 height 16
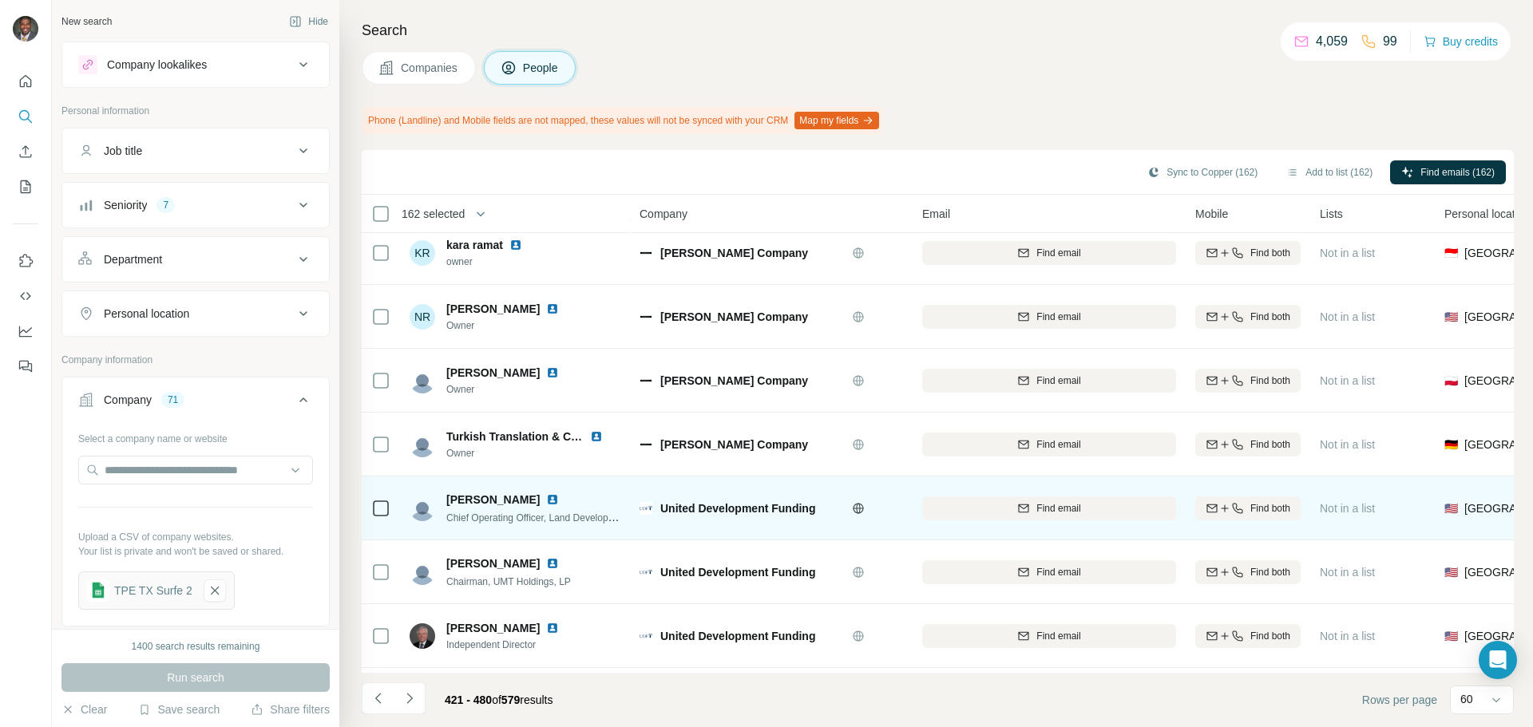
scroll to position [1198, 0]
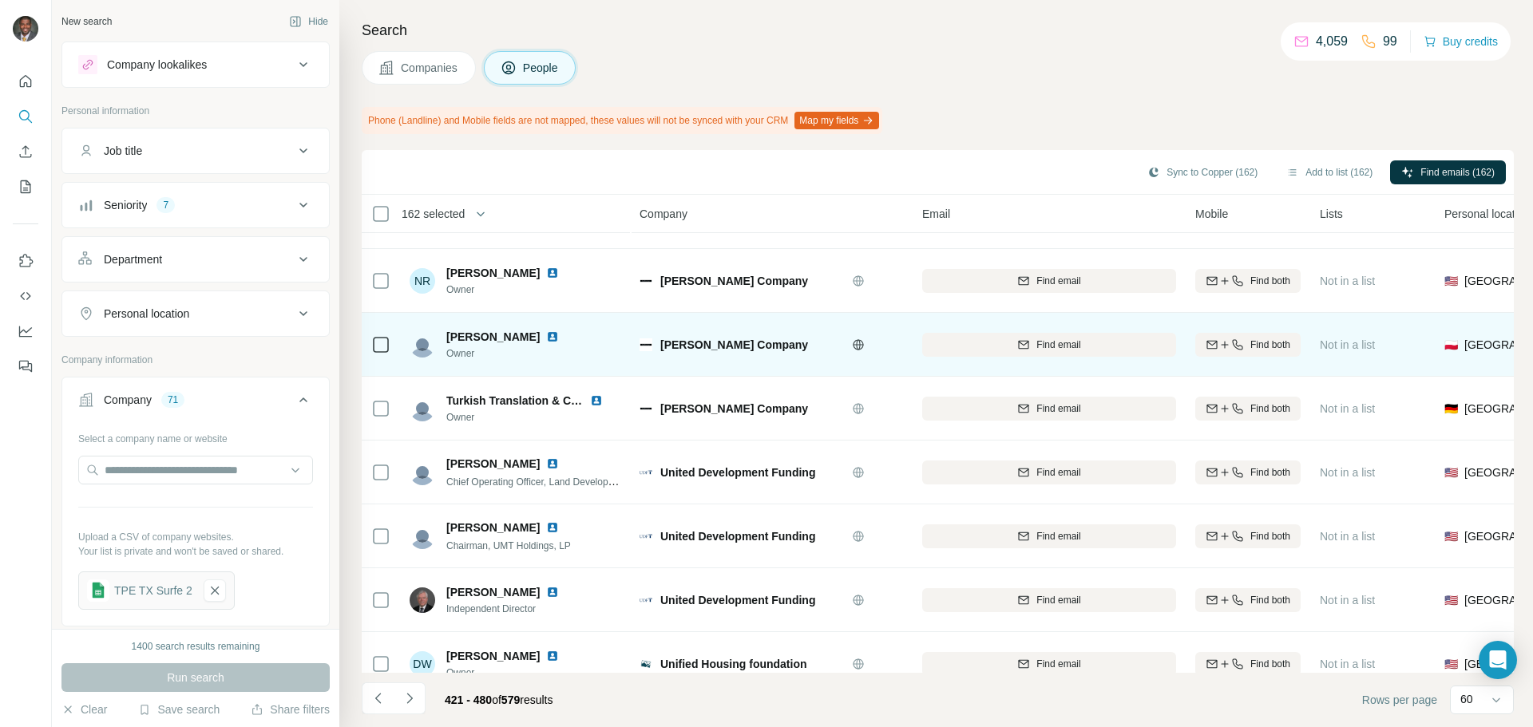
click at [559, 336] on img at bounding box center [552, 337] width 13 height 13
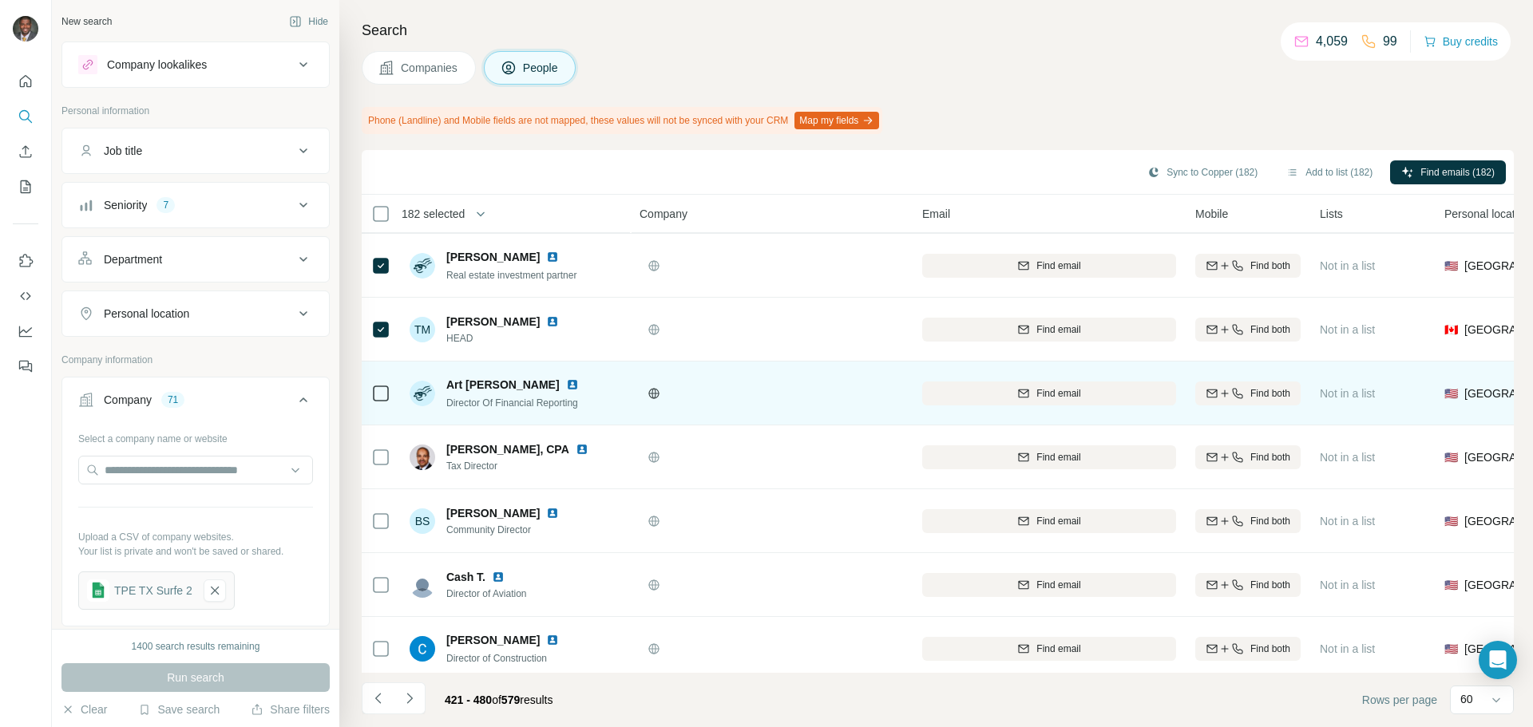
scroll to position [3400, 0]
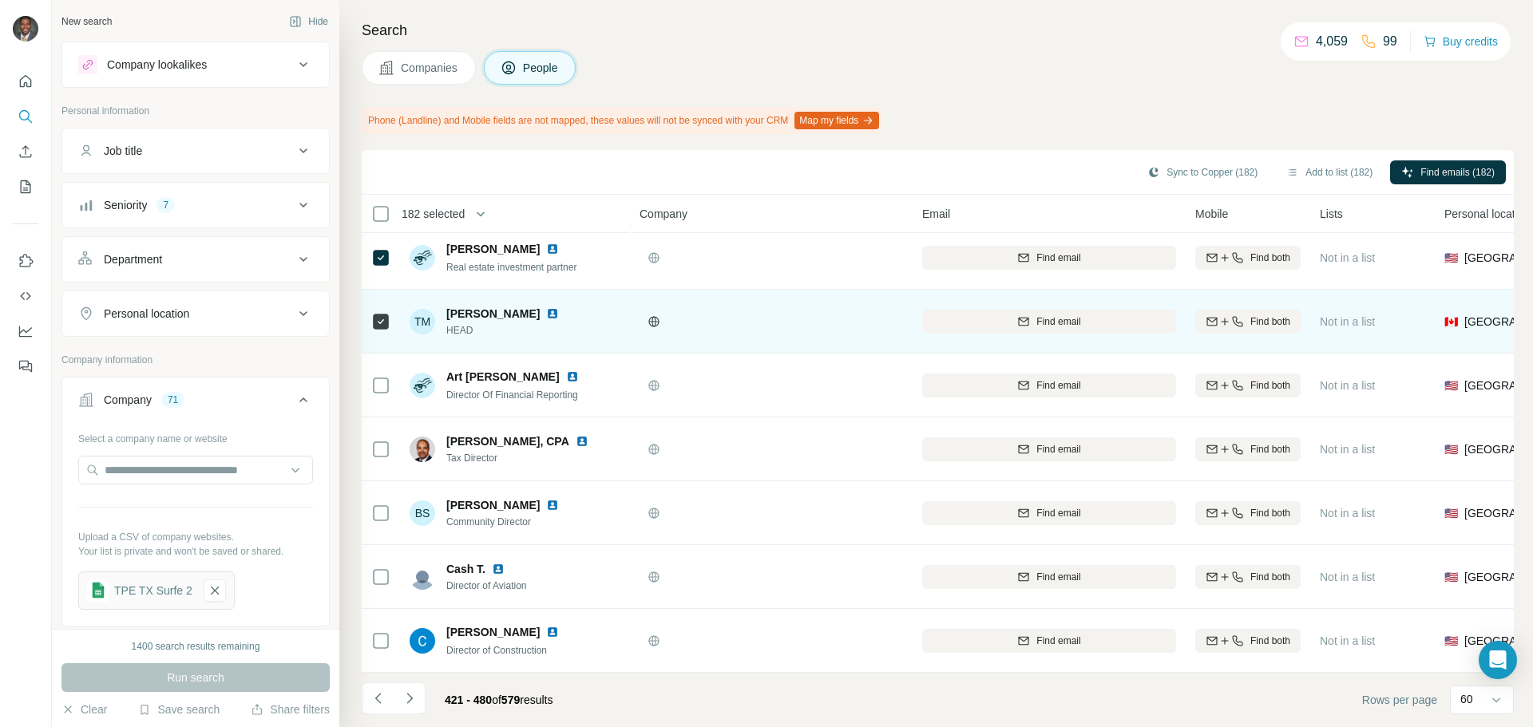
click at [546, 307] on img at bounding box center [552, 313] width 13 height 13
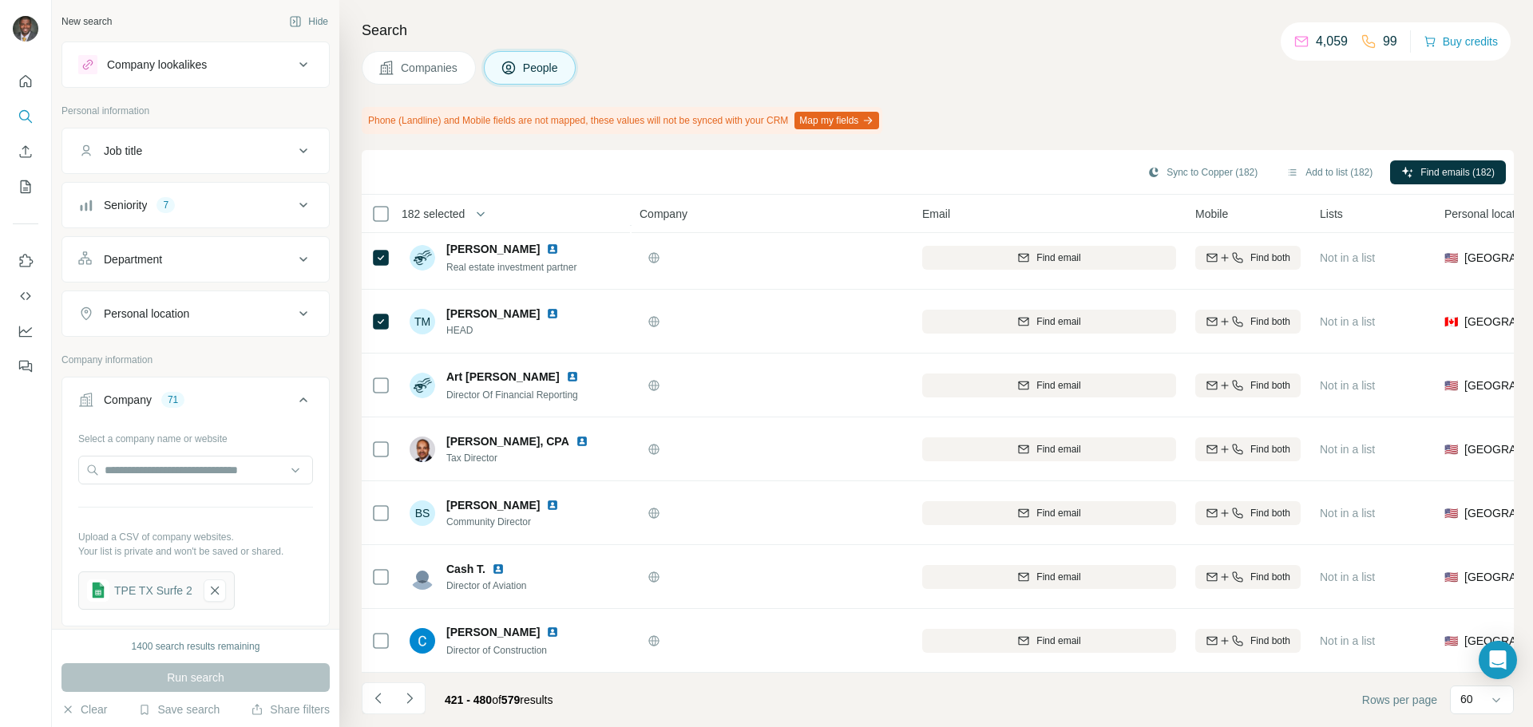
click at [411, 642] on icon "Navigate to next page" at bounding box center [410, 699] width 16 height 16
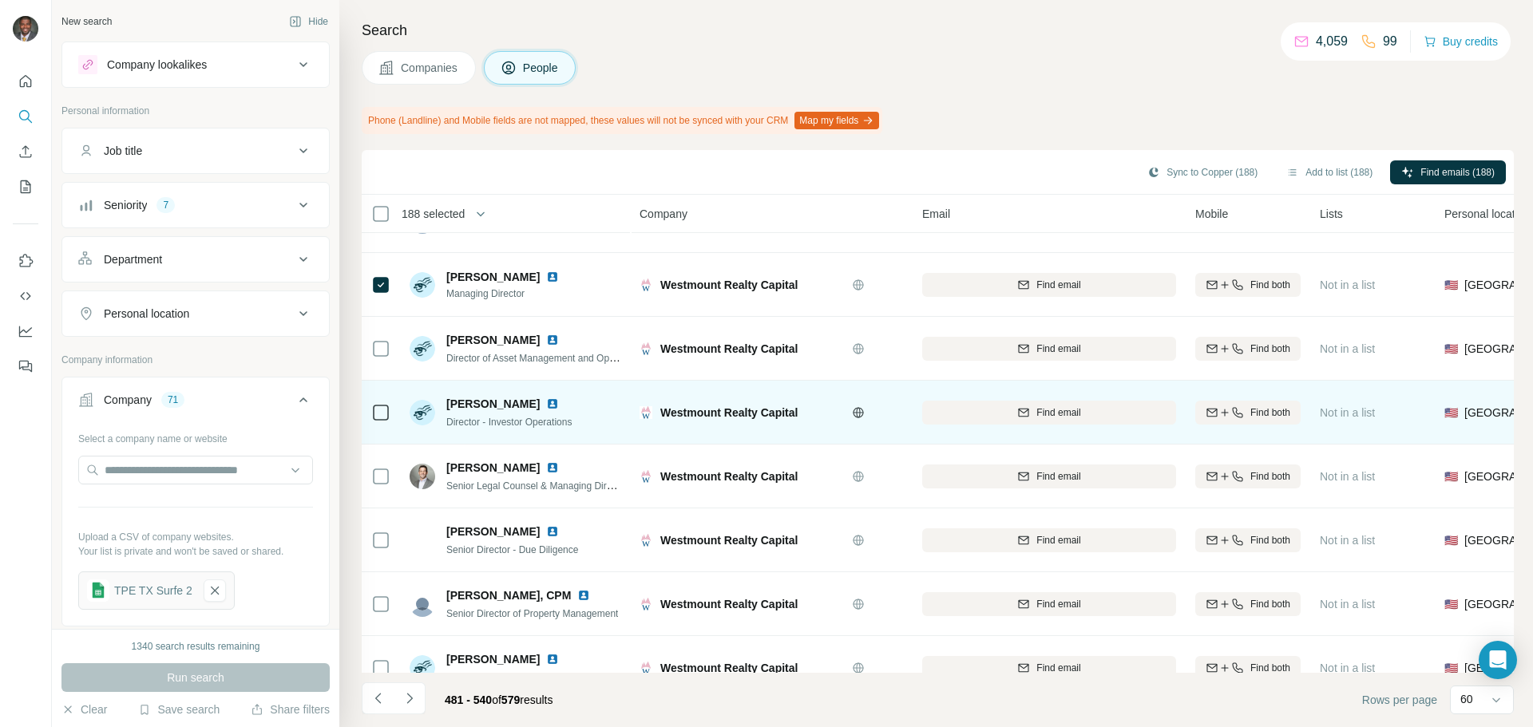
scroll to position [1836, 0]
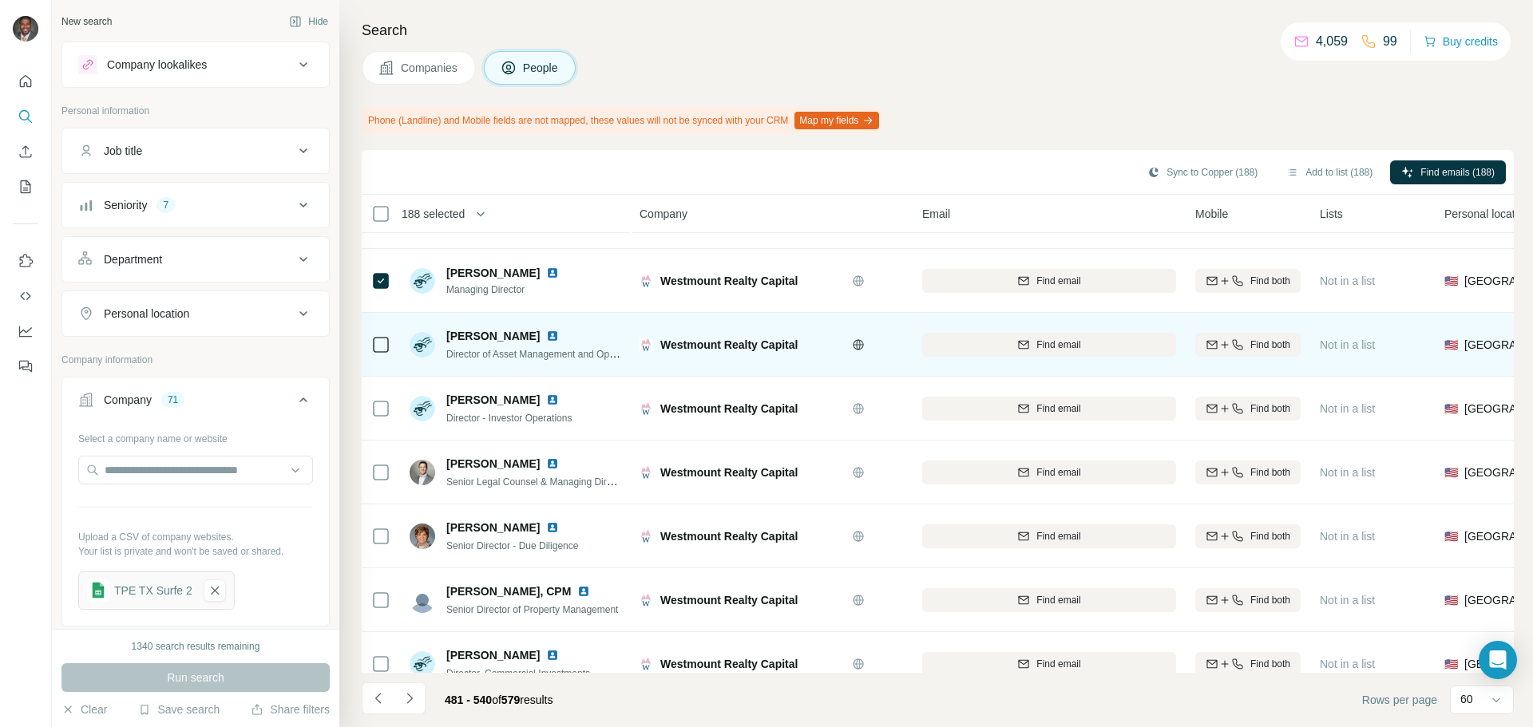
click at [370, 348] on td at bounding box center [381, 345] width 38 height 64
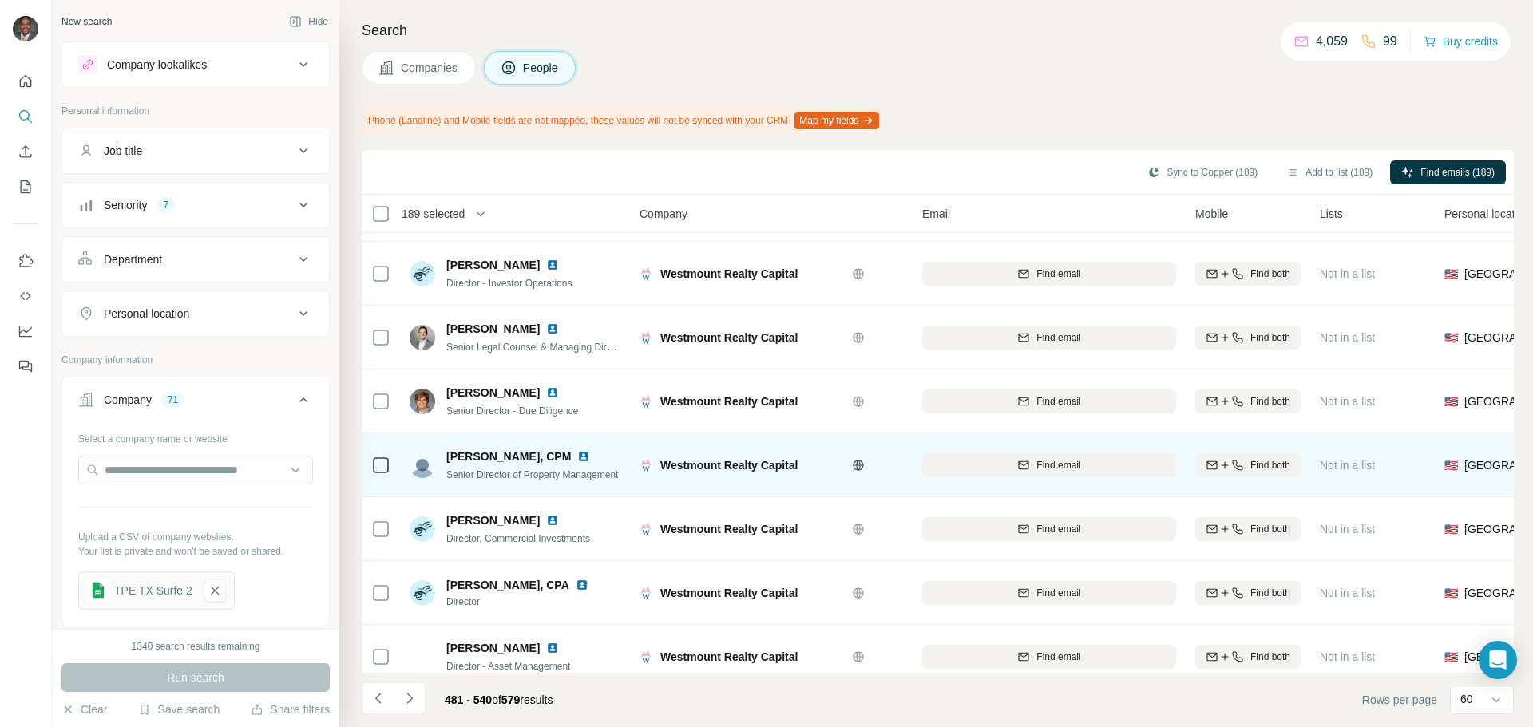
scroll to position [1996, 0]
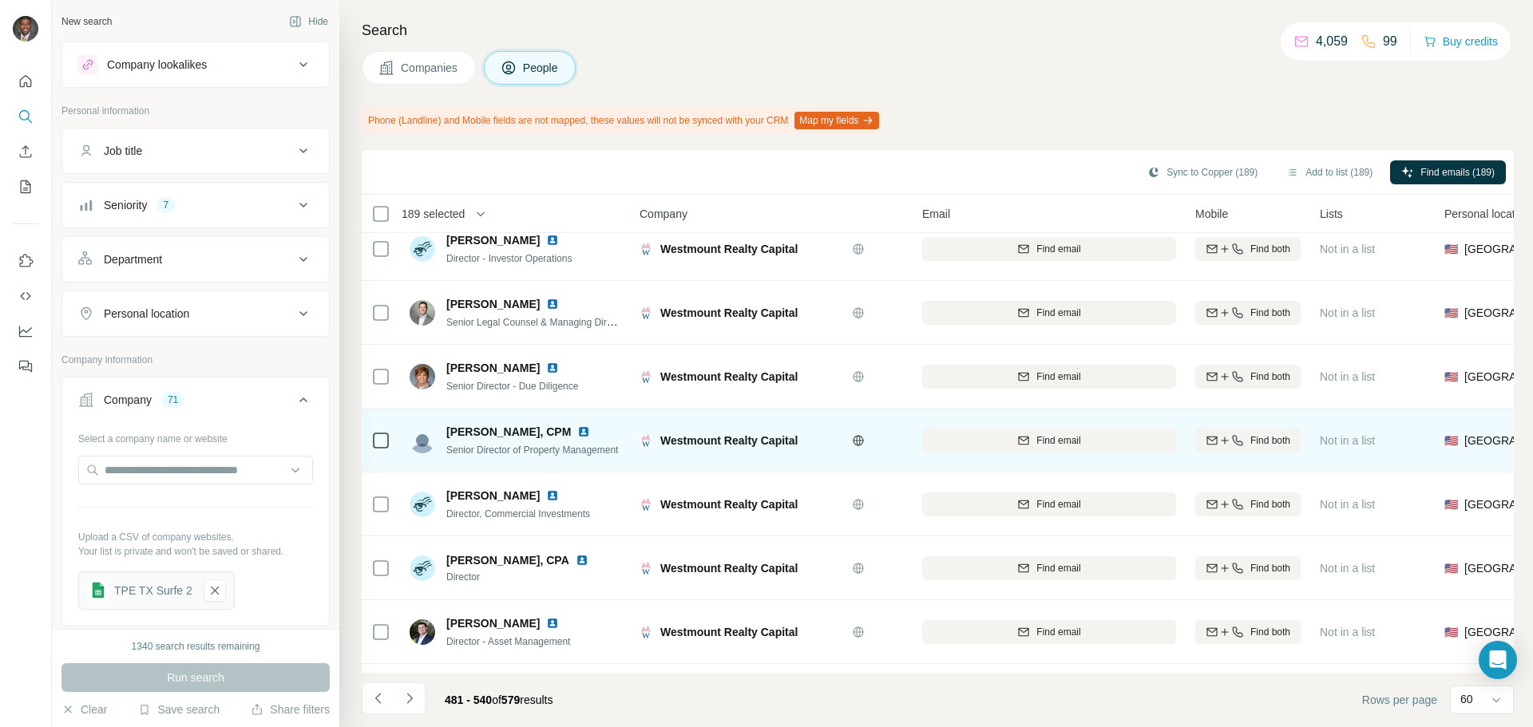
click at [368, 439] on td at bounding box center [381, 441] width 38 height 64
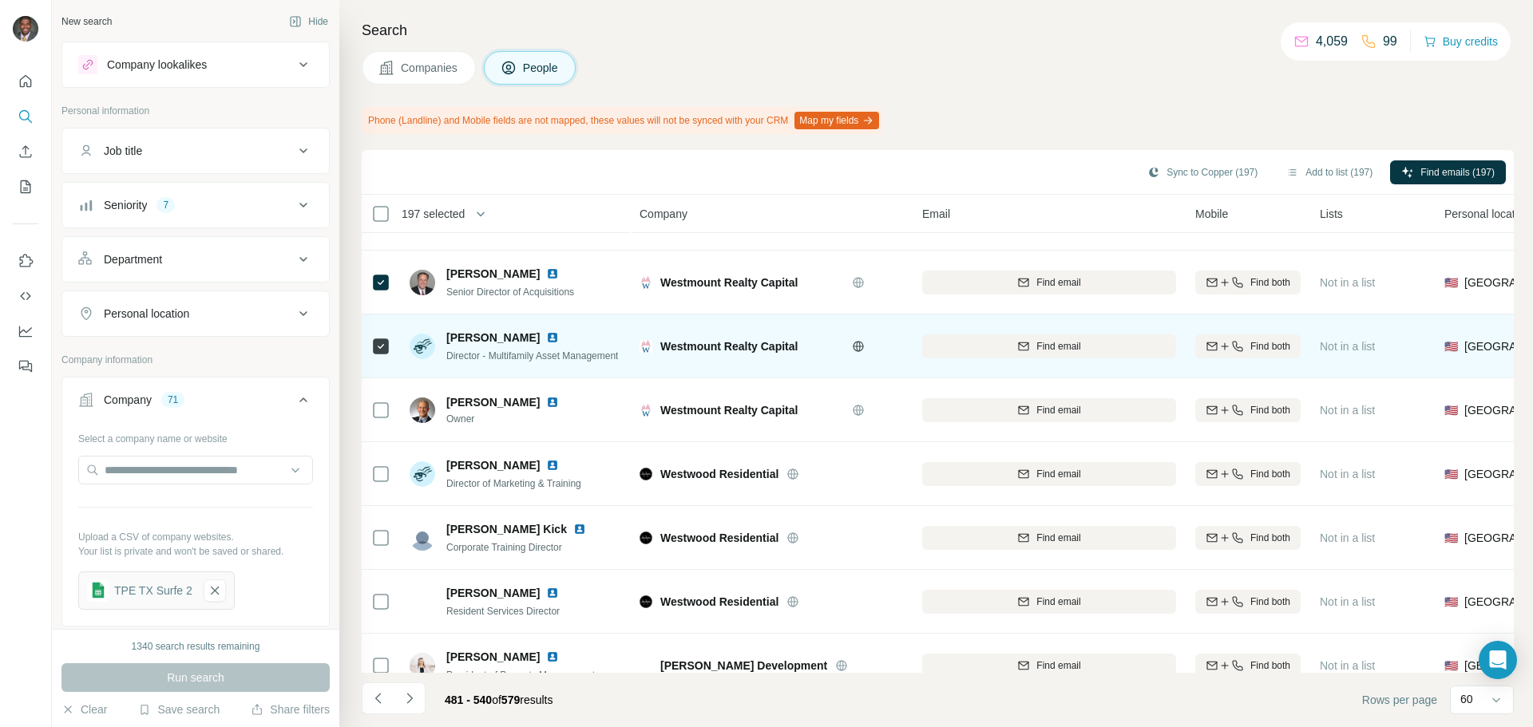
scroll to position [3114, 0]
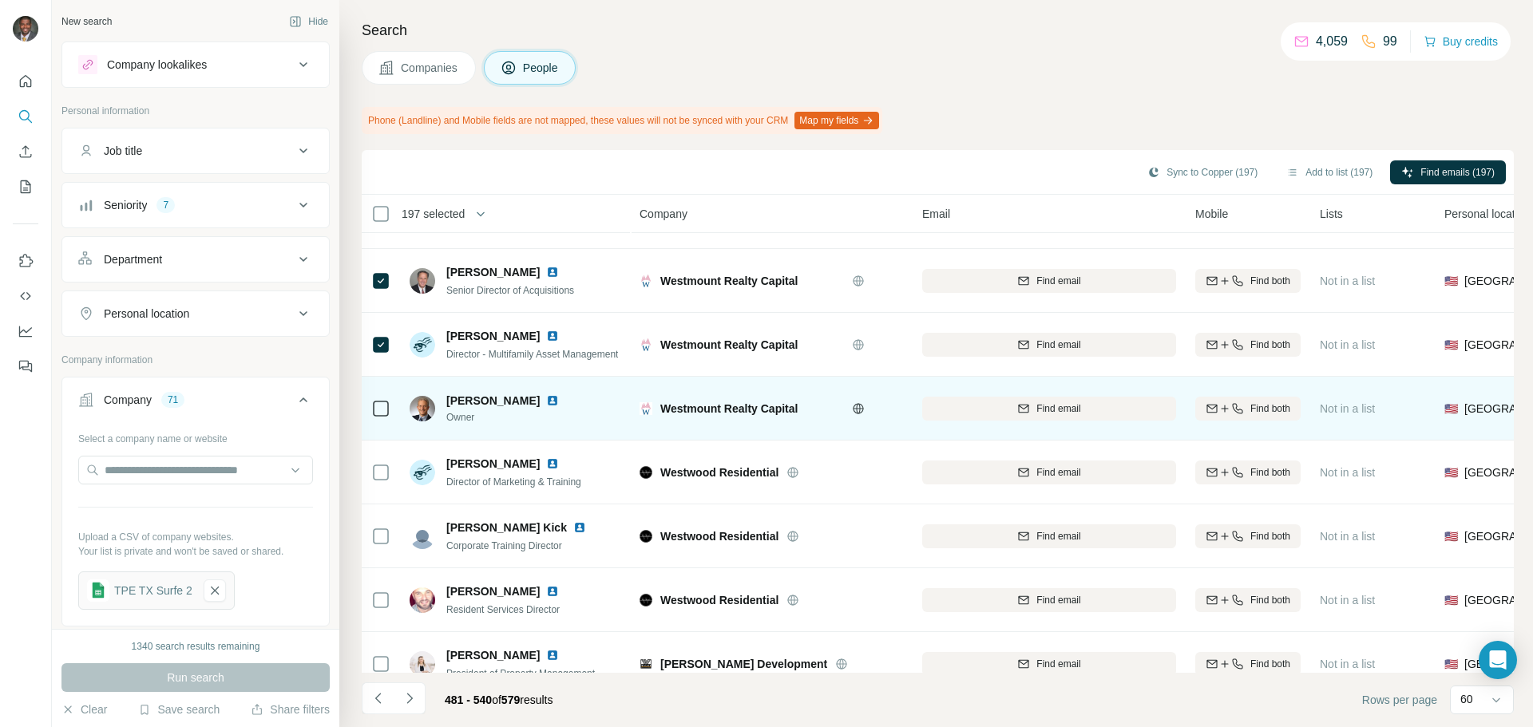
click at [546, 399] on img at bounding box center [552, 400] width 13 height 13
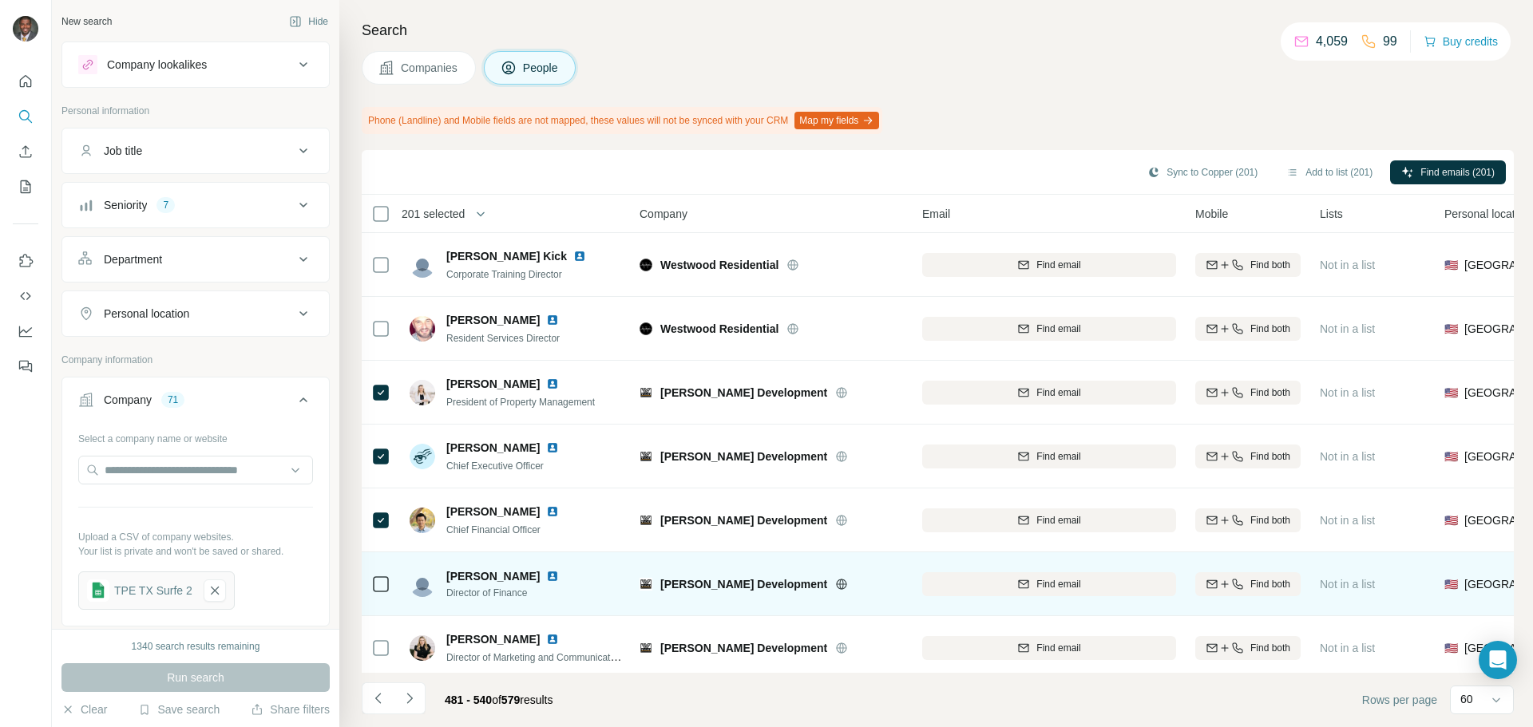
scroll to position [3400, 0]
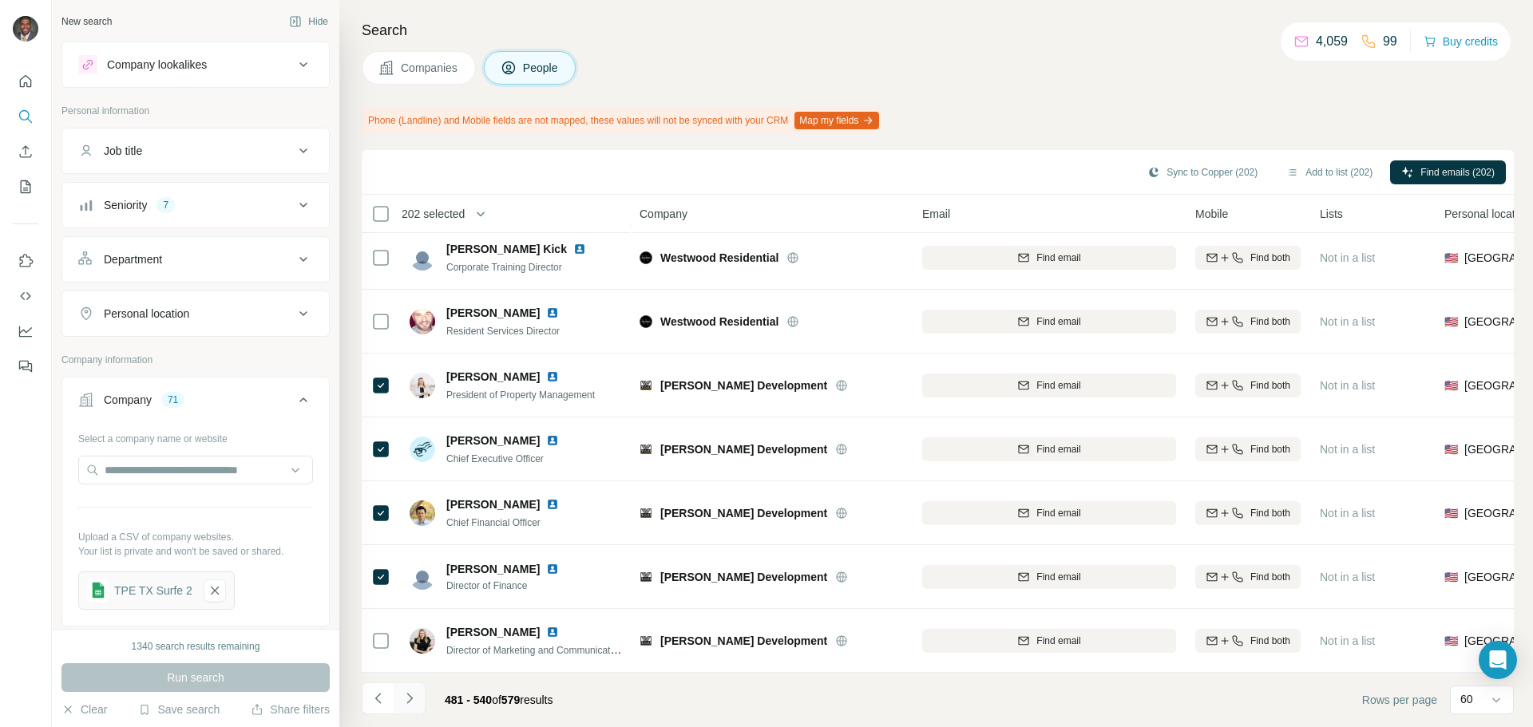
click at [408, 642] on icon "Navigate to next page" at bounding box center [410, 699] width 16 height 16
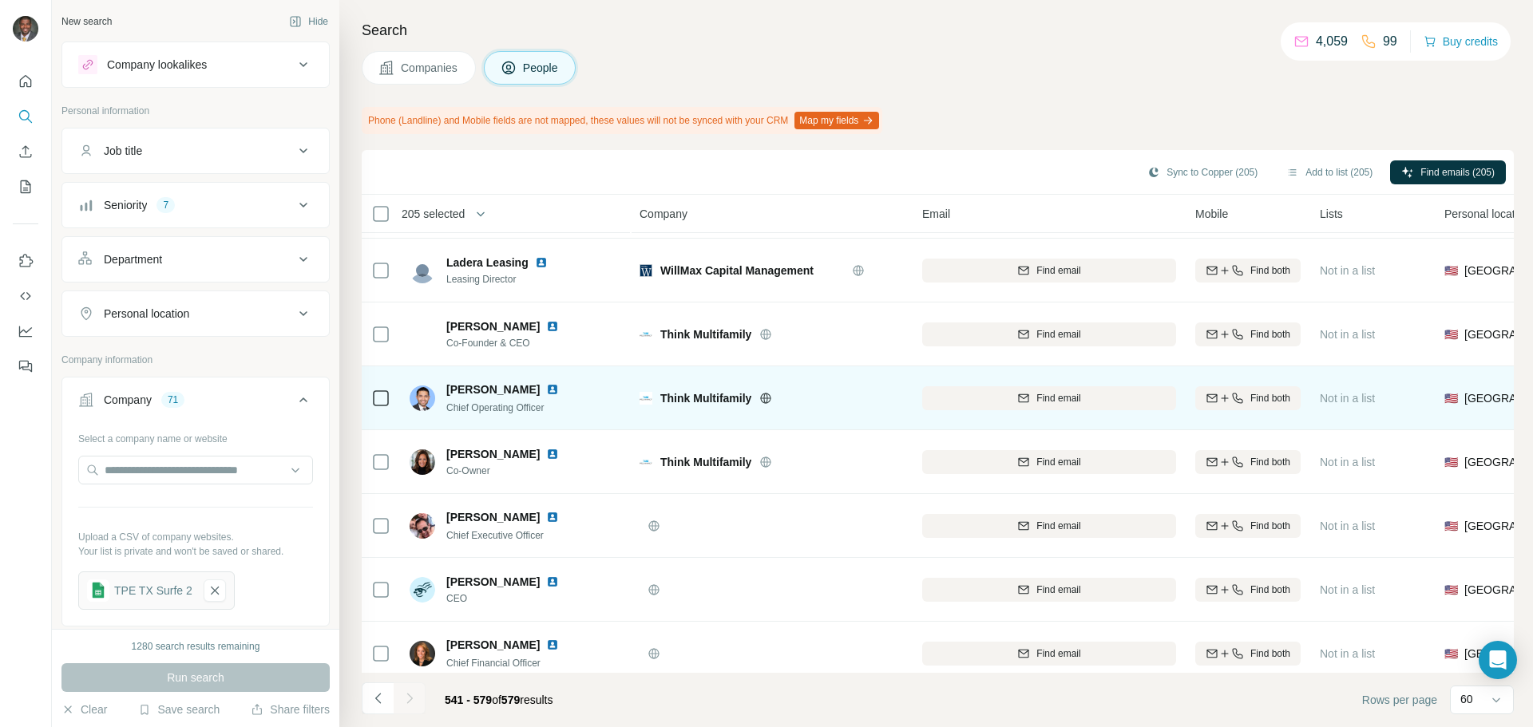
scroll to position [399, 0]
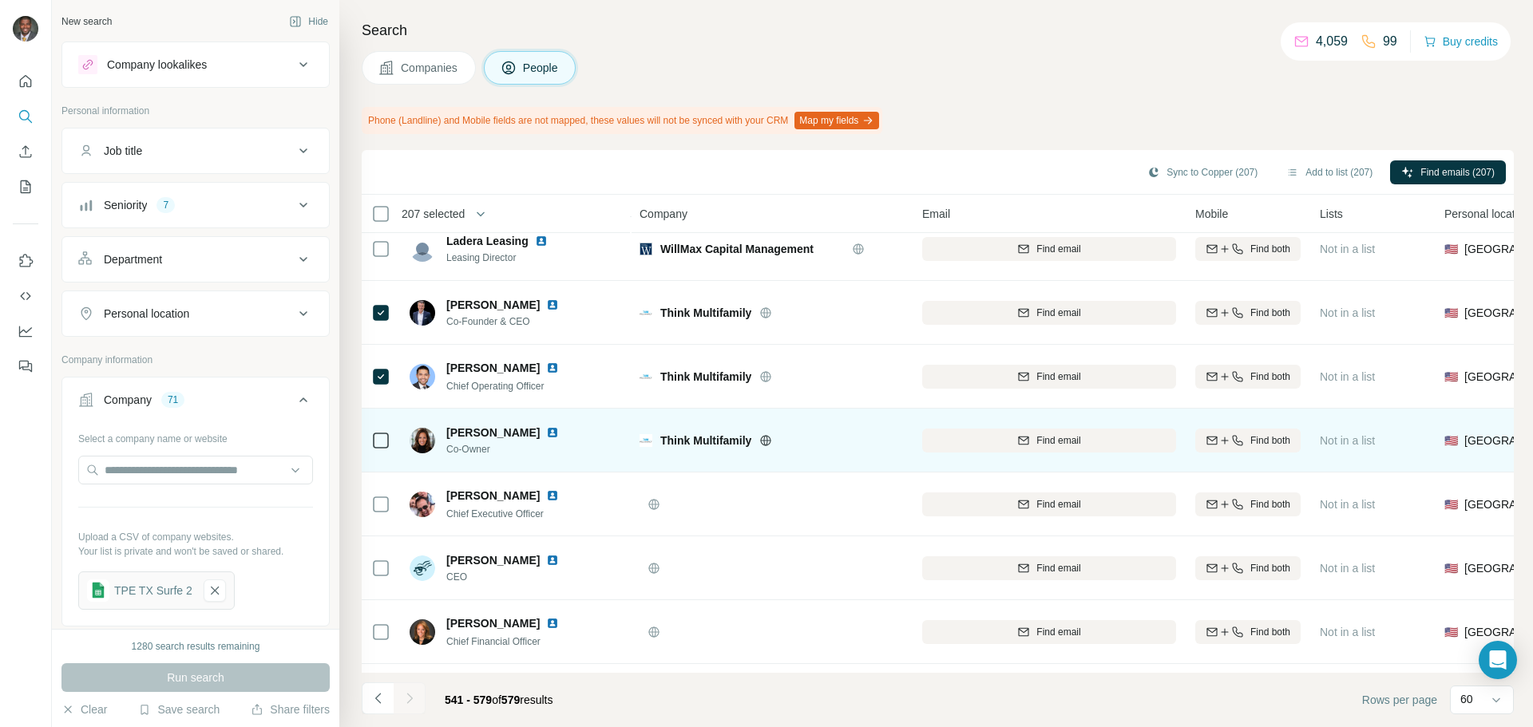
click at [371, 433] on icon at bounding box center [380, 440] width 19 height 19
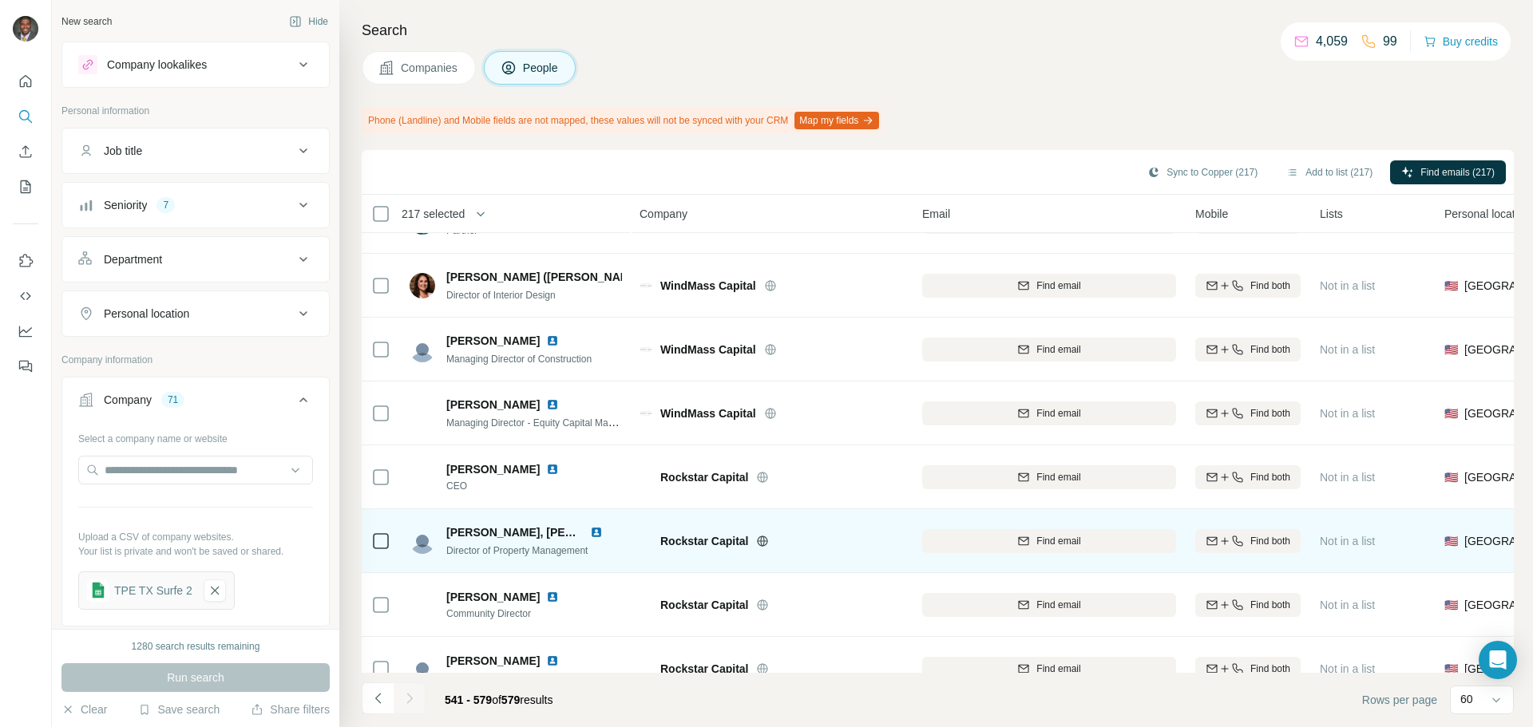
scroll to position [1357, 0]
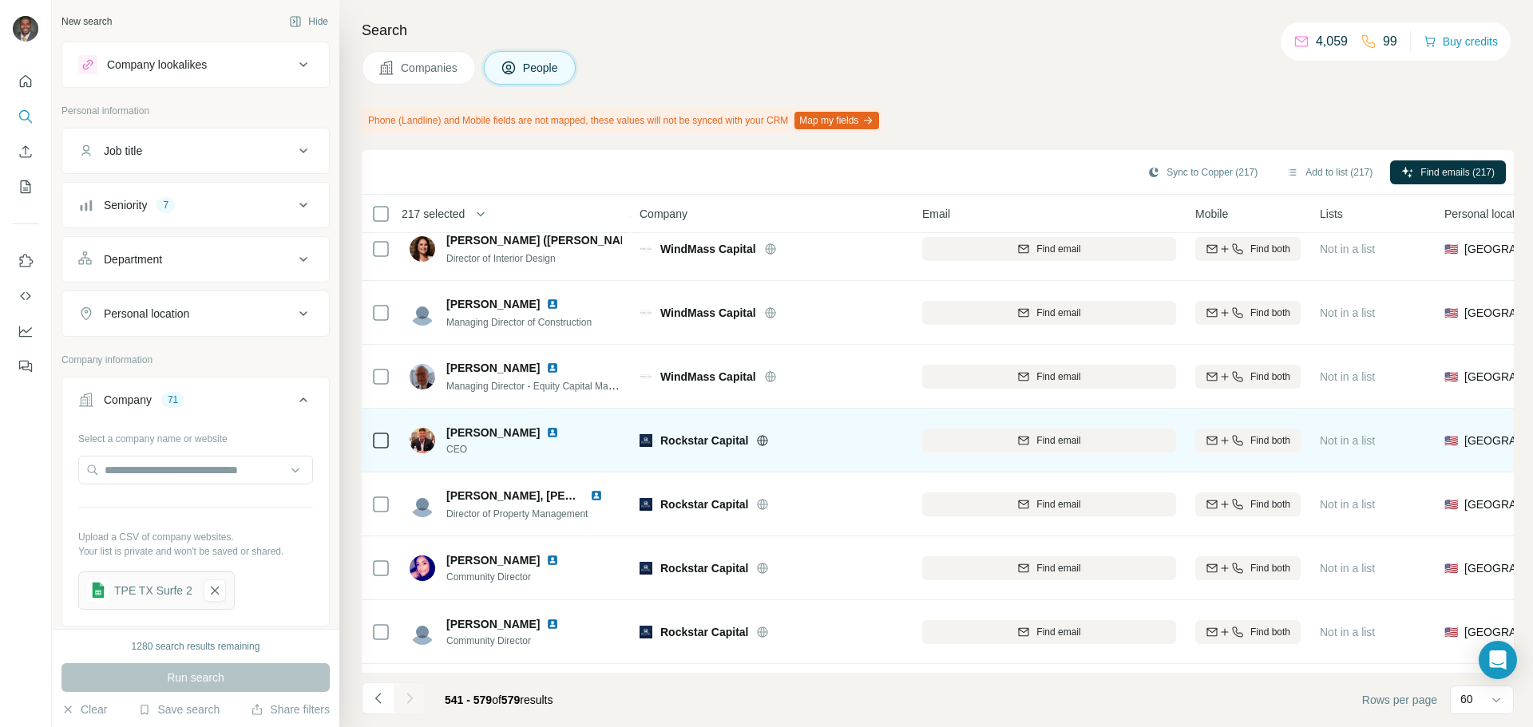
click at [389, 442] on icon at bounding box center [380, 440] width 19 height 19
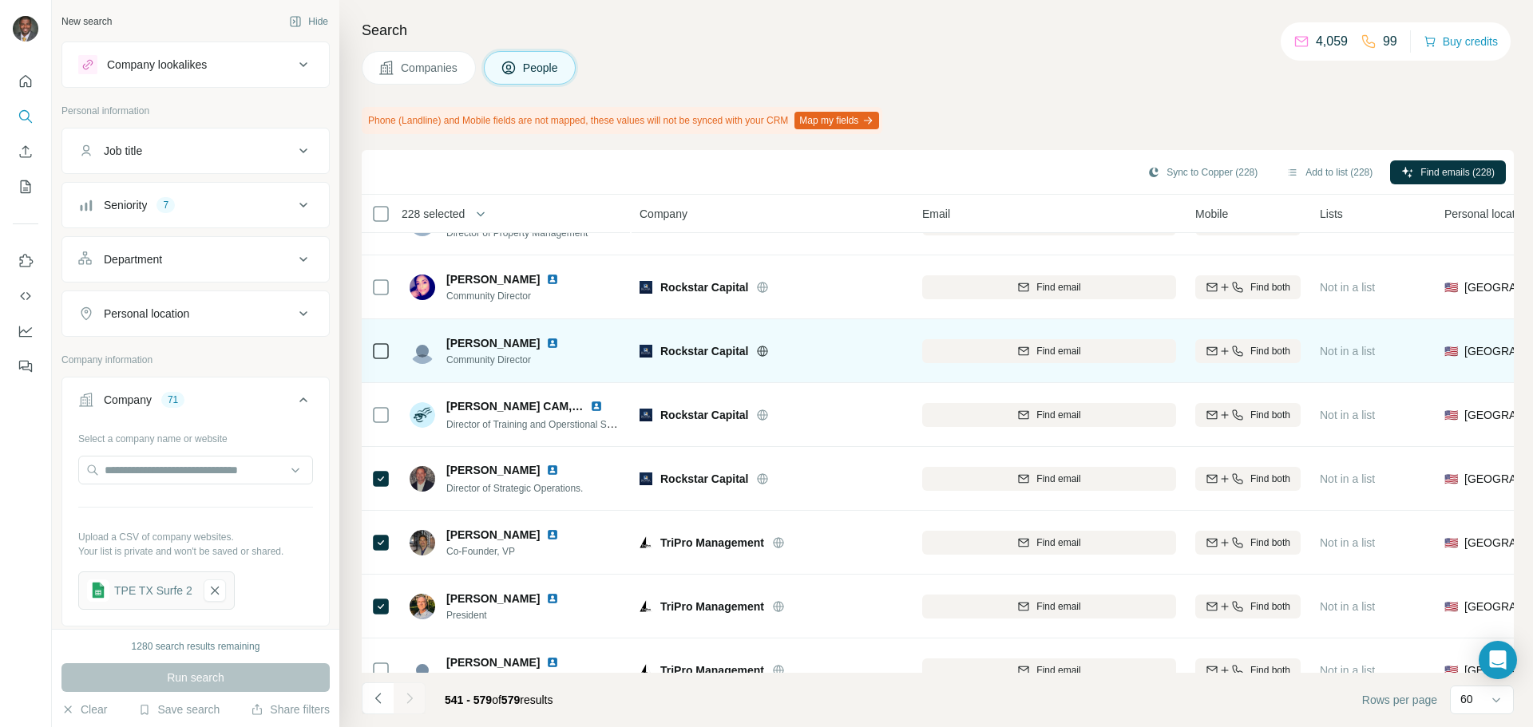
scroll to position [1420, 0]
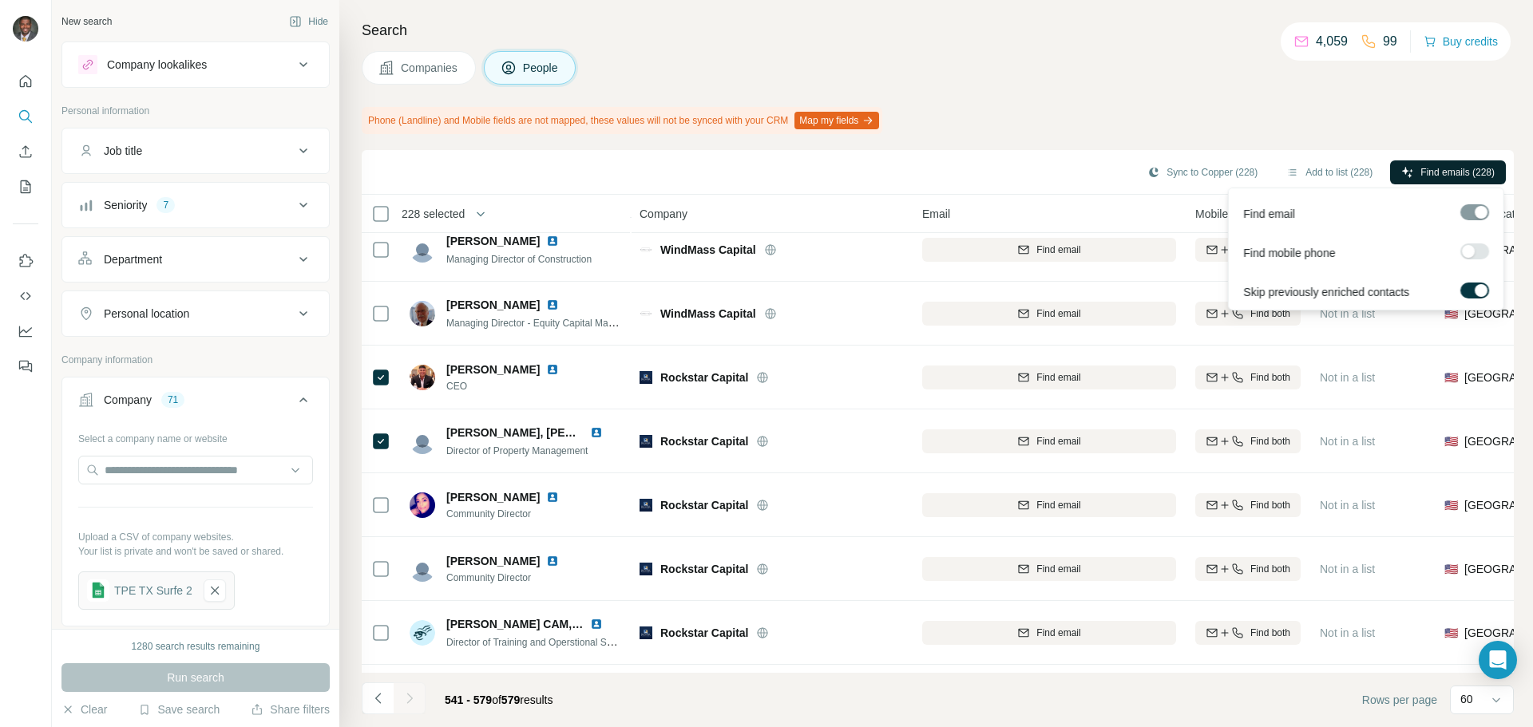
click at [898, 177] on span "Find emails (228)" at bounding box center [1457, 172] width 74 height 14
